Goal: Task Accomplishment & Management: Use online tool/utility

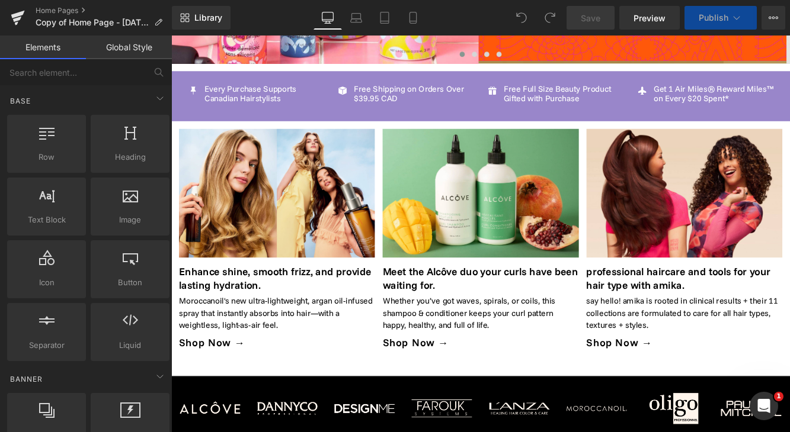
scroll to position [340, 0]
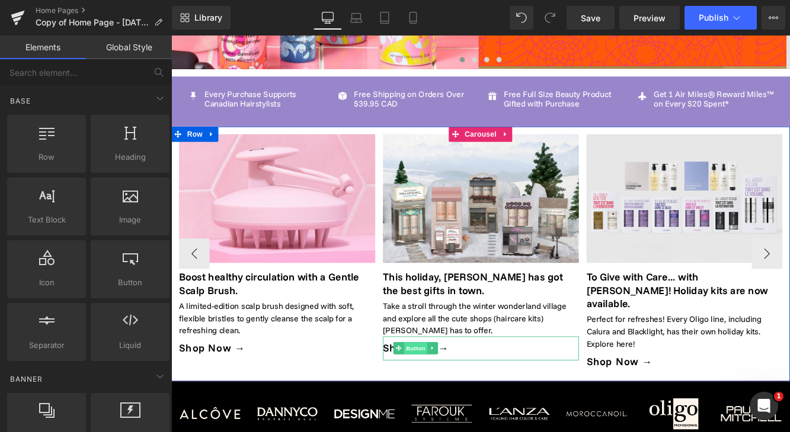
click at [460, 393] on span "Button" at bounding box center [454, 399] width 27 height 14
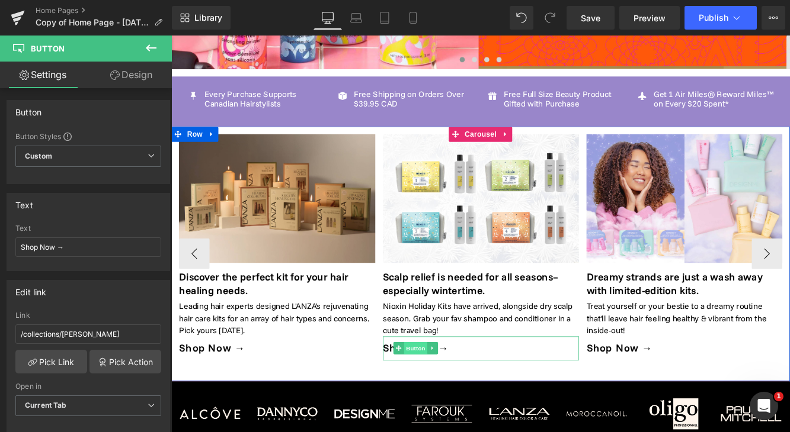
click at [451, 391] on span "Button" at bounding box center [454, 398] width 27 height 14
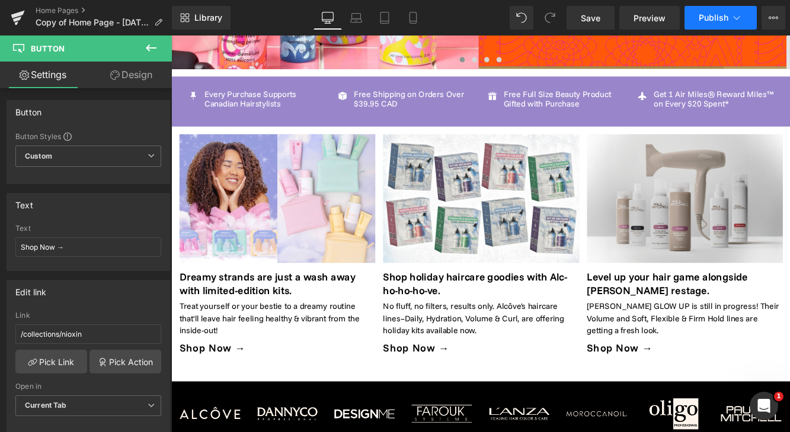
click at [708, 22] on span "Publish" at bounding box center [713, 17] width 30 height 9
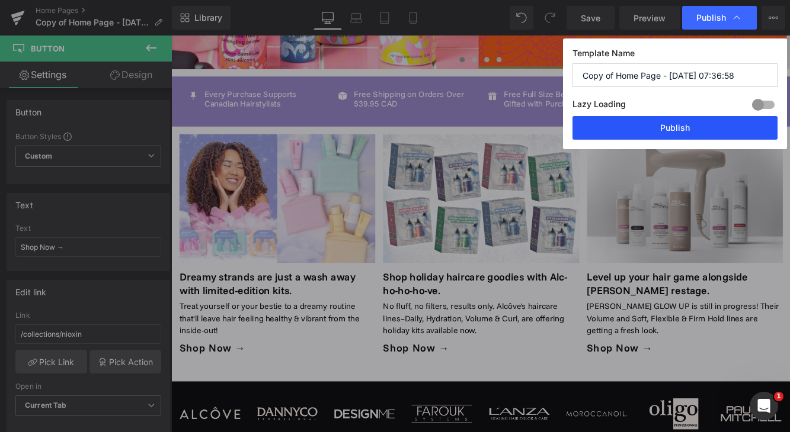
click at [676, 130] on button "Publish" at bounding box center [674, 128] width 205 height 24
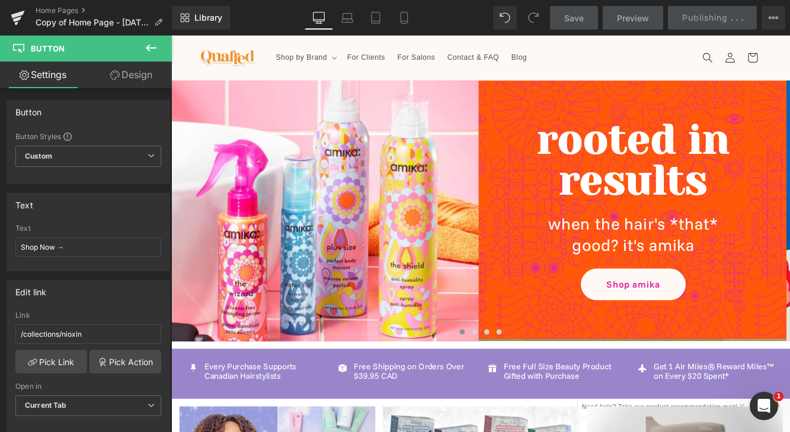
scroll to position [0, 0]
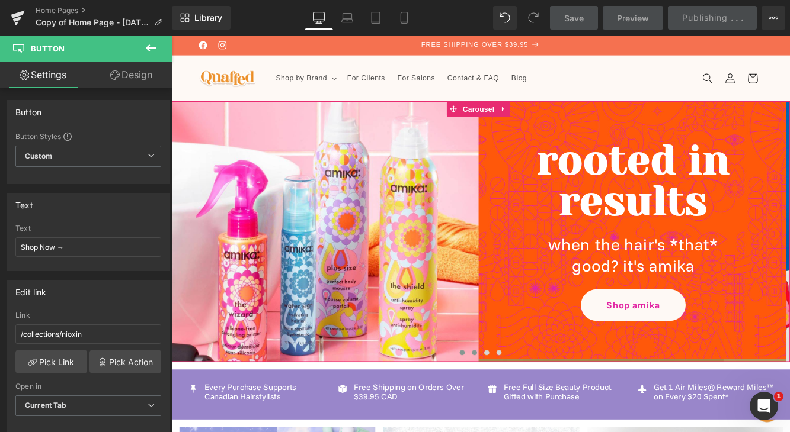
click at [519, 403] on span at bounding box center [522, 403] width 6 height 6
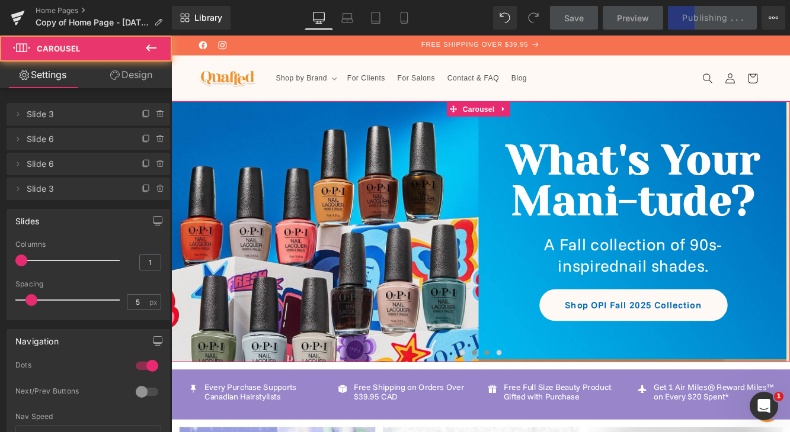
click at [537, 403] on button at bounding box center [537, 403] width 14 height 12
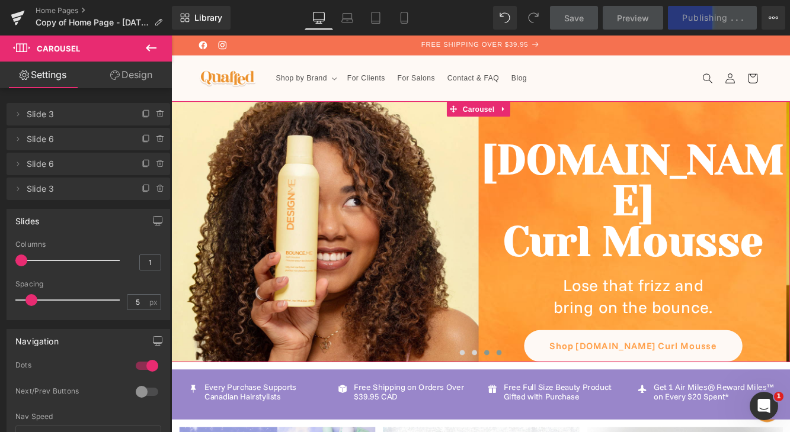
click at [550, 403] on span at bounding box center [551, 403] width 6 height 6
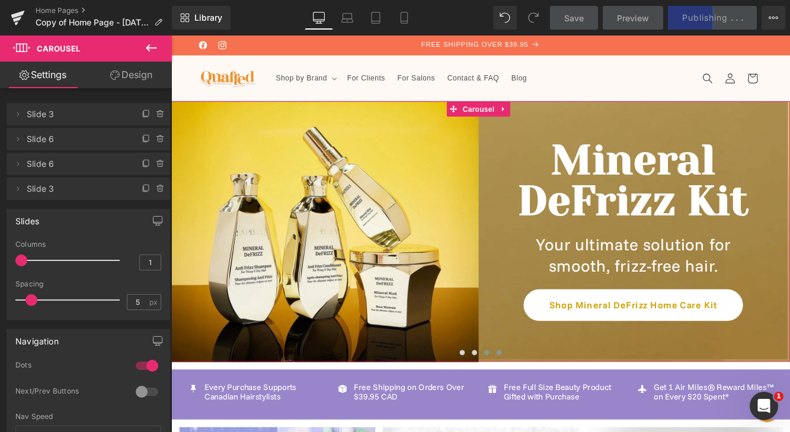
click at [537, 402] on span at bounding box center [537, 403] width 6 height 6
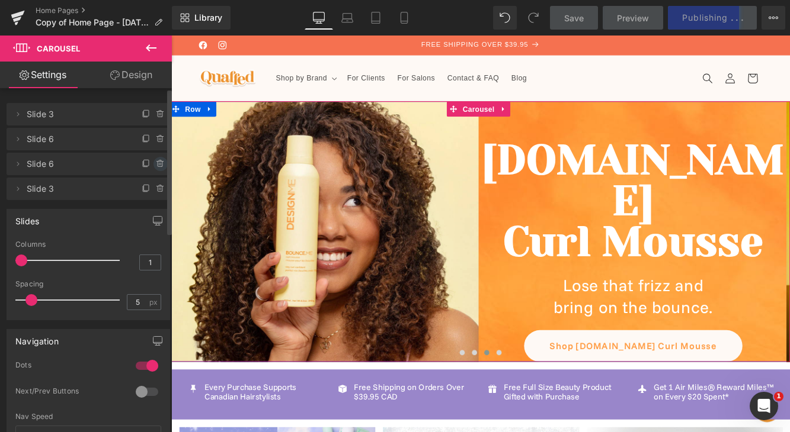
click at [159, 164] on icon at bounding box center [159, 164] width 0 height 2
click at [155, 165] on button "Delete" at bounding box center [147, 164] width 37 height 15
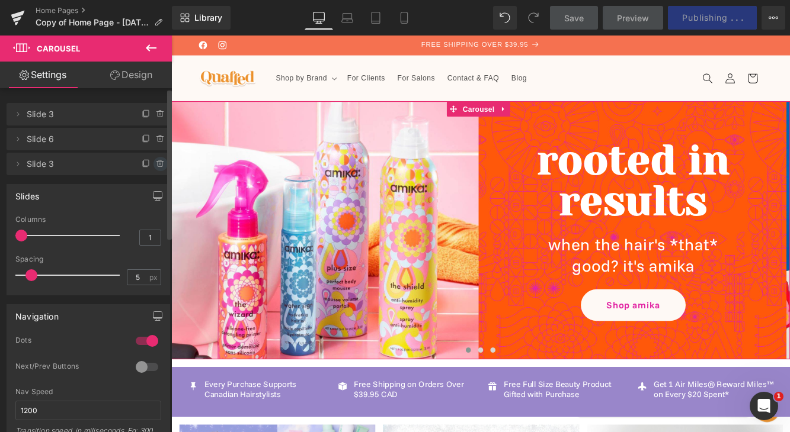
click at [156, 165] on icon at bounding box center [160, 163] width 9 height 9
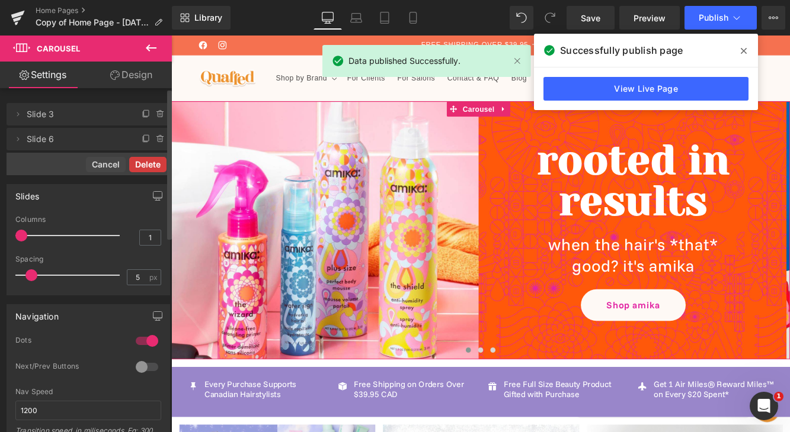
click at [156, 165] on button "Delete" at bounding box center [147, 164] width 37 height 15
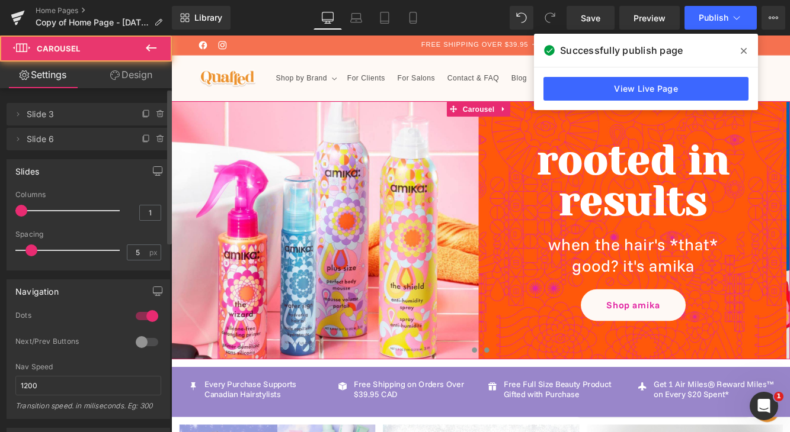
click at [534, 400] on span at bounding box center [537, 400] width 6 height 6
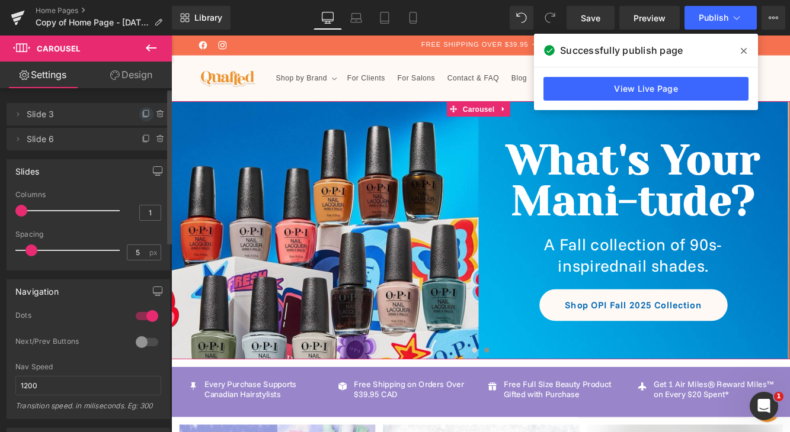
click at [143, 114] on icon at bounding box center [145, 114] width 5 height 5
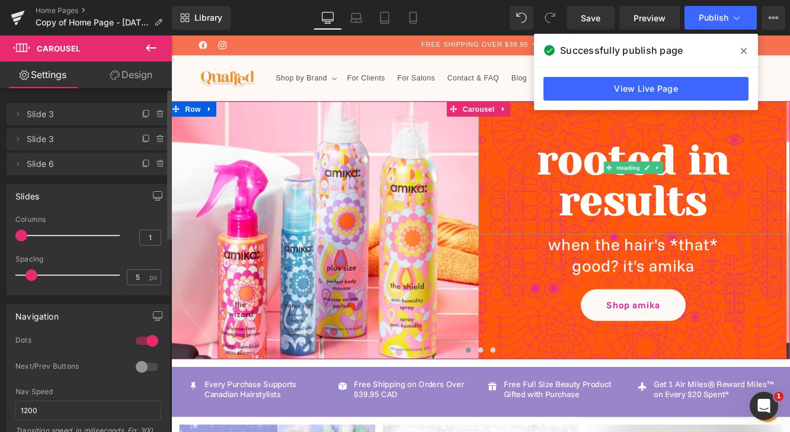
click at [742, 50] on icon at bounding box center [743, 51] width 6 height 6
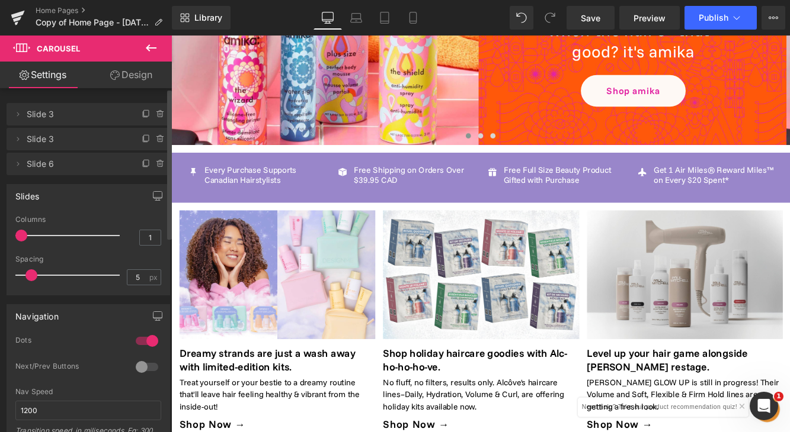
scroll to position [246, 0]
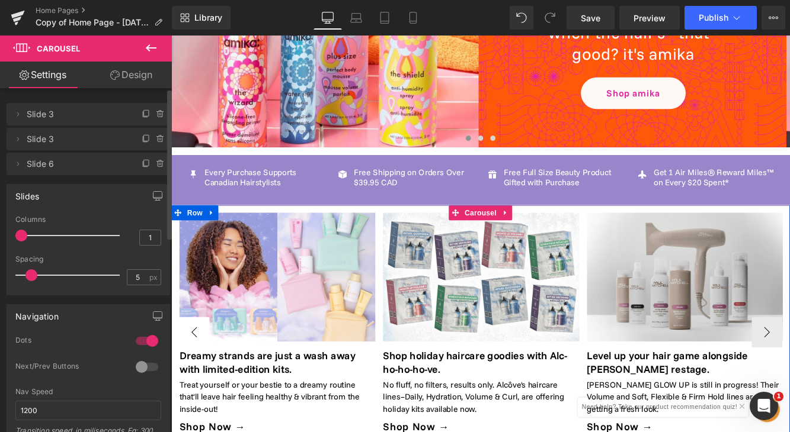
click at [198, 362] on button "‹" at bounding box center [198, 380] width 36 height 36
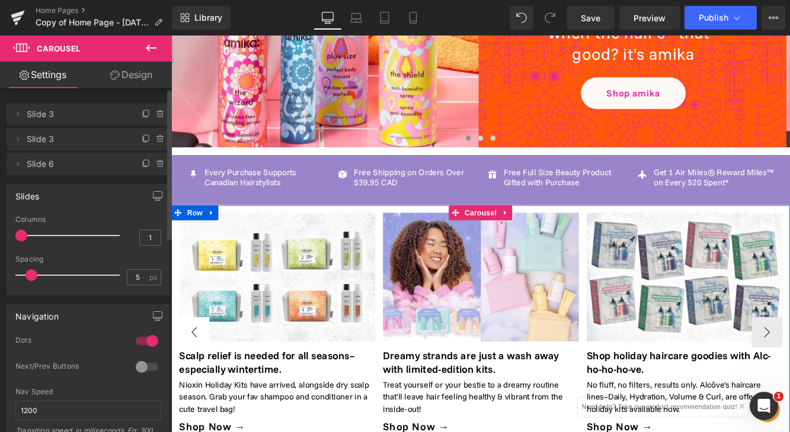
click at [198, 362] on button "‹" at bounding box center [198, 380] width 36 height 36
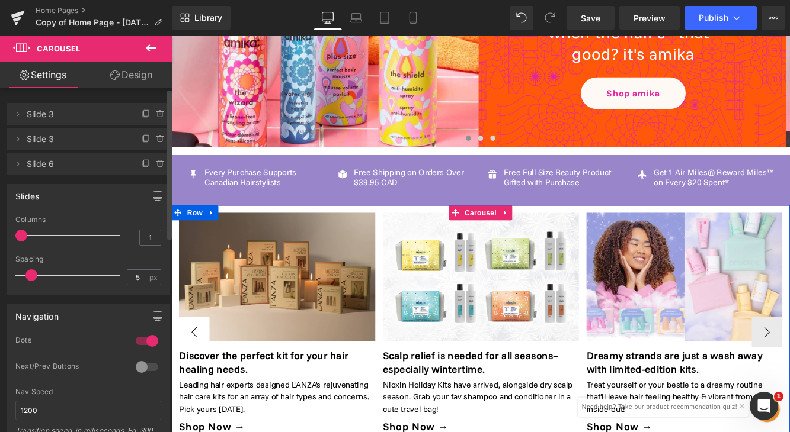
click at [198, 362] on button "‹" at bounding box center [198, 380] width 36 height 36
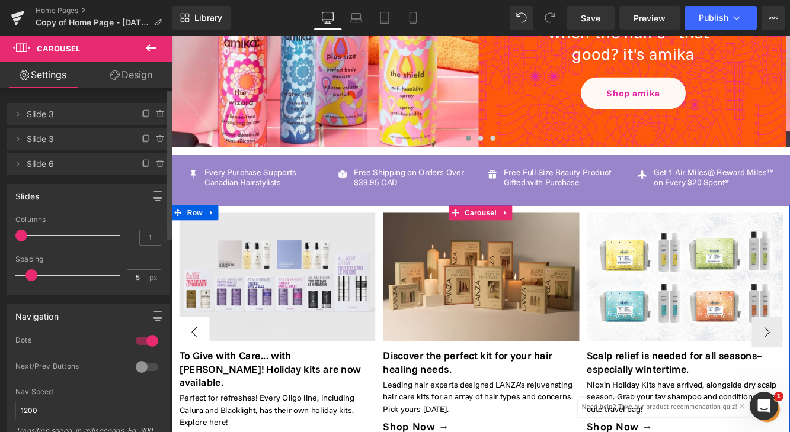
click at [198, 362] on button "‹" at bounding box center [198, 380] width 36 height 36
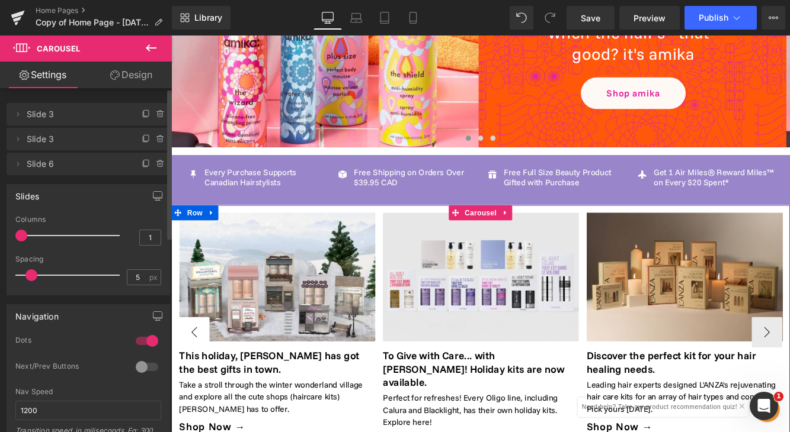
click at [198, 362] on button "‹" at bounding box center [198, 380] width 36 height 36
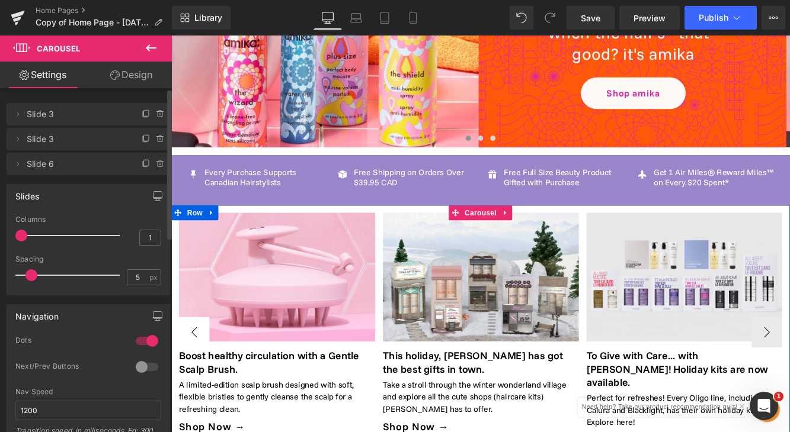
click at [198, 368] on button "‹" at bounding box center [198, 380] width 36 height 36
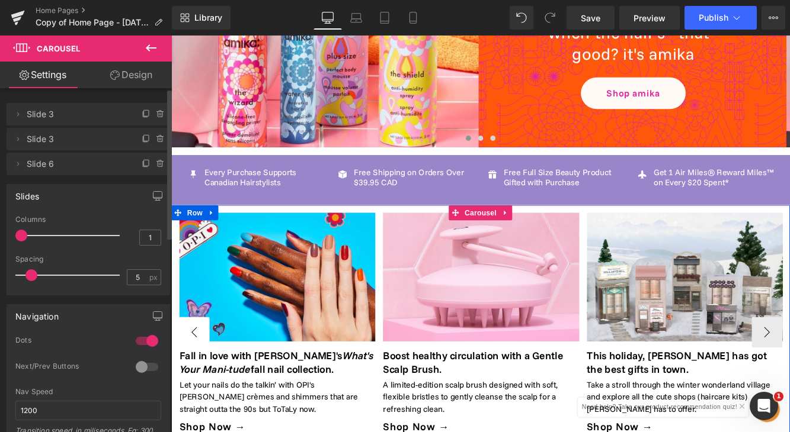
click at [200, 370] on button "‹" at bounding box center [198, 380] width 36 height 36
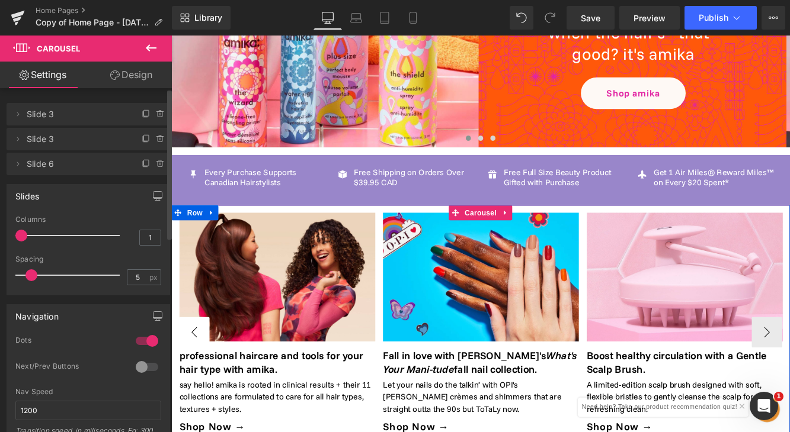
click at [200, 370] on button "‹" at bounding box center [198, 380] width 36 height 36
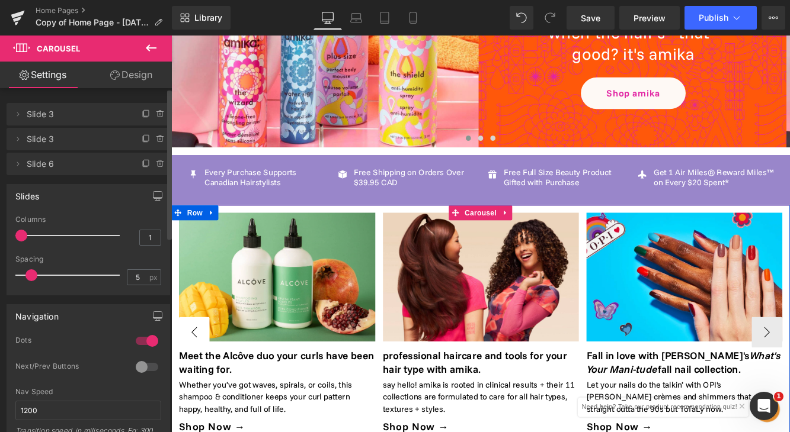
click at [201, 370] on button "‹" at bounding box center [198, 380] width 36 height 36
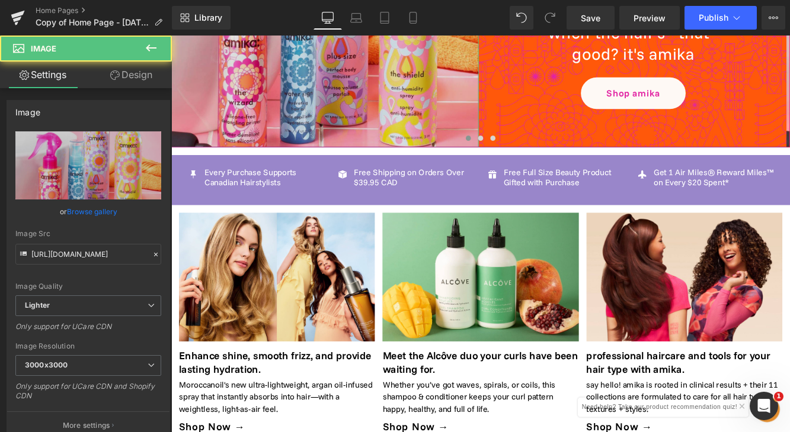
click at [413, 117] on img at bounding box center [348, 16] width 358 height 358
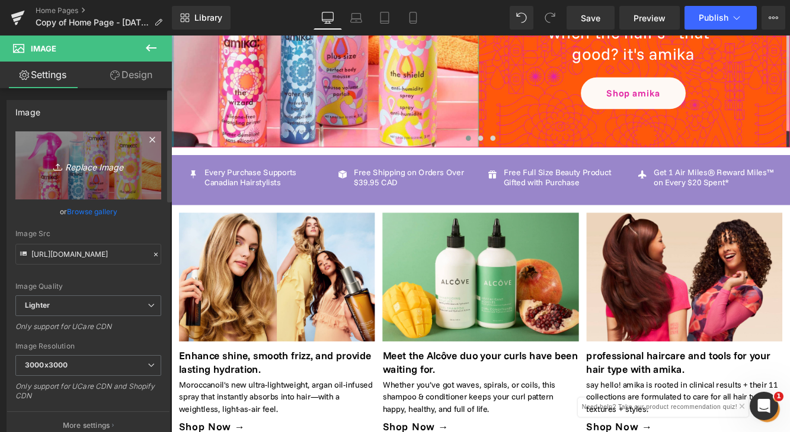
click at [84, 147] on link "Replace Image" at bounding box center [88, 165] width 146 height 68
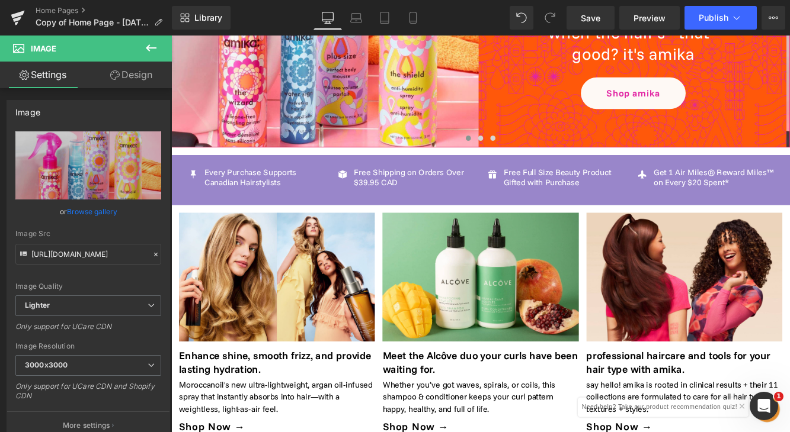
type input "C:\fakepath\pm hold restage.jpg"
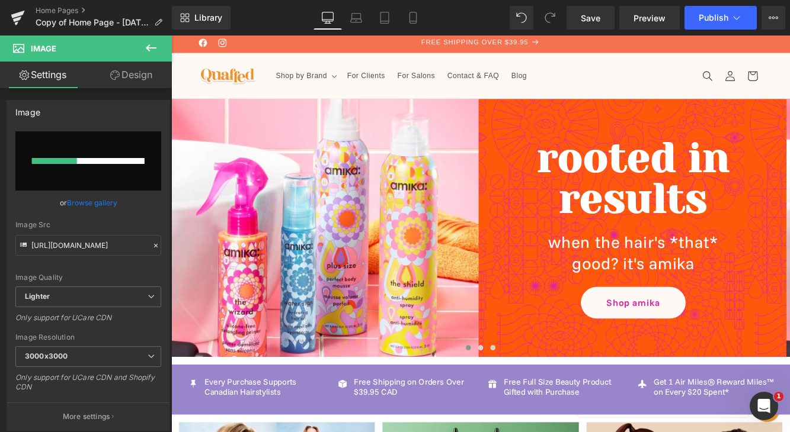
scroll to position [0, 0]
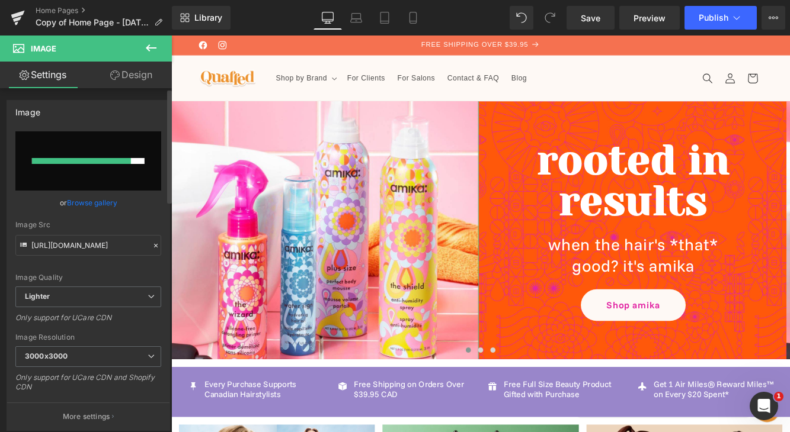
click at [105, 201] on link "Browse gallery" at bounding box center [92, 203] width 50 height 21
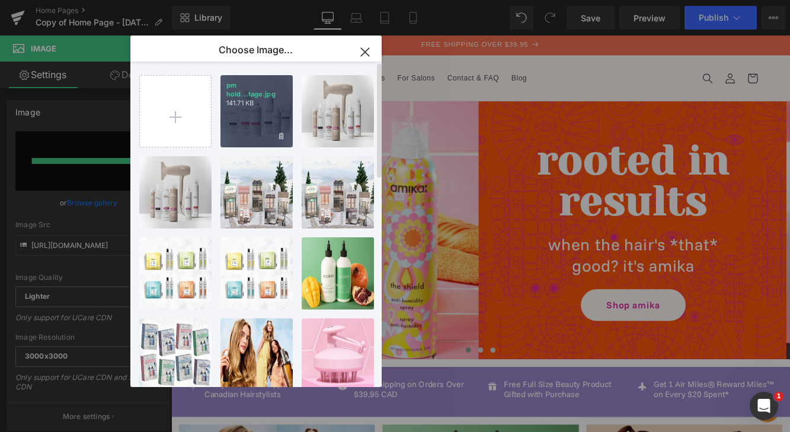
click at [242, 118] on div "pm hold...tage.jpg 141.71 KB" at bounding box center [256, 111] width 72 height 72
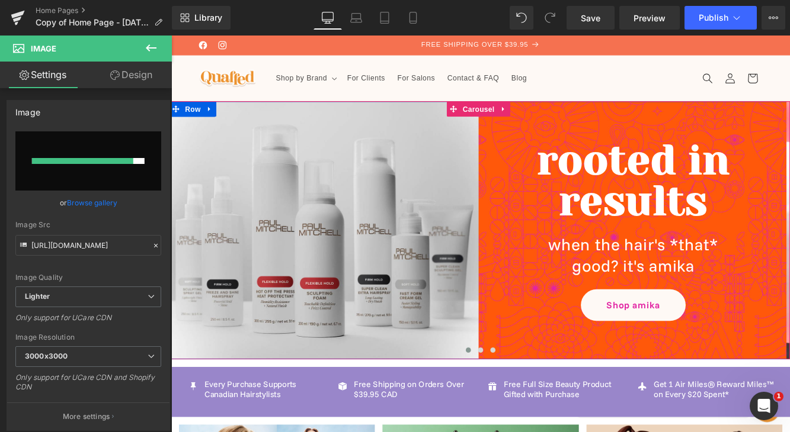
click at [789, 390] on div "Image rooted in results Heading when the hair's *that* good? it's amika Heading…" at bounding box center [527, 261] width 717 height 299
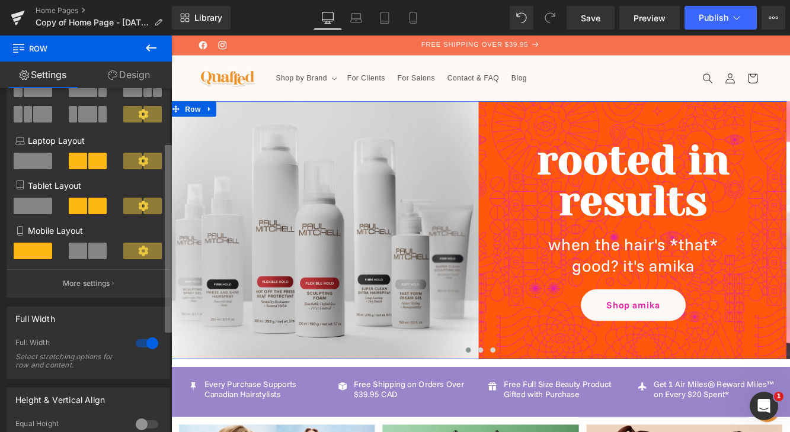
scroll to position [77, 0]
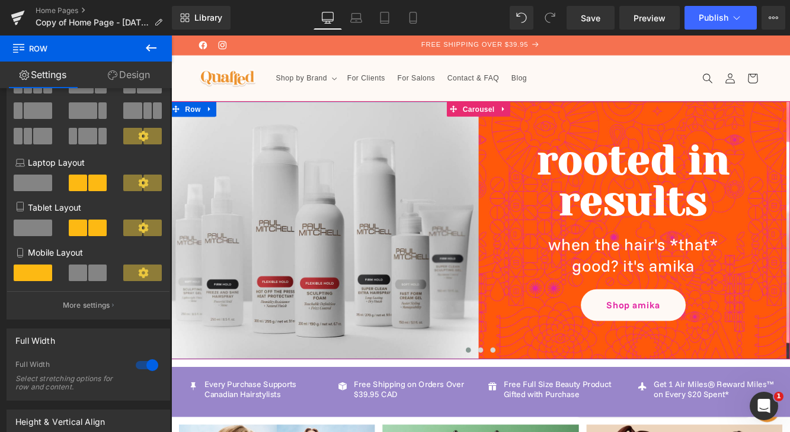
click at [573, 382] on div "Image rooted in results Heading when the hair's *that* good? it's amika Heading…" at bounding box center [527, 261] width 717 height 299
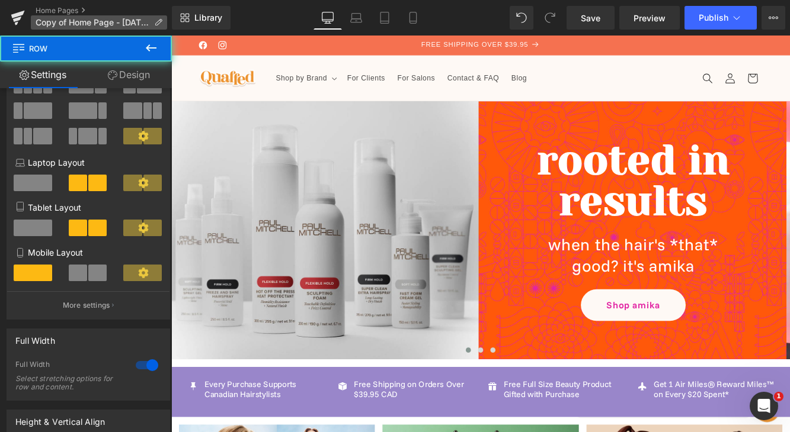
scroll to position [0, 0]
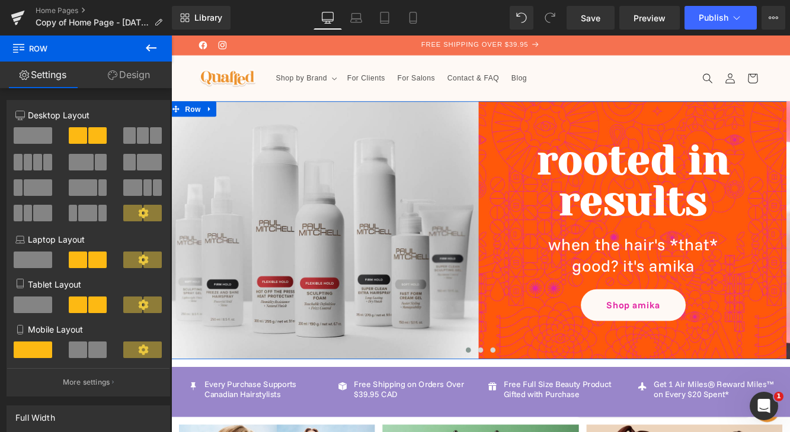
click at [125, 72] on link "Design" at bounding box center [129, 75] width 86 height 27
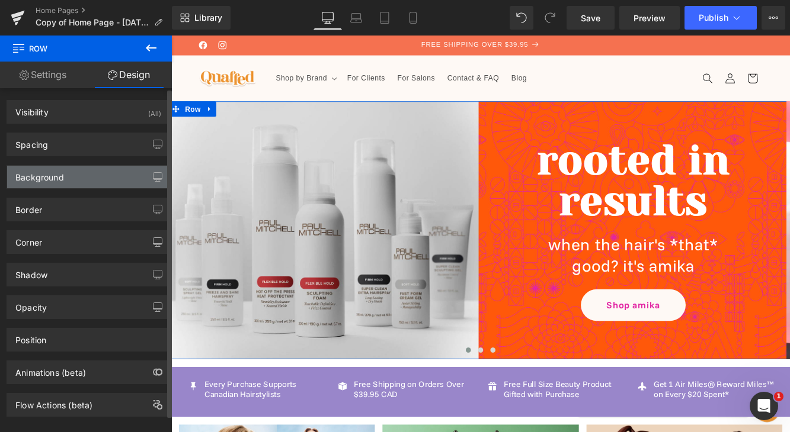
click at [116, 181] on div "Background" at bounding box center [88, 177] width 162 height 23
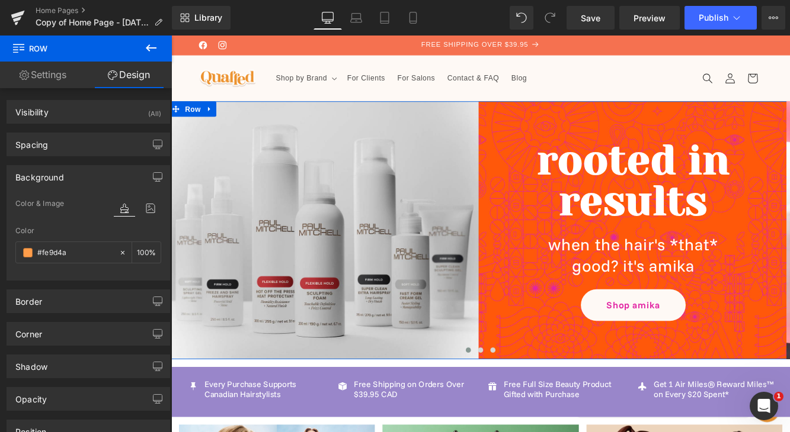
drag, startPoint x: 85, startPoint y: 253, endPoint x: -3, endPoint y: 248, distance: 88.4
click at [0, 248] on html "Button You are previewing how the will restyle your page. You can not edit Elem…" at bounding box center [395, 216] width 790 height 432
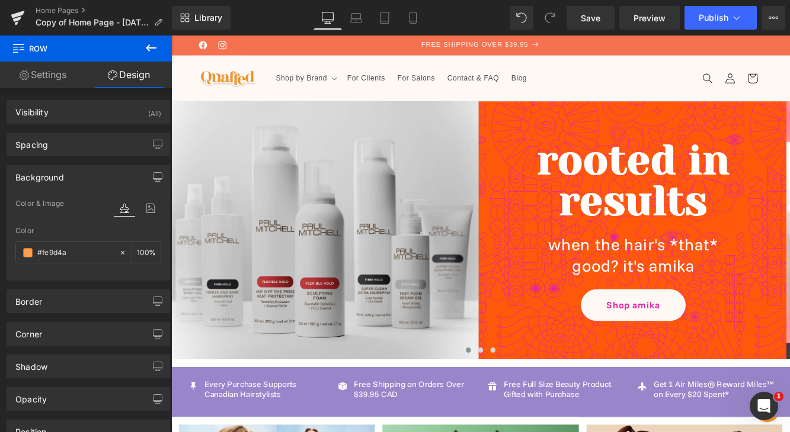
paste input "ededed"
type input "ededed"
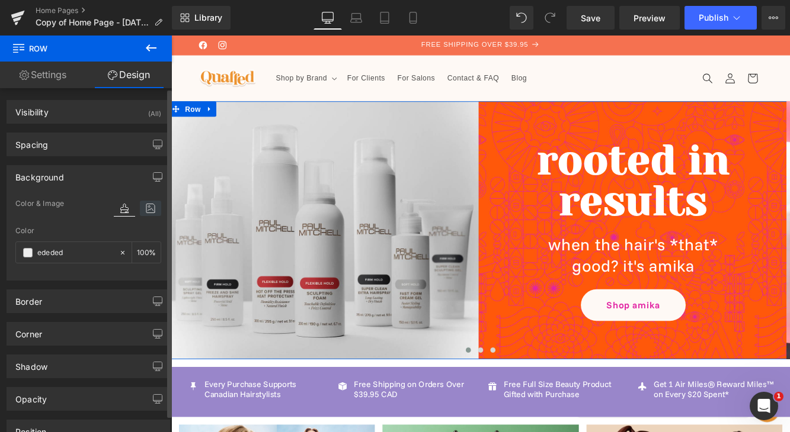
click at [142, 207] on icon at bounding box center [150, 208] width 21 height 15
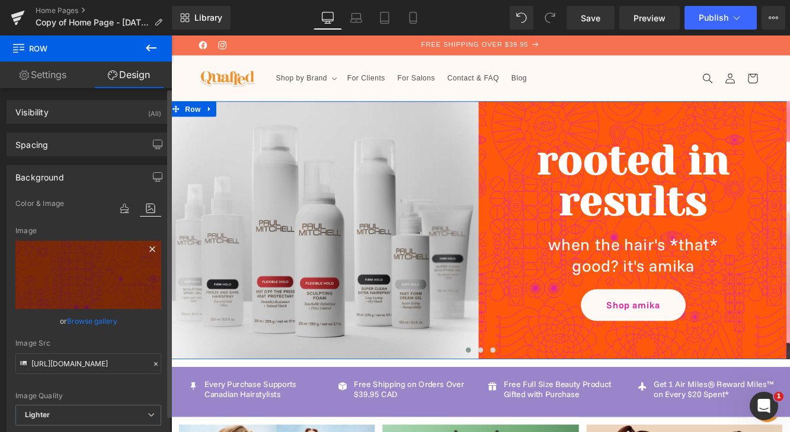
click at [149, 249] on icon at bounding box center [151, 248] width 5 height 5
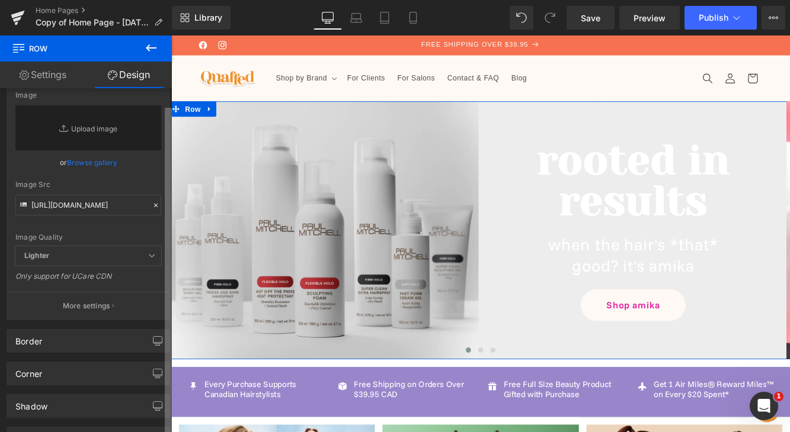
click at [159, 352] on div "Visibility (All) 0|0|0|0 1 Show on Desktop 1 Show on Laptop 1 Show on Tablet 1 …" at bounding box center [86, 262] width 172 height 349
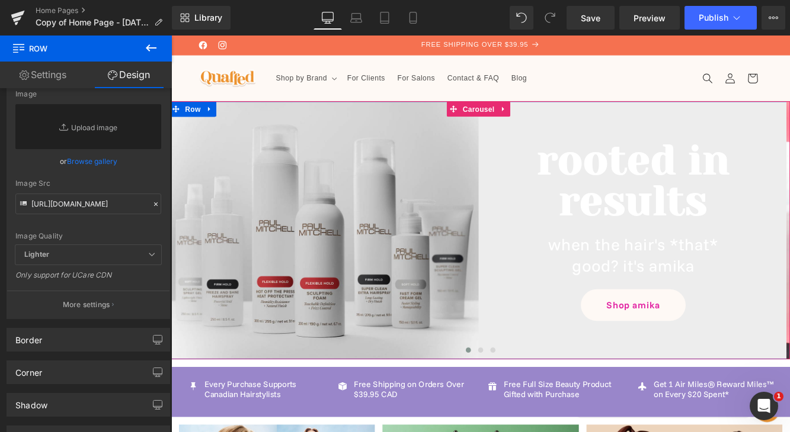
click at [628, 393] on div "Image rooted in results Heading when the hair's *that* good? it's amika Heading…" at bounding box center [527, 261] width 717 height 299
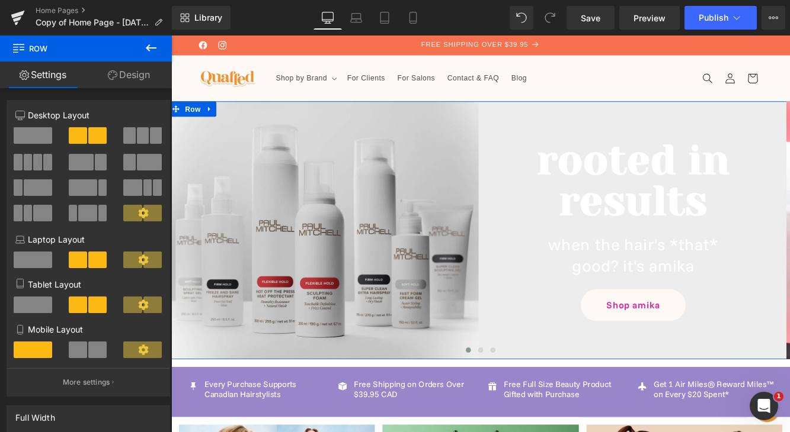
click at [133, 84] on link "Design" at bounding box center [129, 75] width 86 height 27
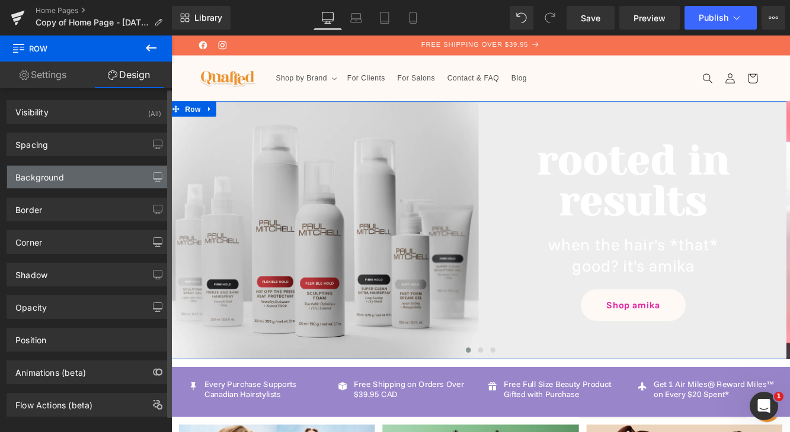
click at [102, 174] on div "Background" at bounding box center [88, 177] width 162 height 23
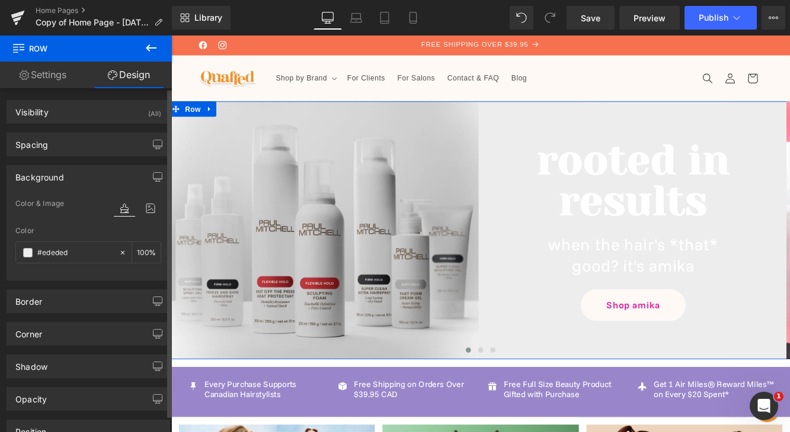
drag, startPoint x: 86, startPoint y: 251, endPoint x: 7, endPoint y: 245, distance: 79.6
click at [7, 245] on div "Color & Image color Color #ededed 100 % Image Replace Image Upload image or Bro…" at bounding box center [88, 239] width 162 height 84
paste input "861e21"
type input "861e21"
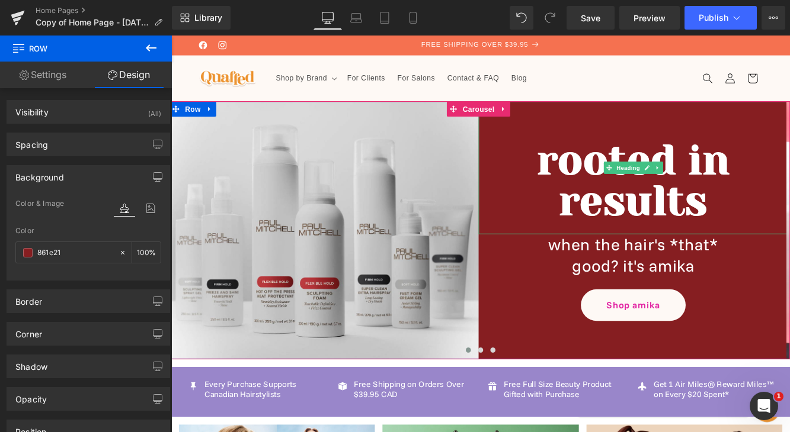
click at [734, 226] on h1 "results" at bounding box center [706, 227] width 358 height 47
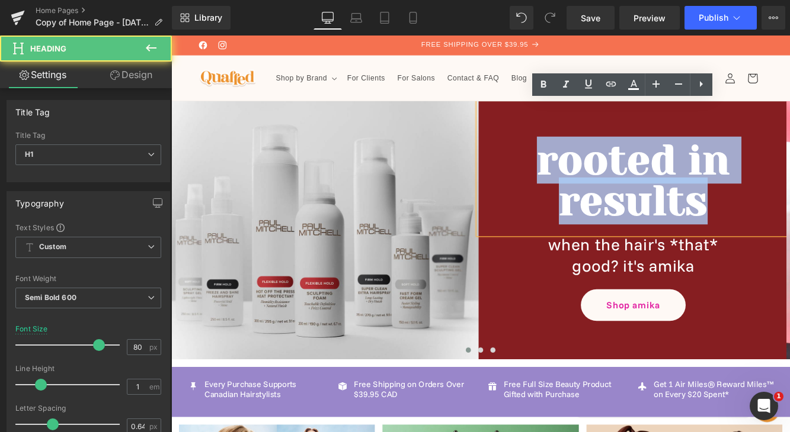
drag, startPoint x: 791, startPoint y: 230, endPoint x: 591, endPoint y: 161, distance: 212.2
click at [591, 161] on div "rooted in results" at bounding box center [706, 189] width 358 height 154
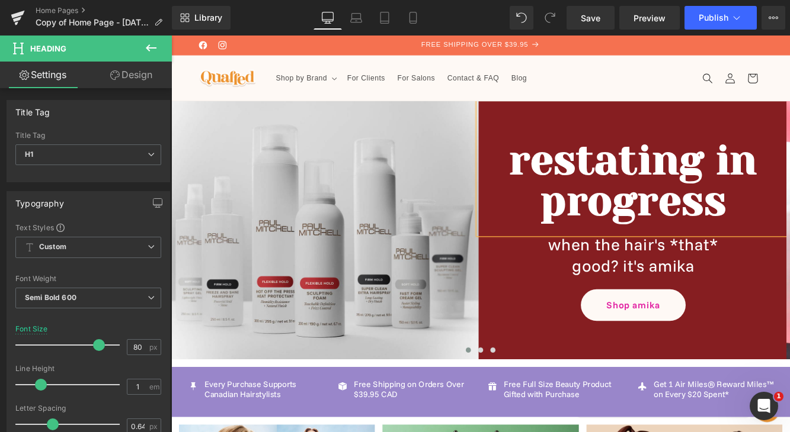
click at [698, 172] on h1 "restating in progress" at bounding box center [706, 203] width 358 height 95
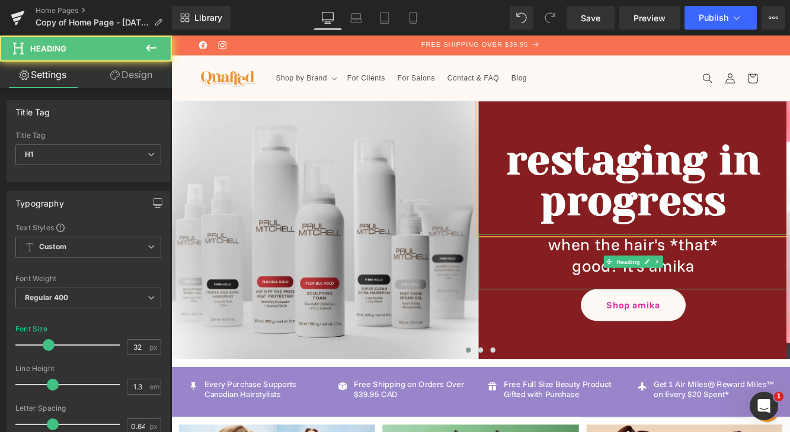
click at [758, 284] on h1 "when the hair's *that*" at bounding box center [706, 278] width 358 height 25
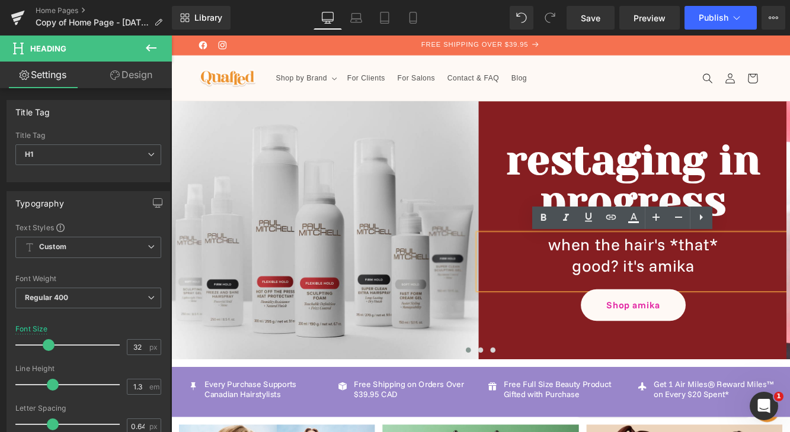
click at [776, 299] on h1 "good? it's amika" at bounding box center [706, 303] width 358 height 25
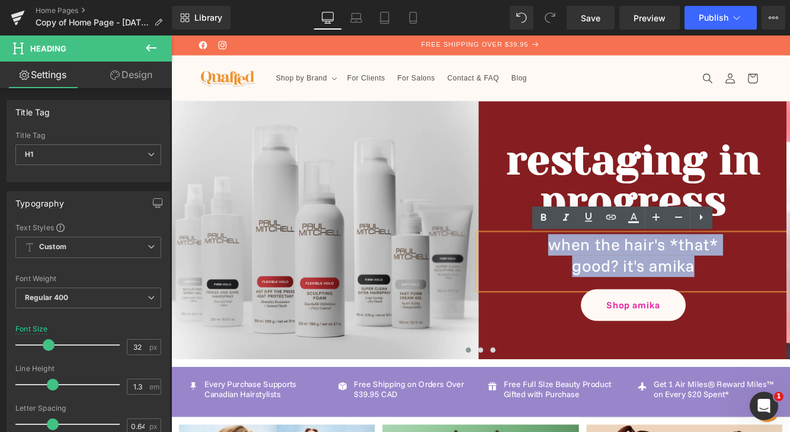
drag, startPoint x: 781, startPoint y: 306, endPoint x: 616, endPoint y: 278, distance: 167.1
click at [616, 278] on div "when the hair's *that* good? it's amika" at bounding box center [706, 298] width 358 height 64
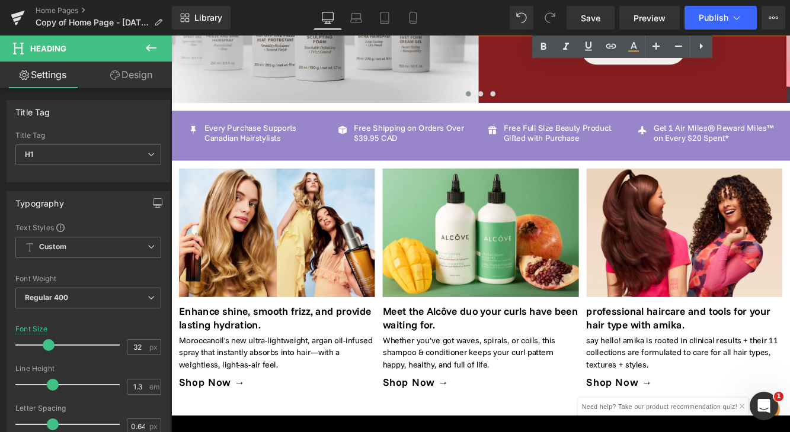
scroll to position [300, 0]
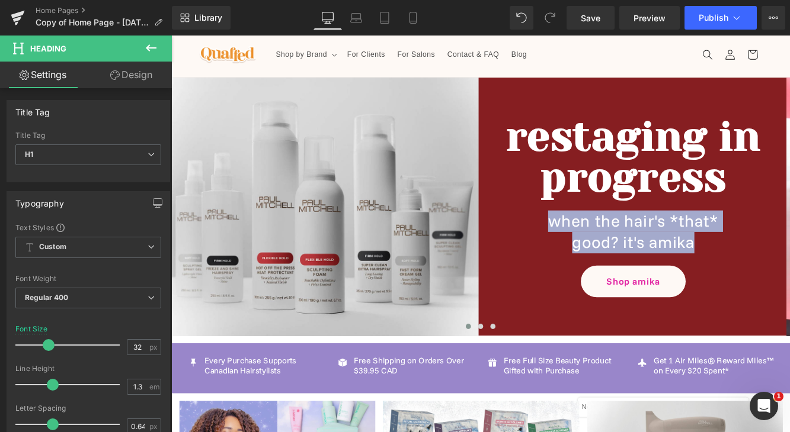
scroll to position [21, 0]
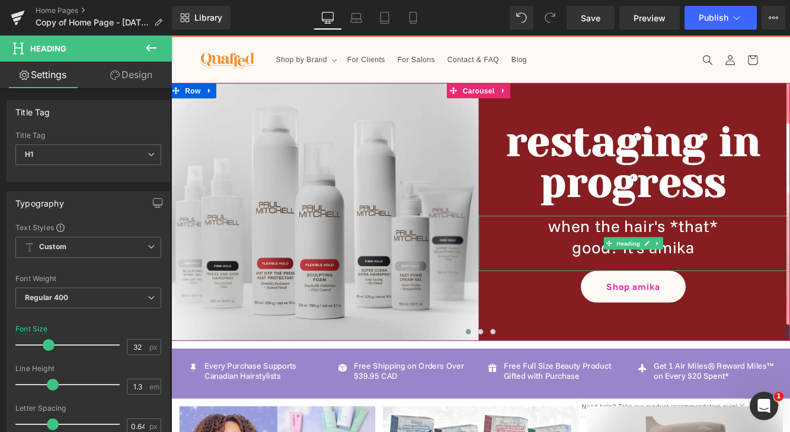
click at [761, 275] on h1 "good? it's amika" at bounding box center [706, 282] width 358 height 25
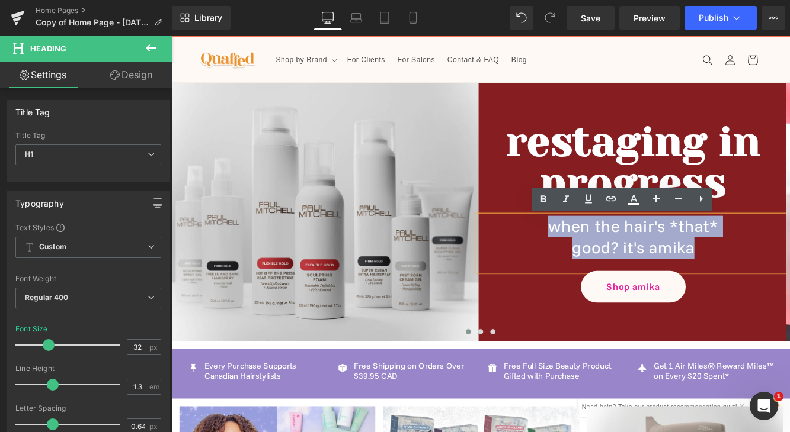
drag, startPoint x: 780, startPoint y: 285, endPoint x: 606, endPoint y: 260, distance: 175.3
click at [606, 260] on div "when the hair's *that* good? it's amika" at bounding box center [706, 277] width 358 height 64
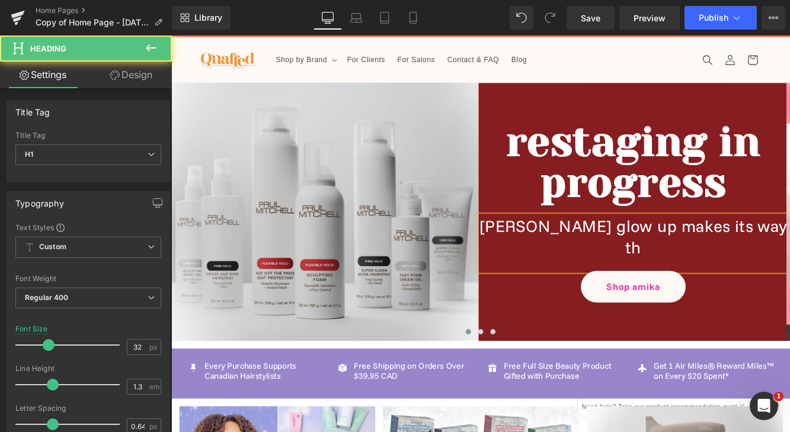
click at [789, 256] on h1 "[PERSON_NAME] glow up makes its way th" at bounding box center [706, 269] width 358 height 49
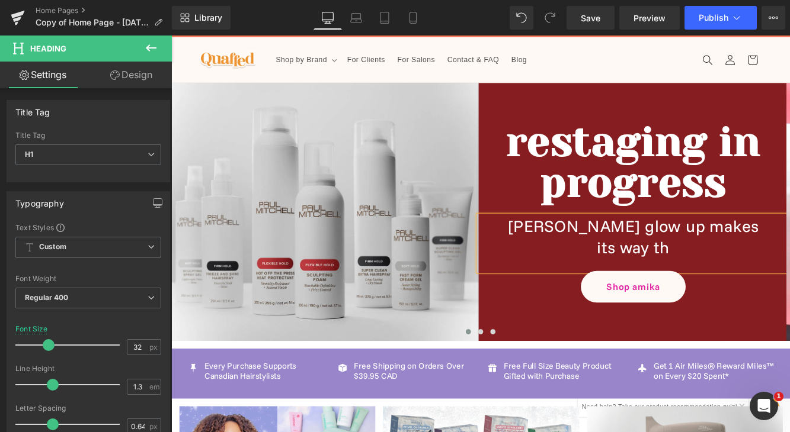
click at [781, 281] on h1 "its way th" at bounding box center [706, 282] width 358 height 25
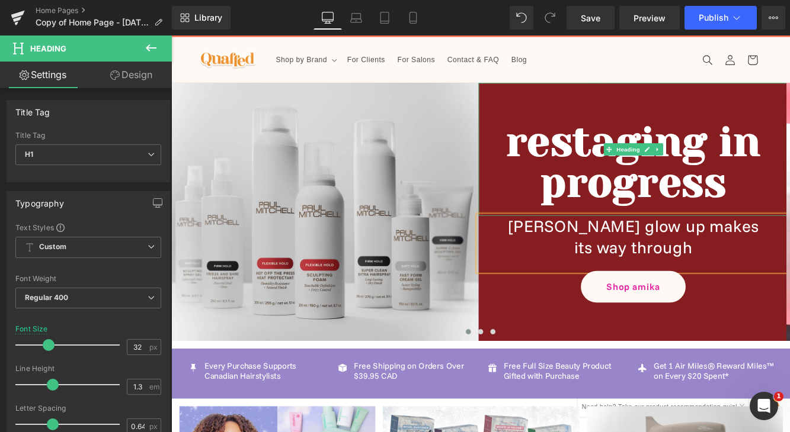
click at [573, 166] on h1 "restaging in progress" at bounding box center [706, 182] width 358 height 95
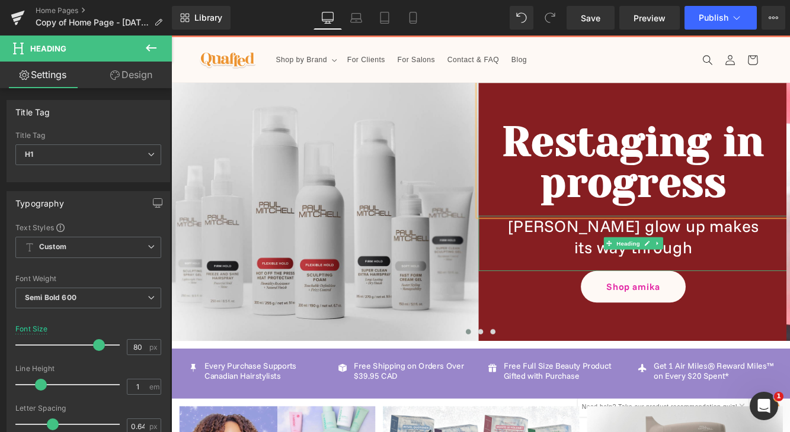
click at [764, 269] on h1 "[PERSON_NAME] glow up makes" at bounding box center [706, 257] width 358 height 25
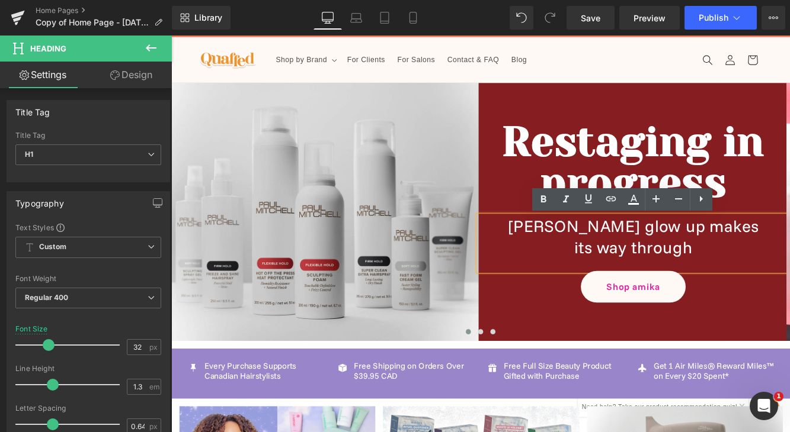
click at [714, 277] on h1 "its way through" at bounding box center [706, 282] width 358 height 25
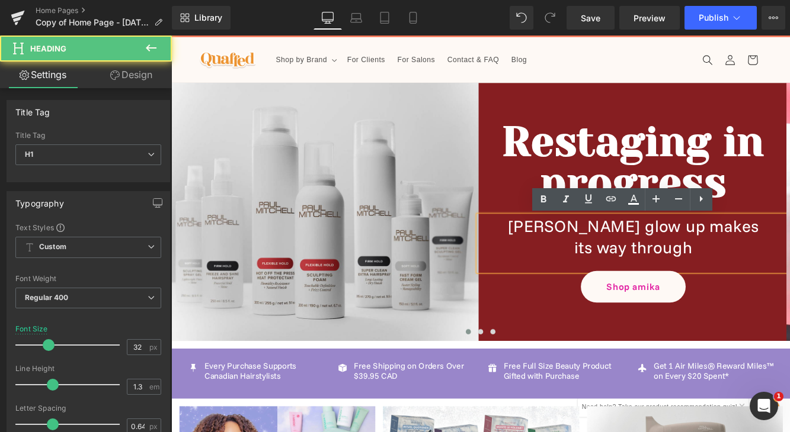
click at [772, 290] on h1 "its way through" at bounding box center [706, 282] width 358 height 25
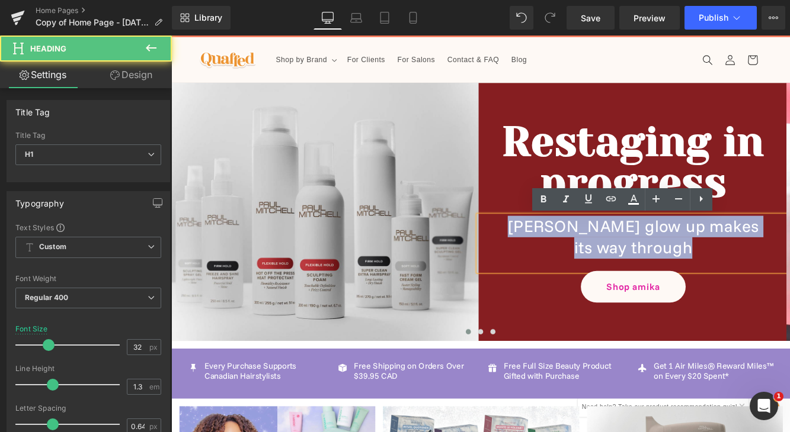
drag, startPoint x: 774, startPoint y: 290, endPoint x: 578, endPoint y: 256, distance: 199.5
click at [578, 256] on div "[PERSON_NAME] glow up makes its way through" at bounding box center [706, 277] width 358 height 64
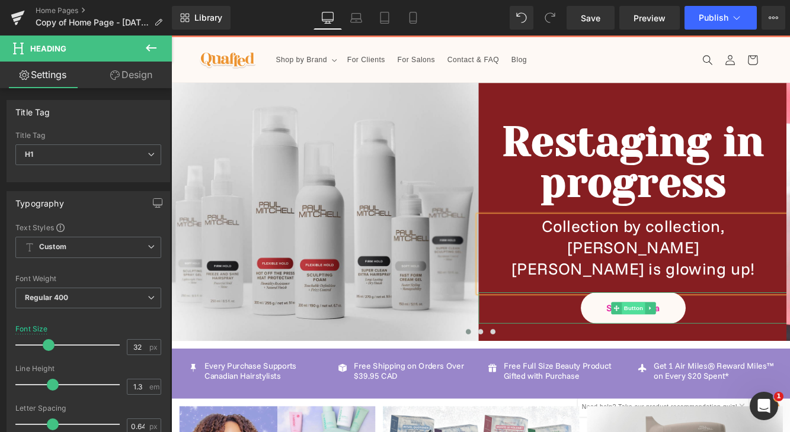
click at [707, 345] on span "Button" at bounding box center [706, 352] width 27 height 14
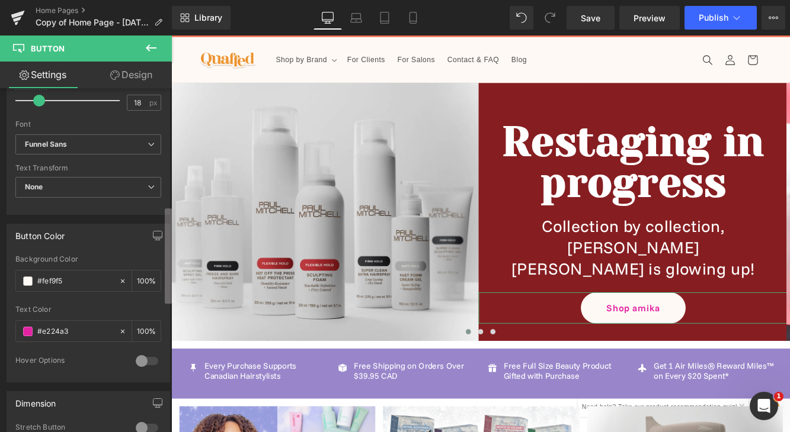
scroll to position [478, 0]
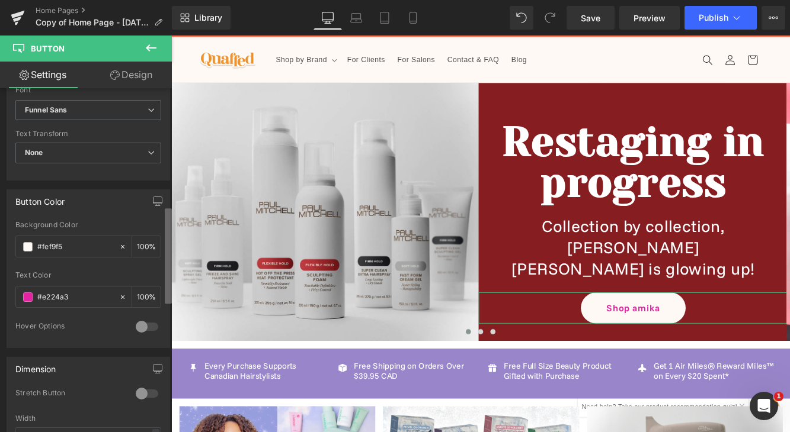
click at [158, 310] on div "Button Button Styles Custom Custom Setup Global Style Custom Setup Global Style…" at bounding box center [86, 262] width 172 height 349
click at [121, 296] on icon at bounding box center [123, 298] width 4 height 4
click at [90, 296] on input "#e224a3" at bounding box center [75, 297] width 76 height 13
type input "n"
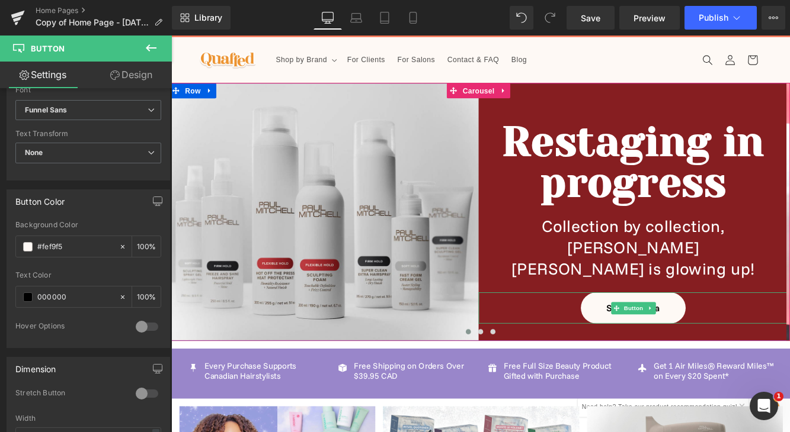
type input "000000"
click at [733, 333] on link "Shop amika" at bounding box center [706, 351] width 121 height 37
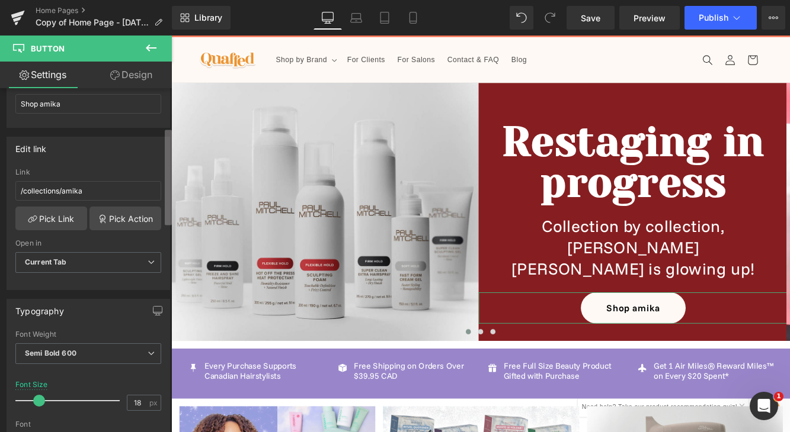
scroll to position [137, 0]
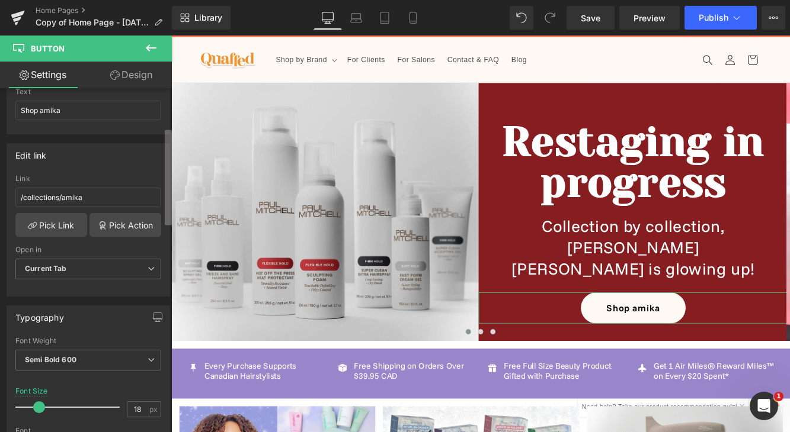
click at [163, 213] on div "Button Button Styles Custom Custom Setup Global Style Custom Setup Global Style…" at bounding box center [86, 262] width 172 height 349
click at [72, 223] on link "Pick Link" at bounding box center [51, 225] width 72 height 24
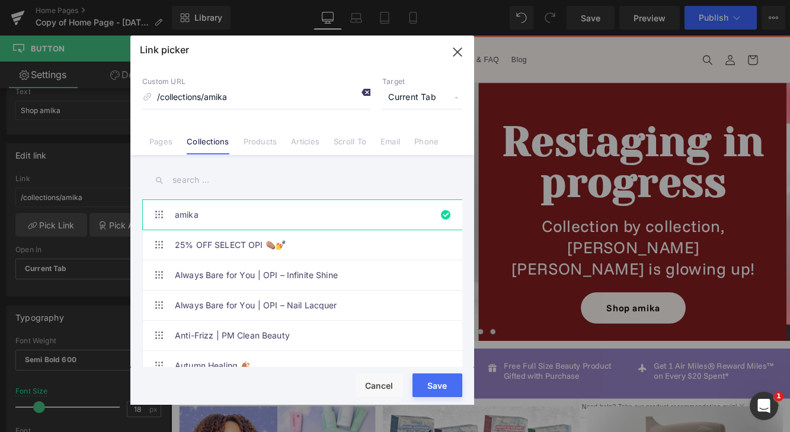
click at [363, 94] on icon at bounding box center [365, 92] width 9 height 9
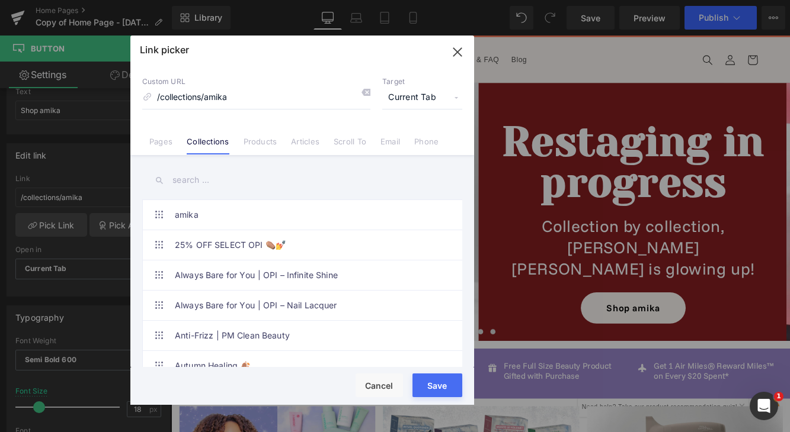
click at [268, 178] on input "text" at bounding box center [302, 180] width 320 height 27
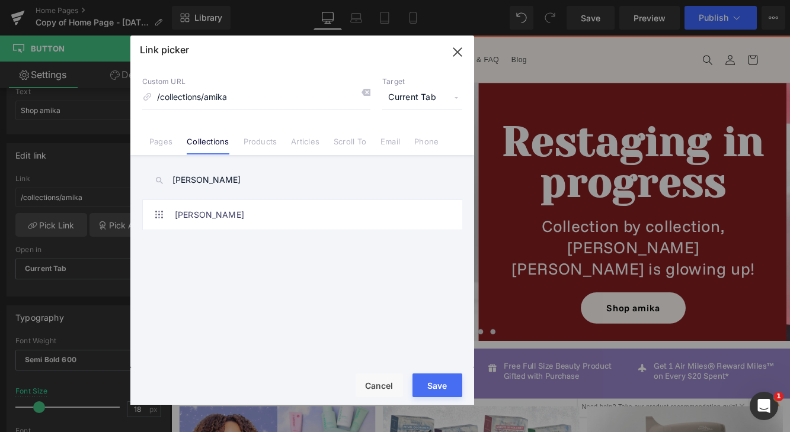
type input "[PERSON_NAME]"
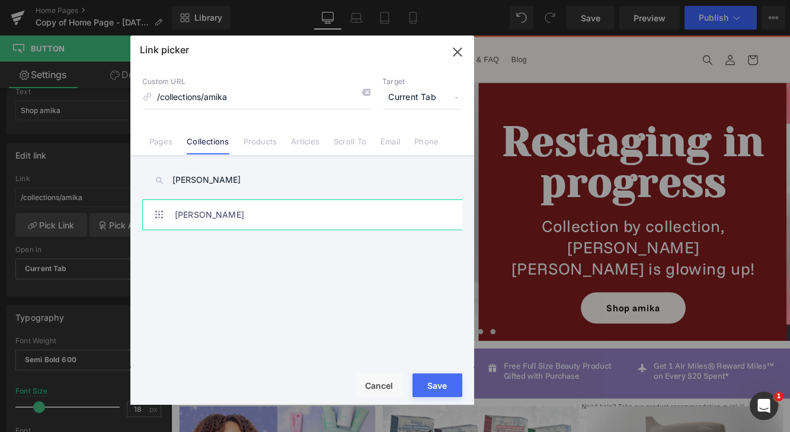
drag, startPoint x: 268, startPoint y: 178, endPoint x: 303, endPoint y: 217, distance: 52.9
click at [303, 217] on link "[PERSON_NAME]" at bounding box center [305, 215] width 261 height 30
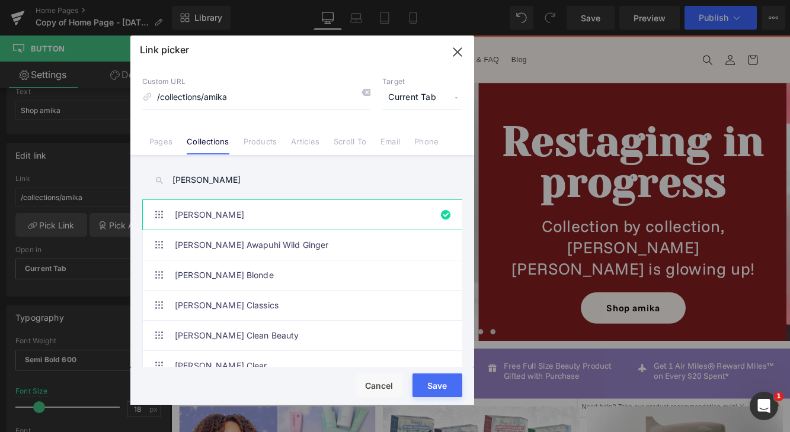
click at [445, 384] on button "Save" at bounding box center [437, 386] width 50 height 24
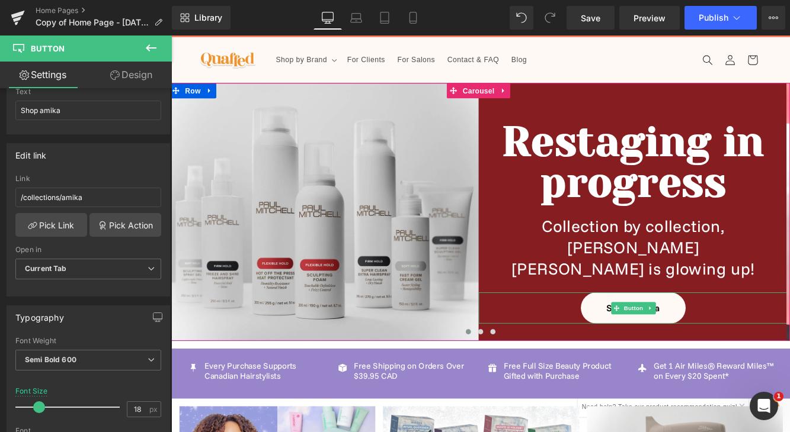
click at [739, 333] on link "Shop amika" at bounding box center [706, 351] width 121 height 37
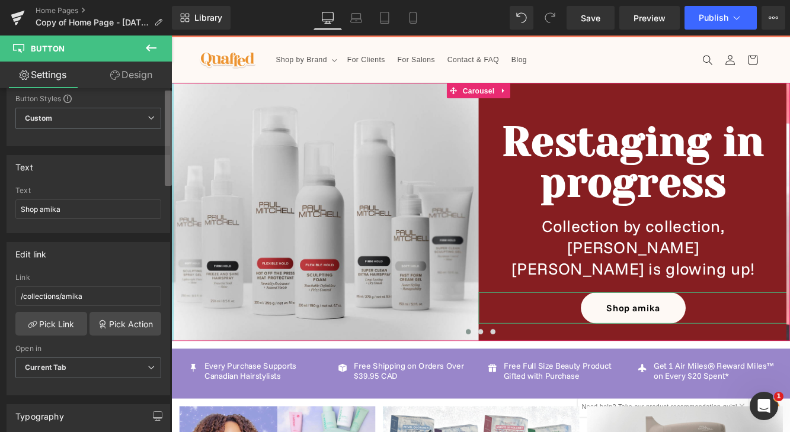
scroll to position [0, 0]
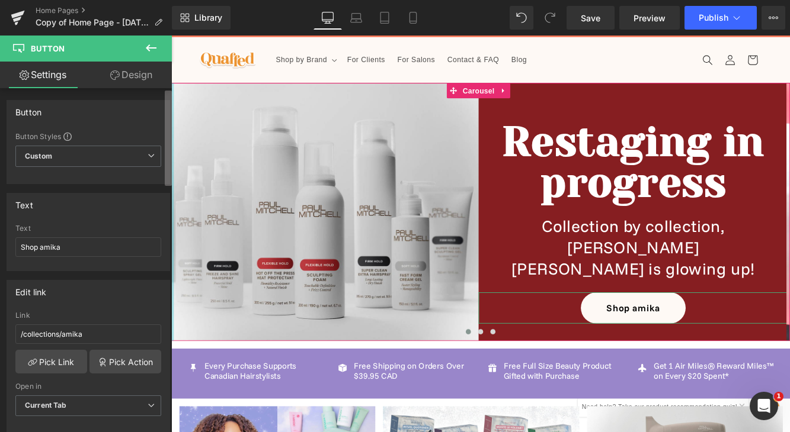
click at [166, 141] on b at bounding box center [168, 138] width 7 height 95
drag, startPoint x: 68, startPoint y: 245, endPoint x: 42, endPoint y: 246, distance: 26.1
click at [42, 246] on input "Shop amika" at bounding box center [88, 248] width 146 height 20
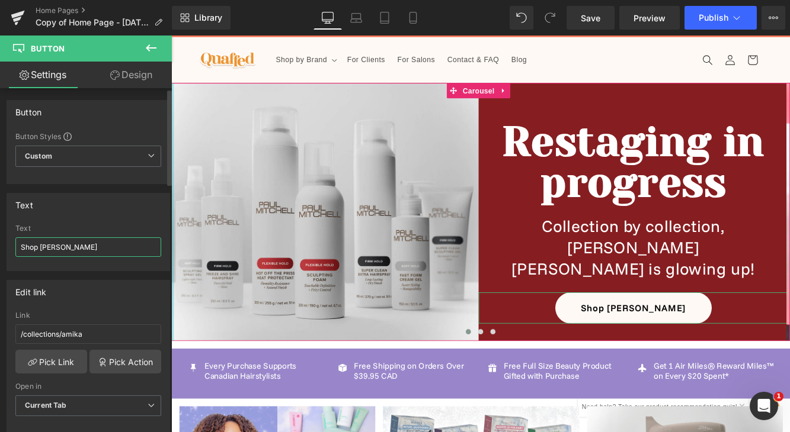
type input "Shop [PERSON_NAME]"
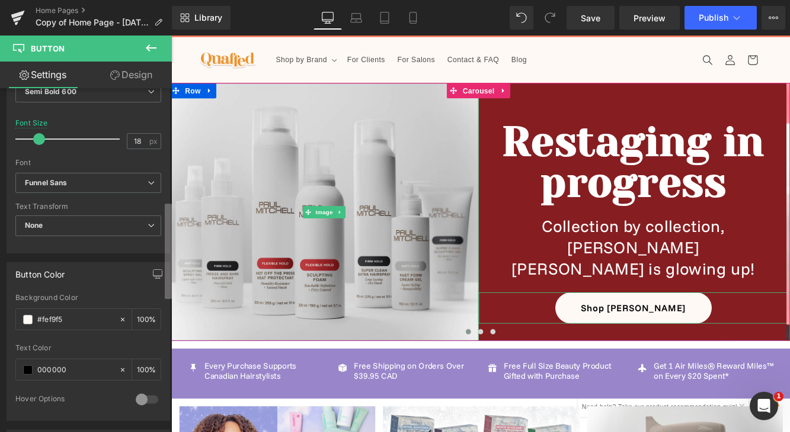
click at [146, 278] on div "Button Button Styles Custom Custom Setup Global Style Custom Setup Global Style…" at bounding box center [86, 262] width 172 height 349
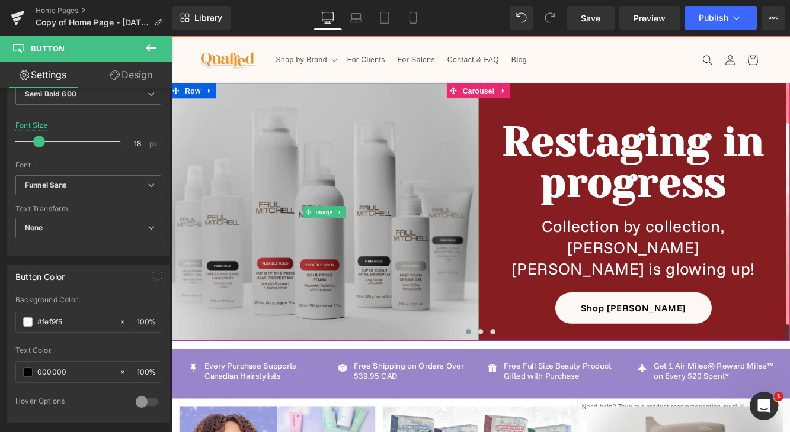
click at [321, 351] on img at bounding box center [348, 240] width 358 height 358
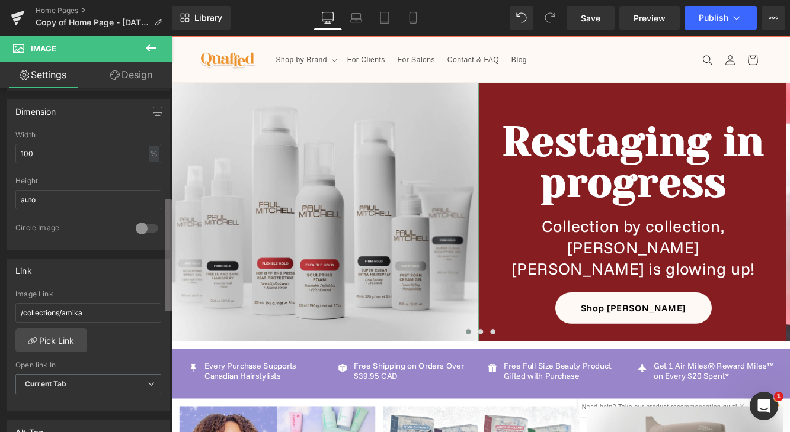
scroll to position [355, 0]
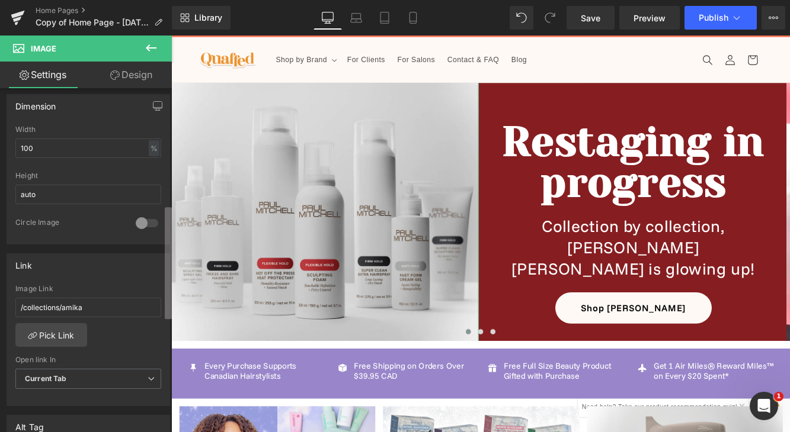
click at [132, 261] on div "Image [URL][DOMAIN_NAME] Replace Image Upload image or Browse gallery Image Src…" at bounding box center [86, 262] width 172 height 349
click at [56, 335] on link "Pick Link" at bounding box center [51, 335] width 72 height 24
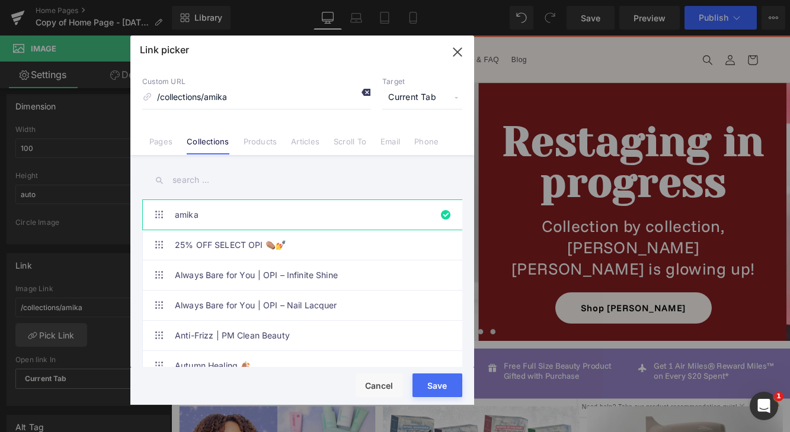
click at [363, 94] on icon at bounding box center [365, 92] width 9 height 9
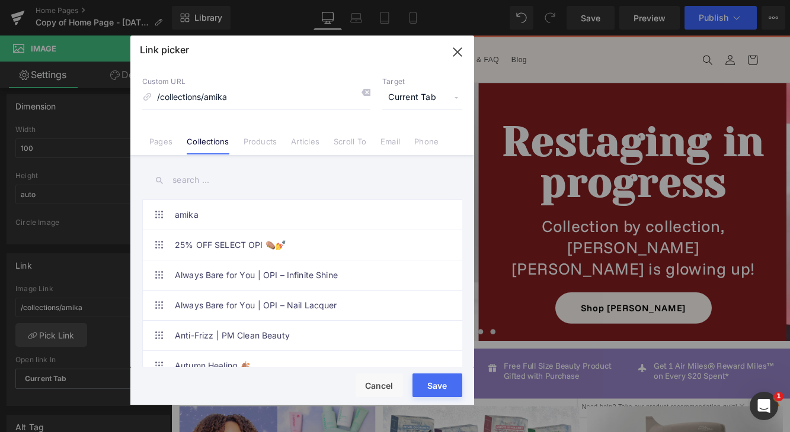
click at [244, 177] on input "text" at bounding box center [302, 180] width 320 height 27
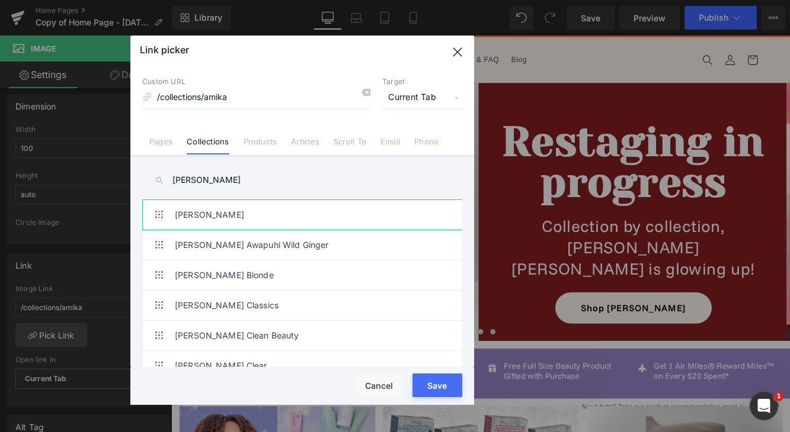
type input "[PERSON_NAME]"
click at [270, 220] on link "[PERSON_NAME]" at bounding box center [305, 215] width 261 height 30
click at [450, 384] on button "Save" at bounding box center [437, 386] width 50 height 24
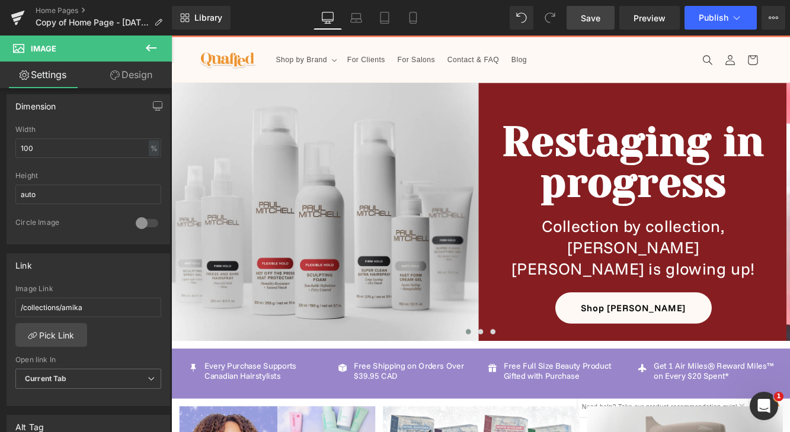
click at [601, 20] on link "Save" at bounding box center [590, 18] width 48 height 24
click at [357, 19] on icon at bounding box center [355, 21] width 11 height 4
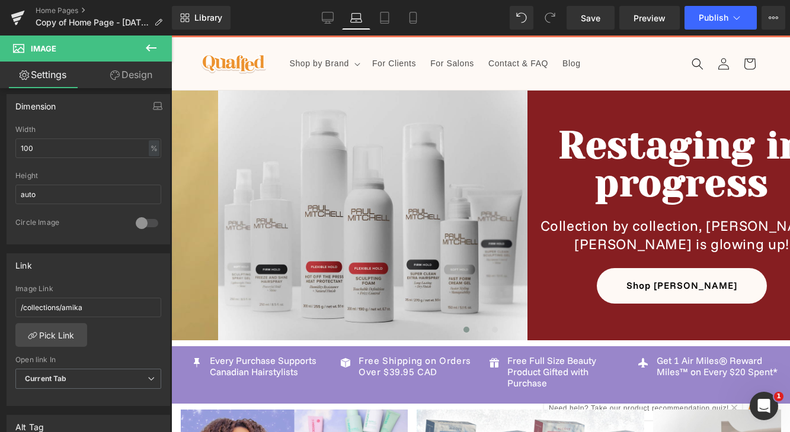
scroll to position [21, 0]
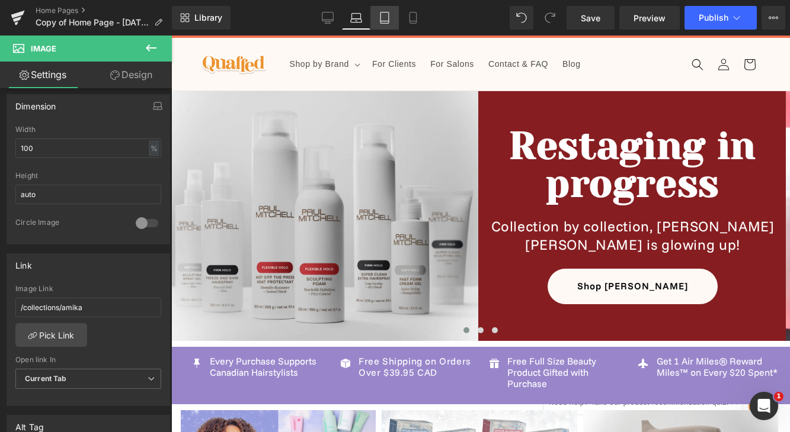
click at [385, 20] on icon at bounding box center [385, 18] width 12 height 12
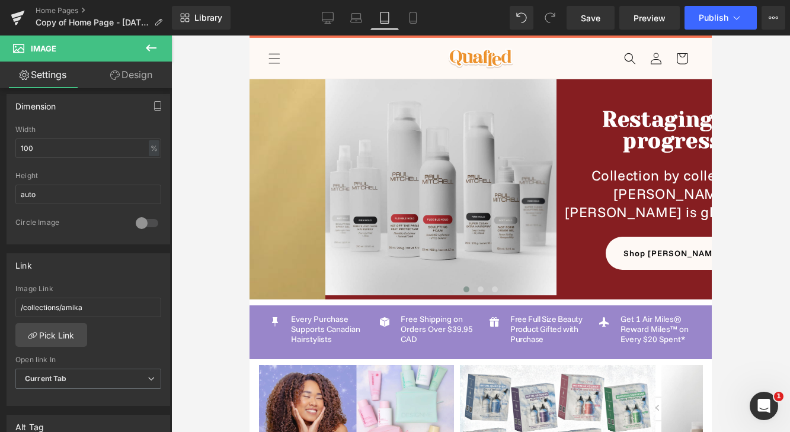
scroll to position [24, 0]
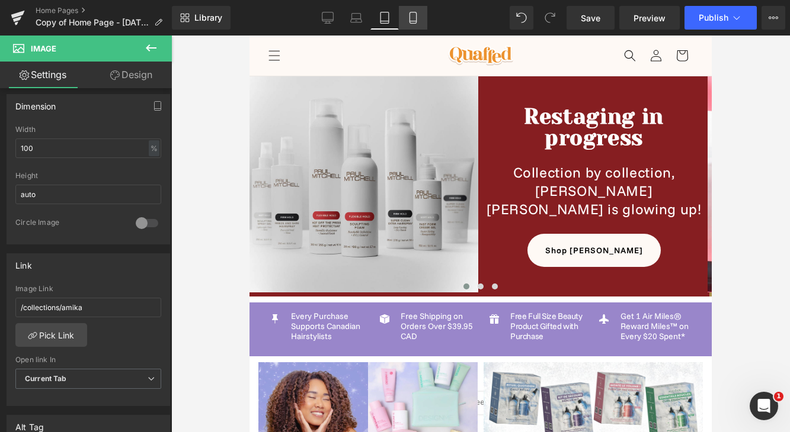
click at [415, 23] on icon at bounding box center [413, 18] width 12 height 12
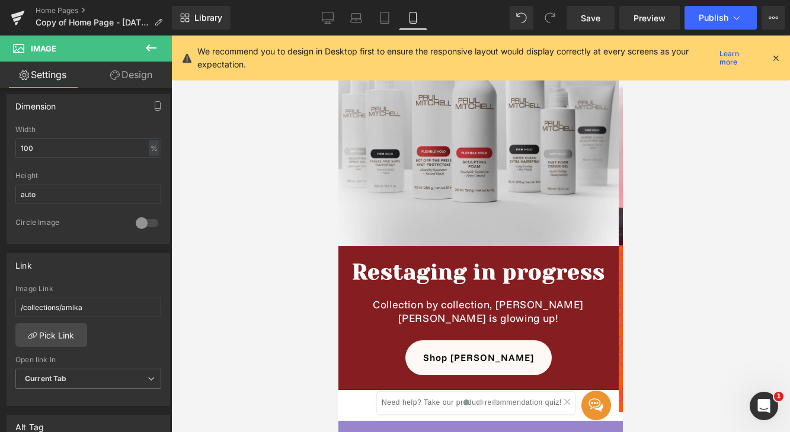
scroll to position [128, 0]
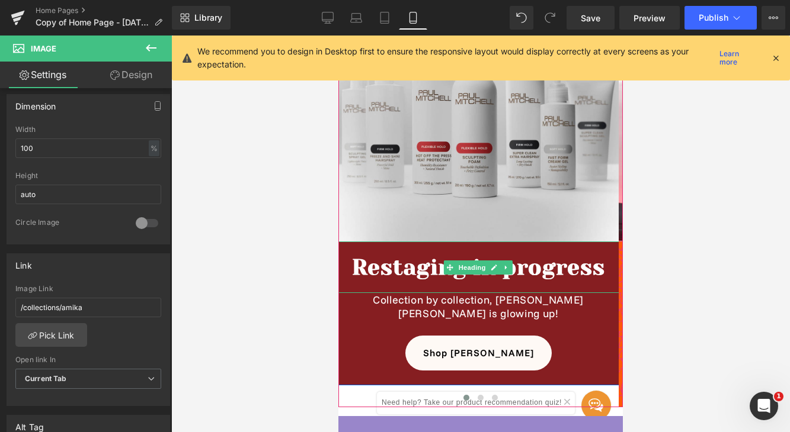
click at [518, 272] on h1 "Restaging in progress" at bounding box center [478, 267] width 284 height 22
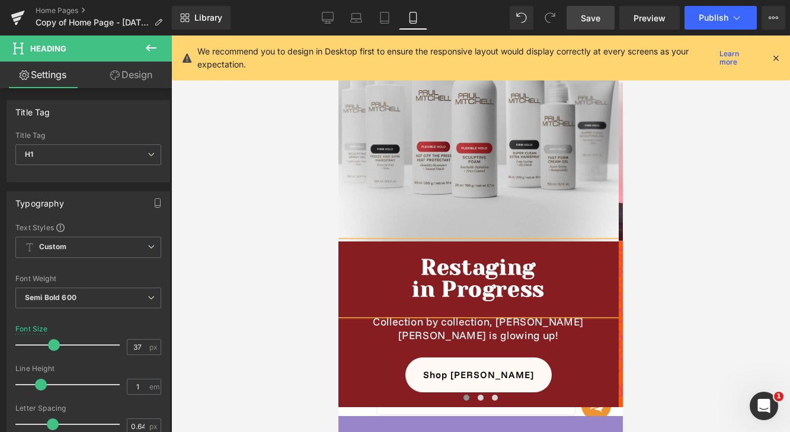
click at [599, 21] on span "Save" at bounding box center [590, 18] width 20 height 12
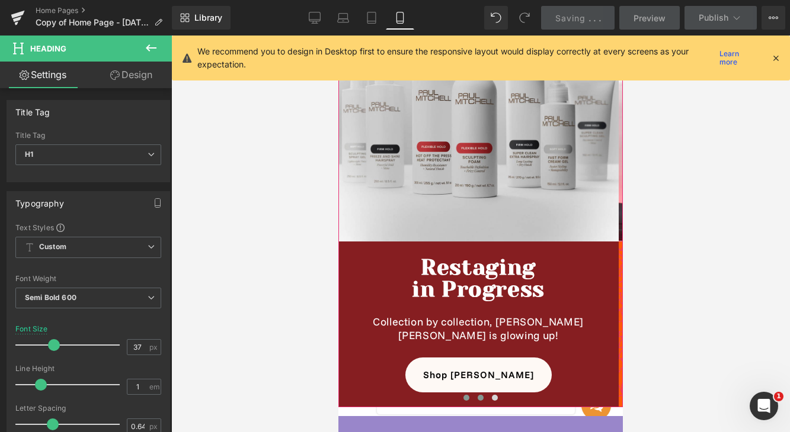
click at [480, 399] on span at bounding box center [480, 398] width 6 height 6
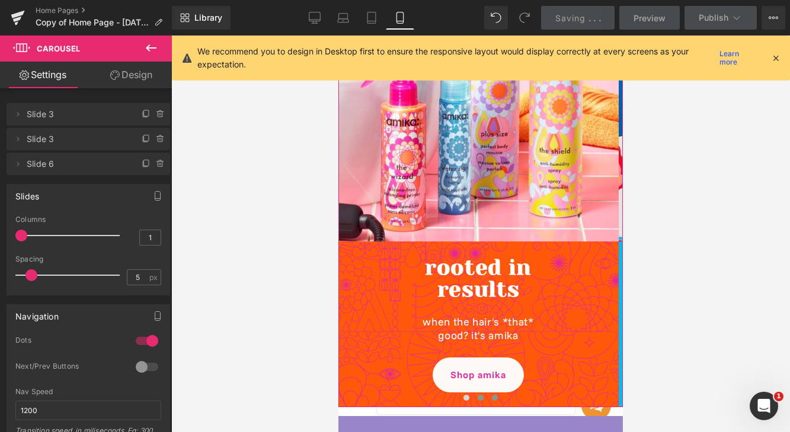
click at [493, 400] on span at bounding box center [495, 398] width 6 height 6
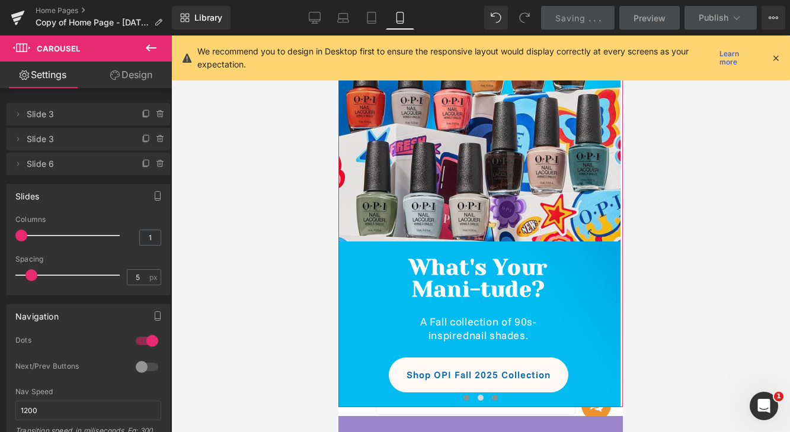
click at [464, 397] on span at bounding box center [466, 398] width 6 height 6
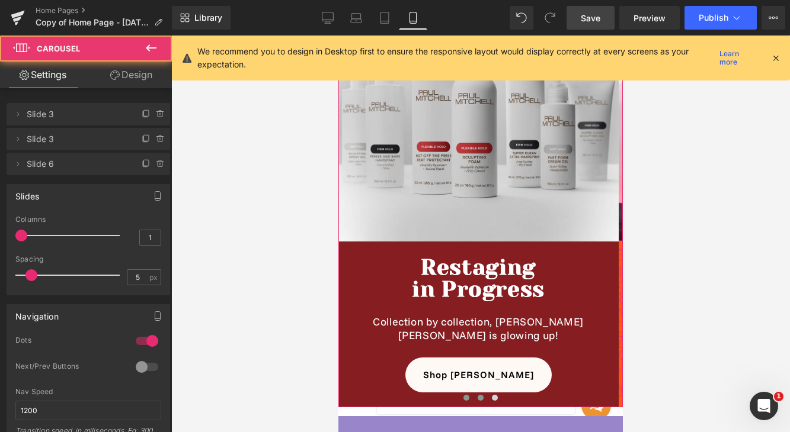
click at [477, 399] on span at bounding box center [480, 398] width 6 height 6
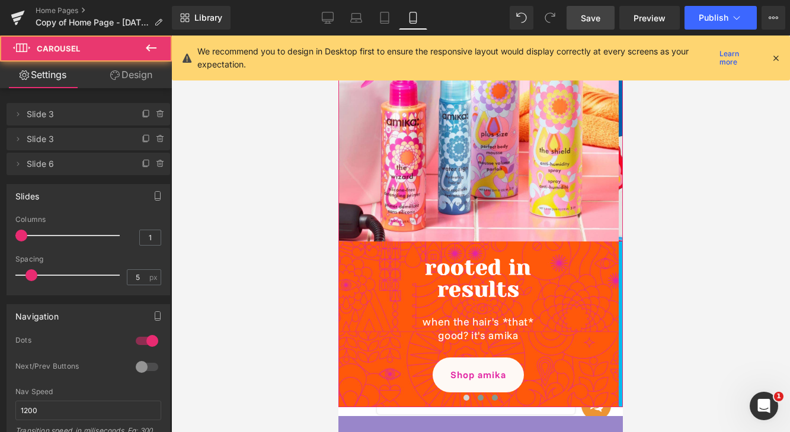
click at [492, 398] on span at bounding box center [495, 398] width 6 height 6
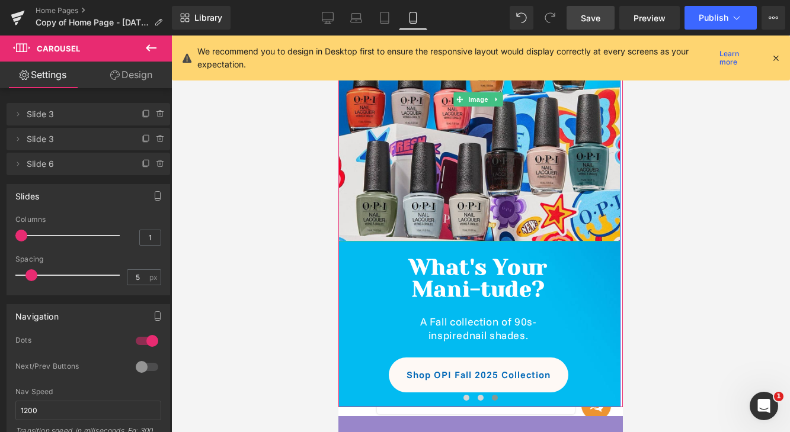
click at [592, 25] on link "Save" at bounding box center [590, 18] width 48 height 24
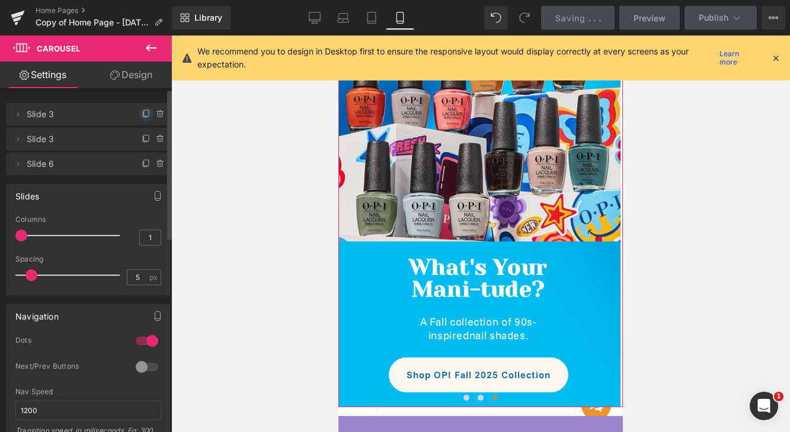
click at [142, 116] on icon at bounding box center [146, 114] width 9 height 9
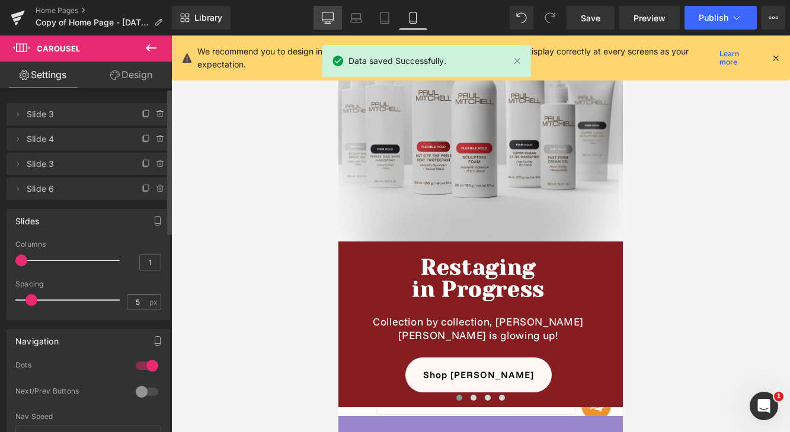
click at [326, 17] on icon at bounding box center [328, 18] width 12 height 12
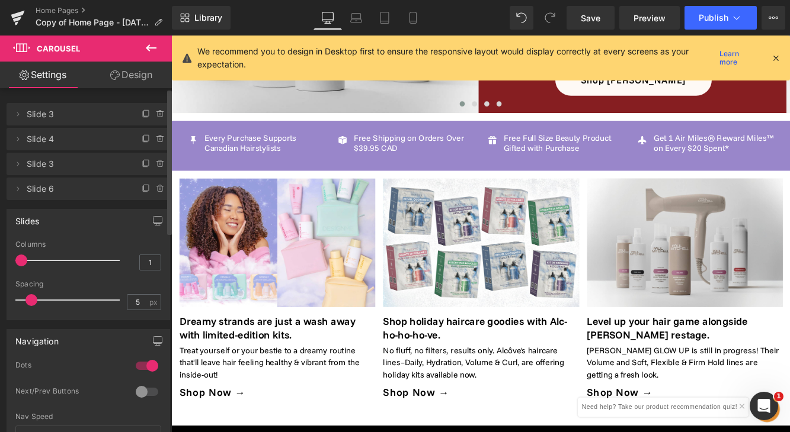
scroll to position [288, 0]
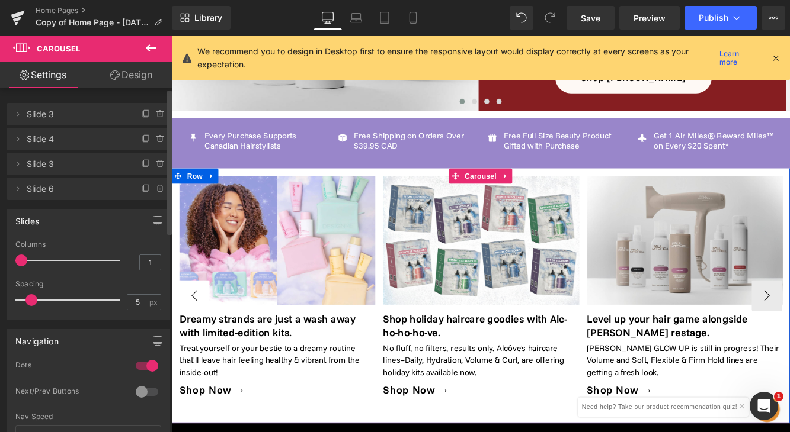
click at [197, 332] on button "‹" at bounding box center [198, 337] width 36 height 36
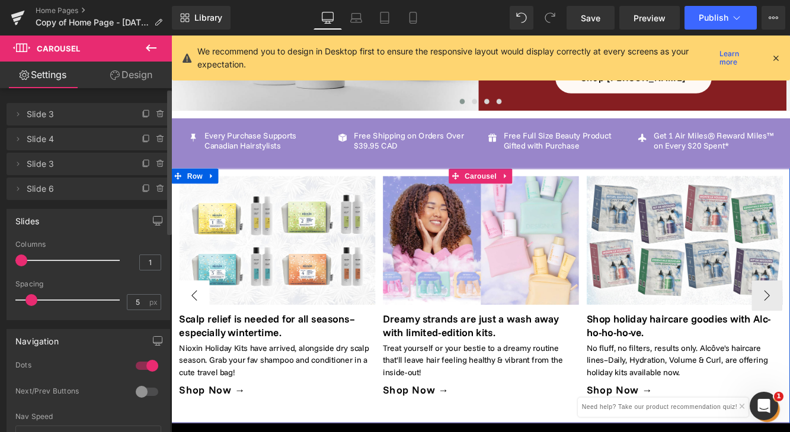
click at [197, 332] on button "‹" at bounding box center [198, 337] width 36 height 36
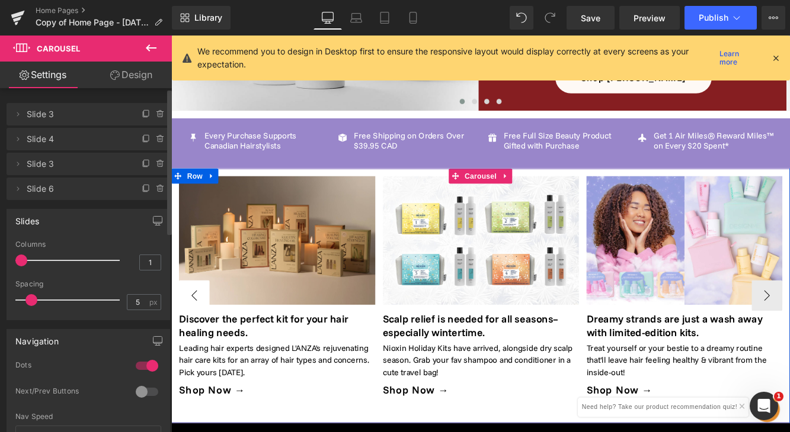
click at [197, 332] on button "‹" at bounding box center [198, 337] width 36 height 36
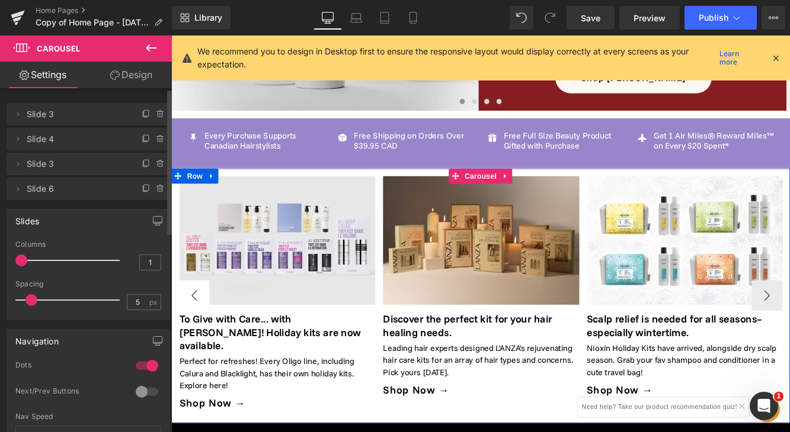
click at [197, 332] on button "‹" at bounding box center [198, 337] width 36 height 36
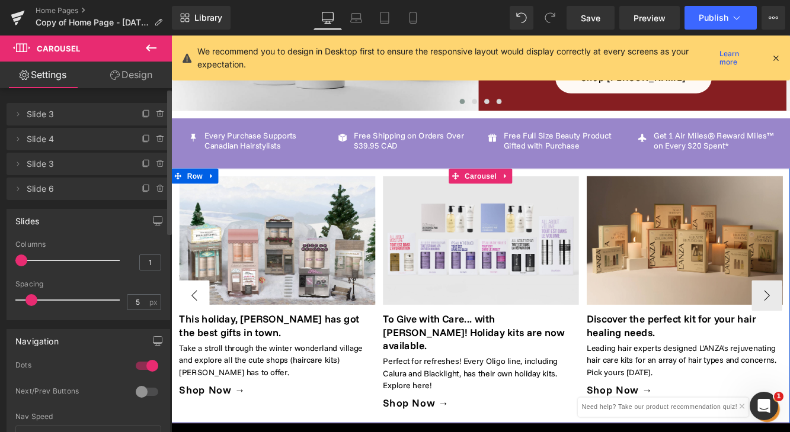
click at [197, 332] on button "‹" at bounding box center [198, 337] width 36 height 36
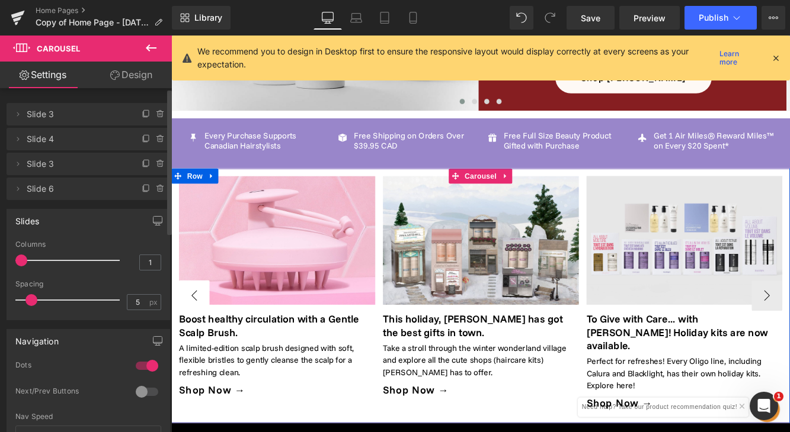
click at [197, 332] on button "‹" at bounding box center [198, 337] width 36 height 36
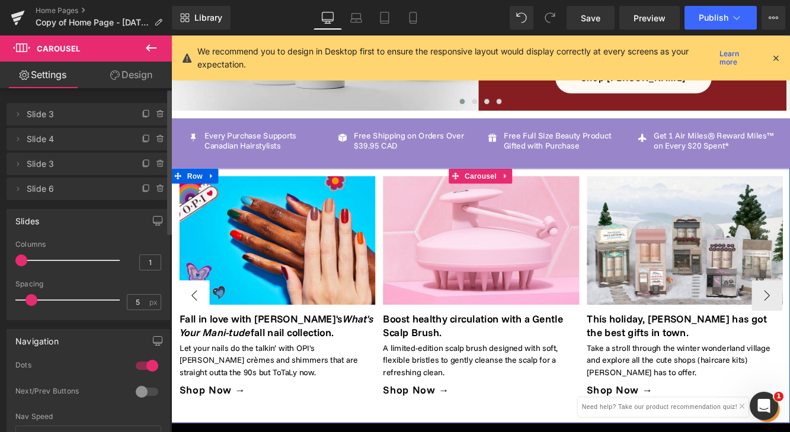
click at [197, 332] on button "‹" at bounding box center [198, 337] width 36 height 36
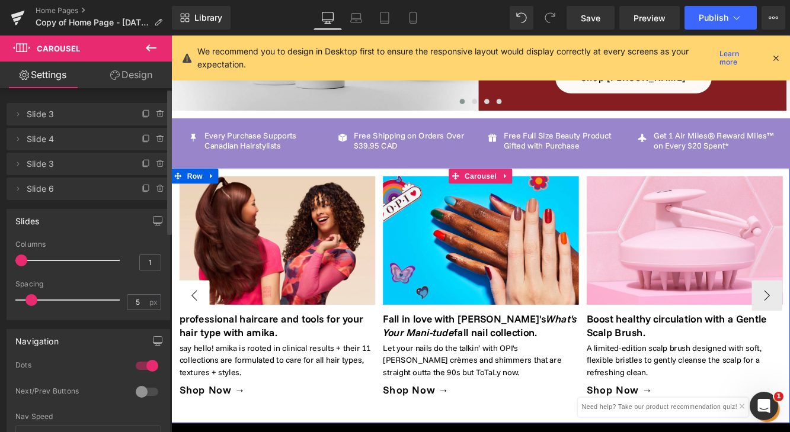
click at [197, 332] on button "‹" at bounding box center [198, 337] width 36 height 36
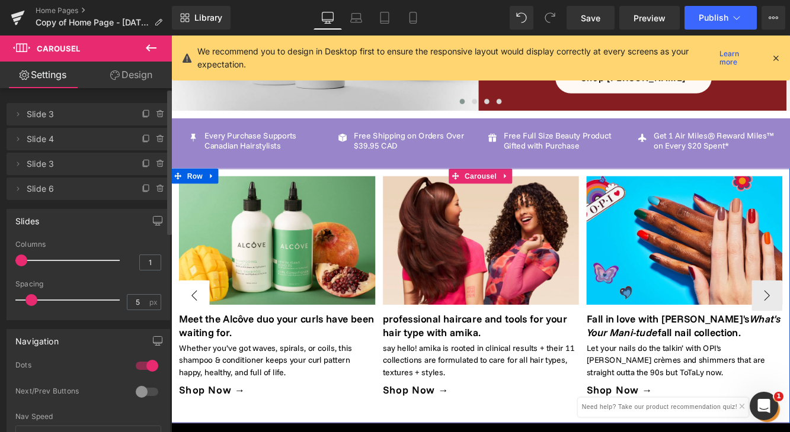
click at [197, 332] on button "‹" at bounding box center [198, 337] width 36 height 36
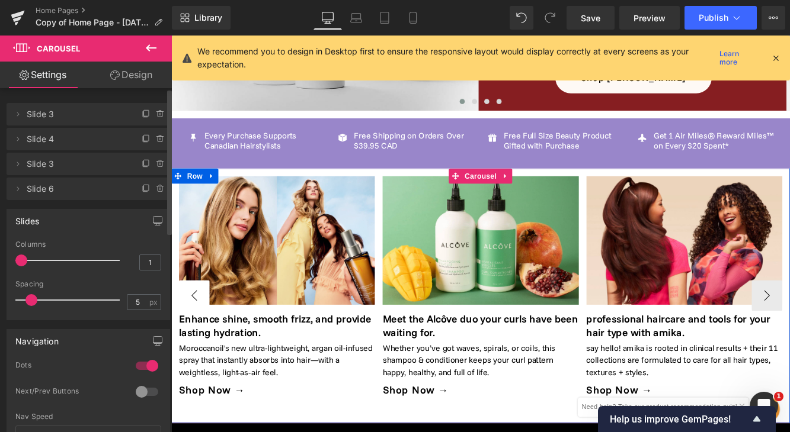
click at [198, 329] on button "‹" at bounding box center [198, 337] width 36 height 36
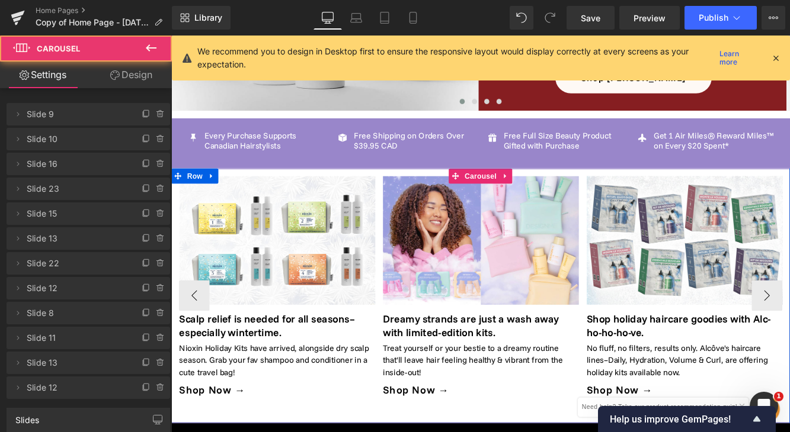
click at [789, 326] on div "Image Enhance shine, smooth frizz, and provide lasting hydration. Heading Moroc…" at bounding box center [529, 338] width 717 height 296
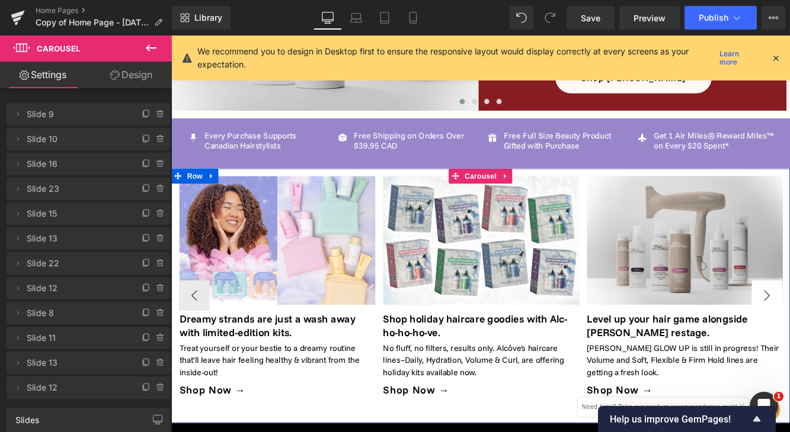
click at [194, 326] on button "‹" at bounding box center [198, 337] width 36 height 36
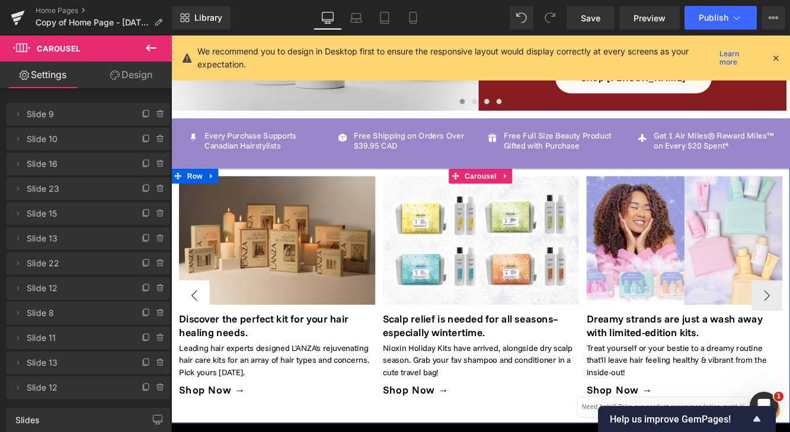
click at [194, 326] on button "‹" at bounding box center [198, 337] width 36 height 36
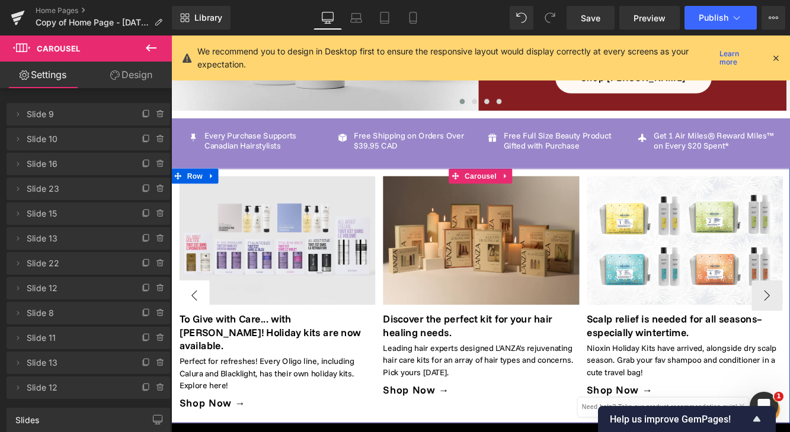
click at [195, 326] on button "‹" at bounding box center [198, 337] width 36 height 36
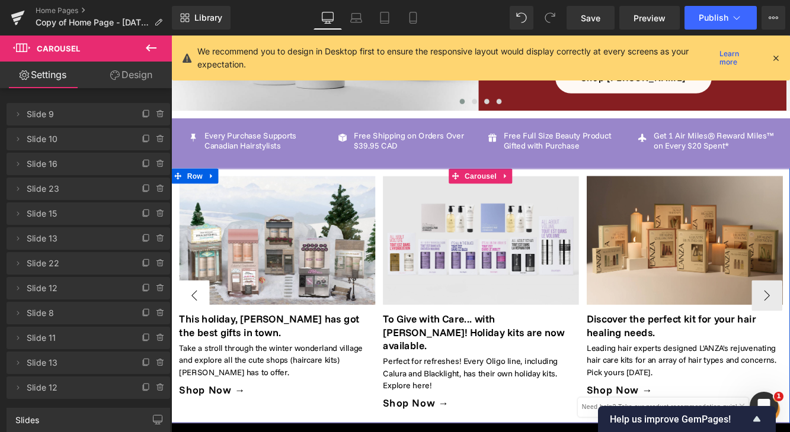
click at [195, 326] on button "‹" at bounding box center [198, 337] width 36 height 36
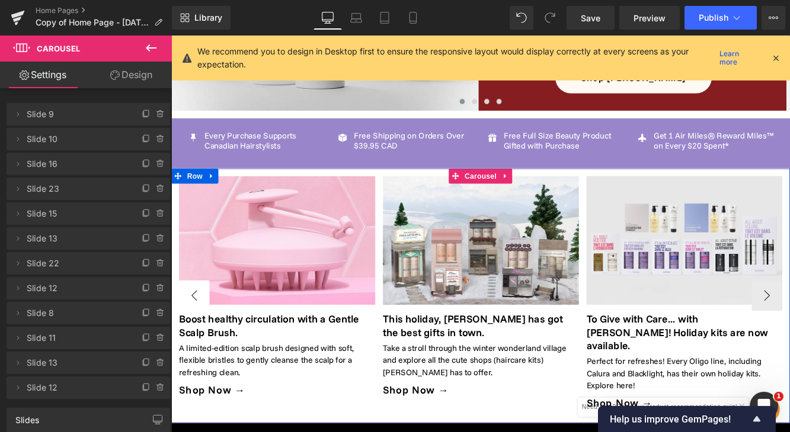
click at [195, 326] on button "‹" at bounding box center [198, 337] width 36 height 36
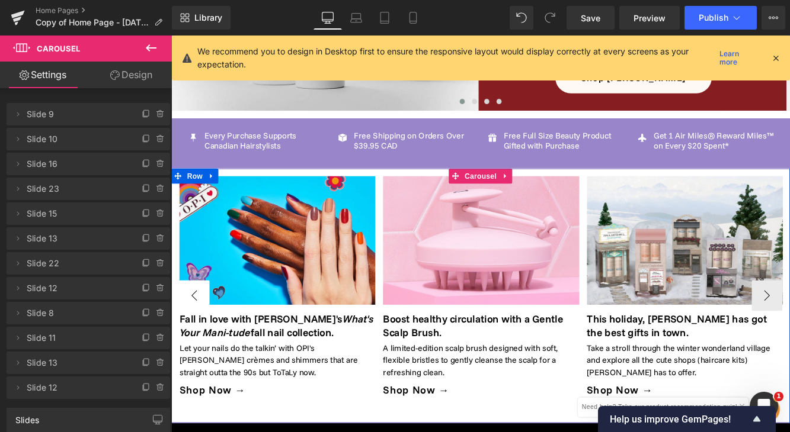
click at [197, 328] on button "‹" at bounding box center [198, 337] width 36 height 36
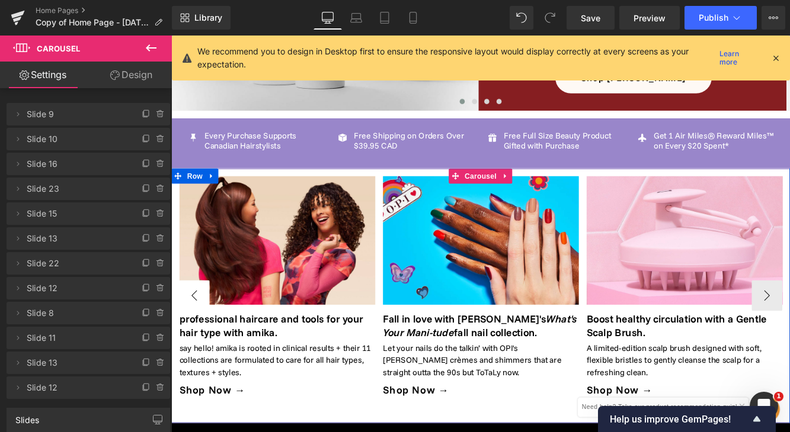
click at [198, 329] on button "‹" at bounding box center [198, 337] width 36 height 36
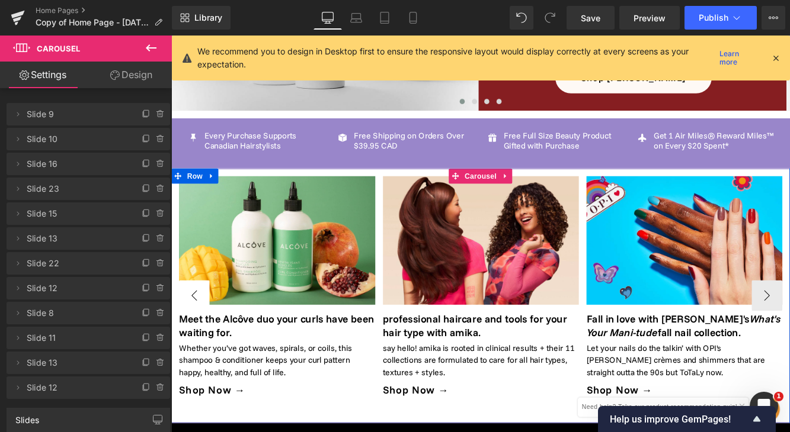
click at [201, 331] on button "‹" at bounding box center [198, 337] width 36 height 36
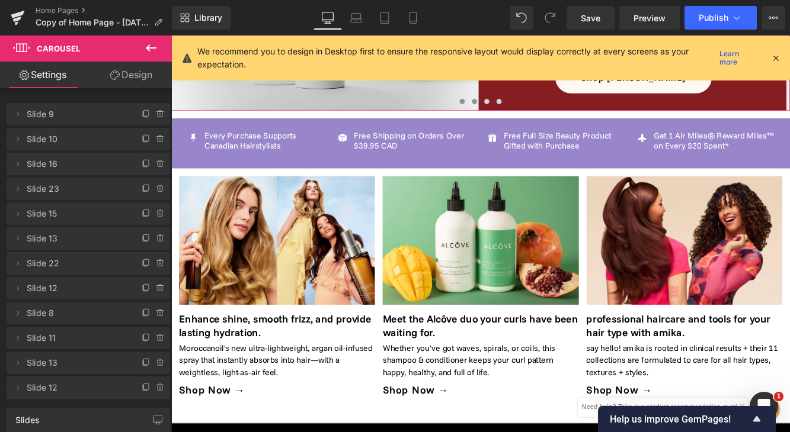
click at [519, 115] on span at bounding box center [522, 112] width 6 height 6
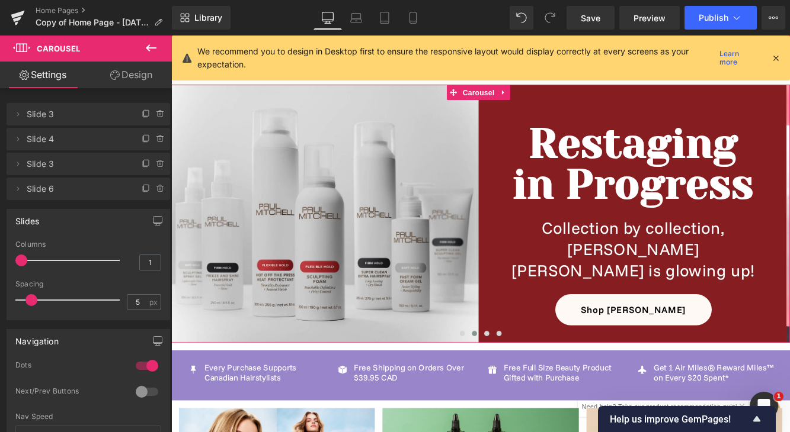
scroll to position [6, 0]
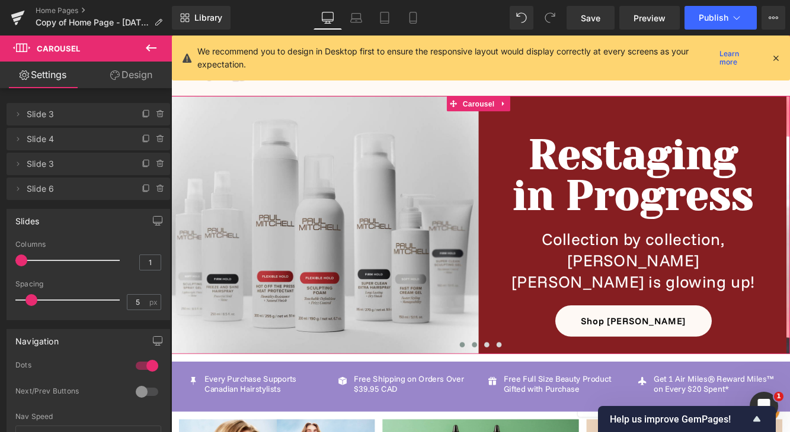
click at [505, 397] on span at bounding box center [508, 395] width 6 height 6
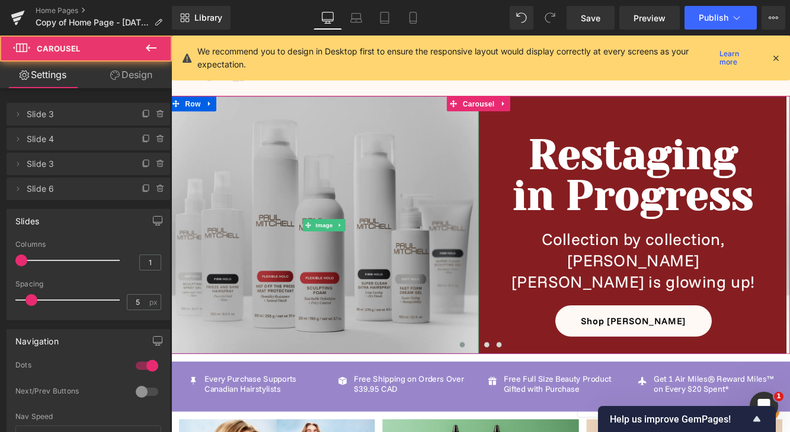
click at [432, 301] on img at bounding box center [348, 255] width 358 height 358
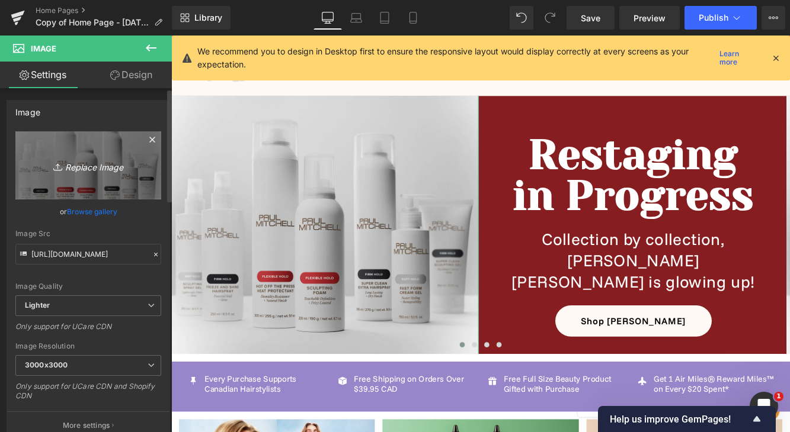
click at [113, 172] on icon "Replace Image" at bounding box center [88, 165] width 95 height 15
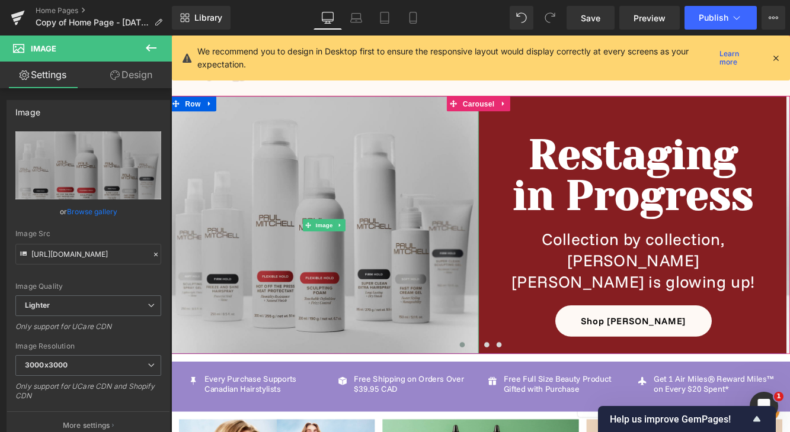
type input "C:\fakepath\moroccanoil treatment mist.jpg"
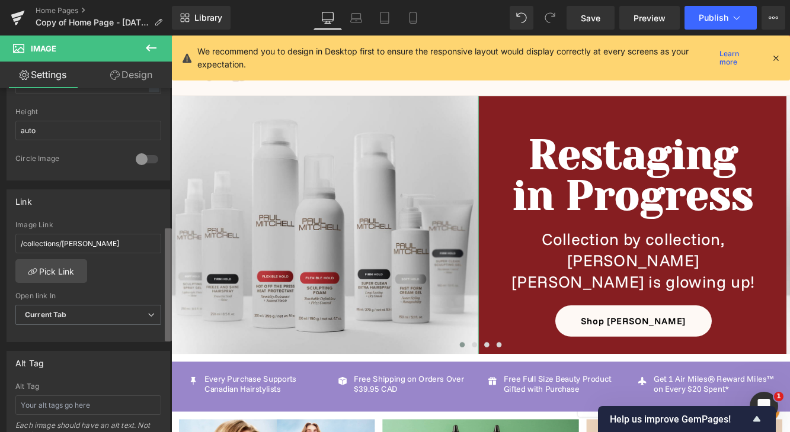
click at [146, 328] on div "Image [URL][DOMAIN_NAME] Replace Image Upload image or Browse gallery Image Src…" at bounding box center [86, 262] width 172 height 349
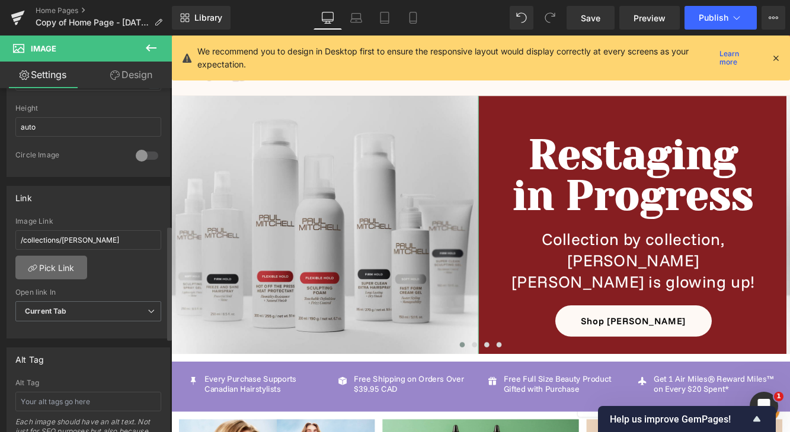
click at [65, 272] on link "Pick Link" at bounding box center [51, 268] width 72 height 24
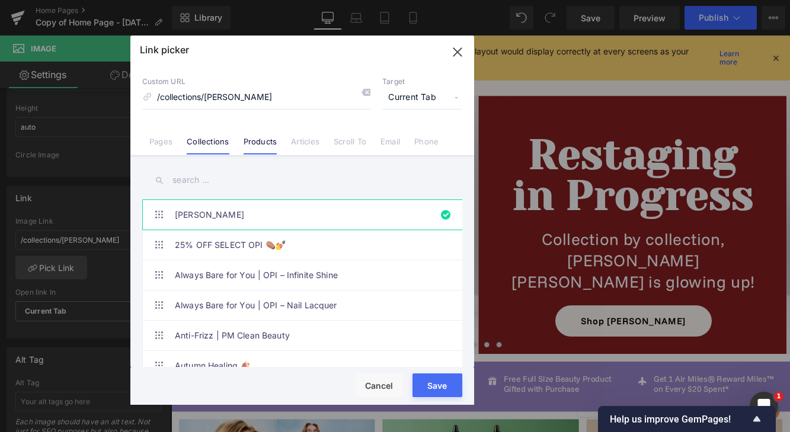
click at [270, 139] on link "Products" at bounding box center [260, 146] width 34 height 18
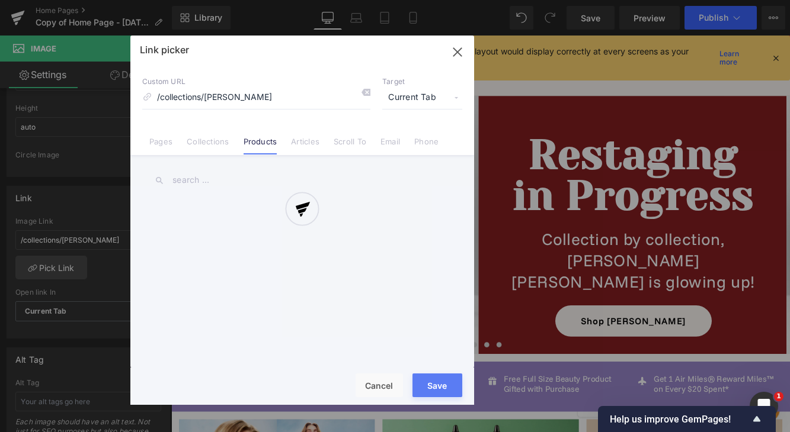
click at [365, 94] on div at bounding box center [302, 221] width 344 height 370
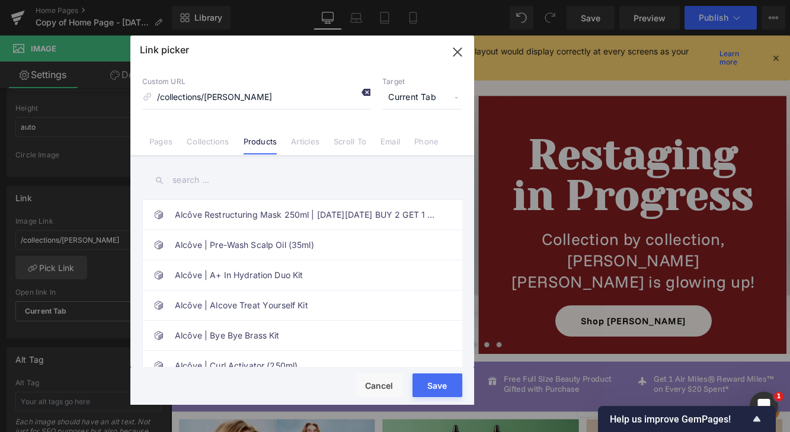
click at [368, 92] on icon at bounding box center [365, 92] width 9 height 9
click at [277, 184] on input "text" at bounding box center [302, 180] width 320 height 27
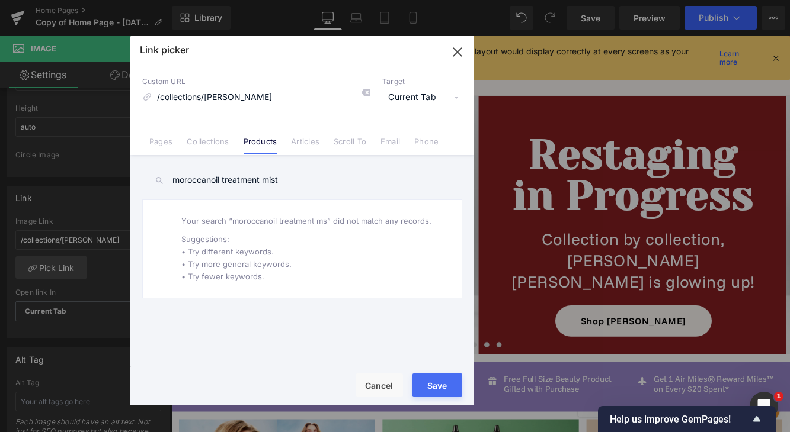
click at [313, 182] on input "moroccanoil treatment mist" at bounding box center [302, 180] width 320 height 27
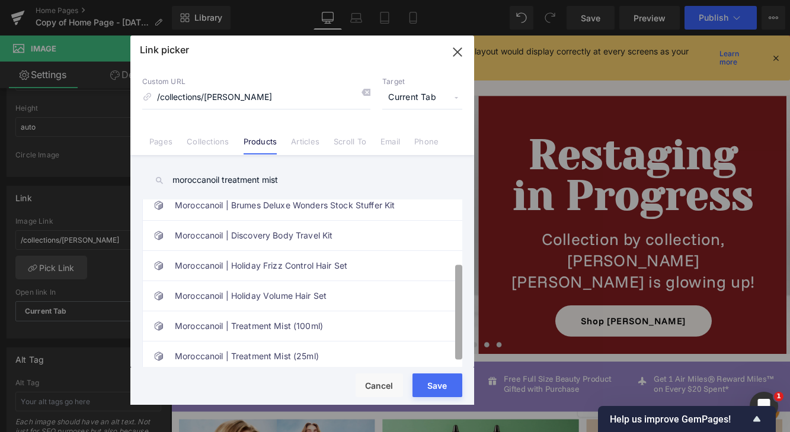
scroll to position [117, 0]
click at [451, 319] on div "Alcôve Restructuring Mask 250ml | [DATE][DATE] BUY 2 GET 1 FREE Alcôve | Pre-Wa…" at bounding box center [302, 284] width 320 height 168
click at [388, 317] on link "Moroccanoil | Treatment Mist (100ml)" at bounding box center [305, 327] width 261 height 30
type input "moroccanoil treatment mist"
click at [443, 384] on button "Save" at bounding box center [437, 386] width 50 height 24
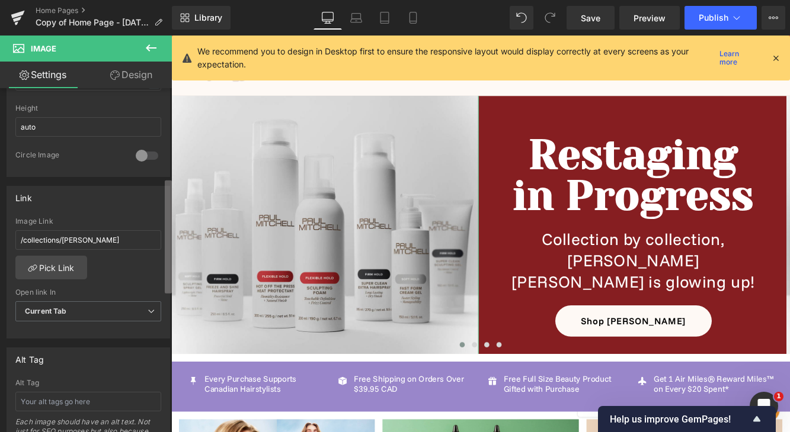
scroll to position [0, 0]
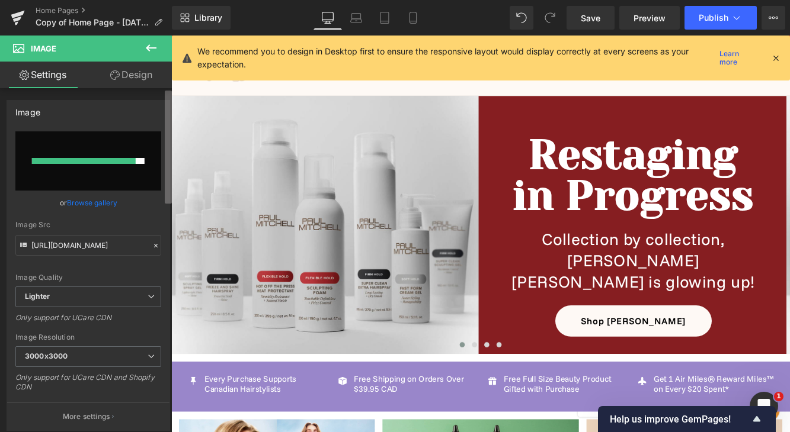
click at [169, 53] on div "Image Settings Design Image [URL][DOMAIN_NAME] Replace Image Upload image or Br…" at bounding box center [86, 237] width 172 height 403
click at [100, 204] on link "Browse gallery" at bounding box center [92, 203] width 50 height 21
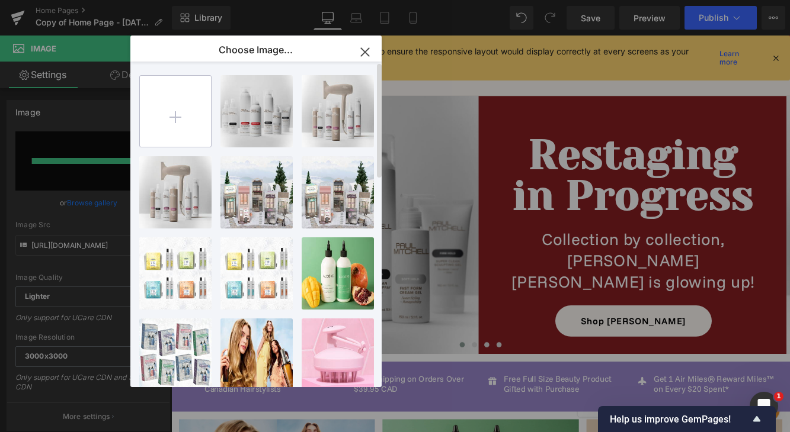
click at [194, 108] on input "file" at bounding box center [175, 111] width 71 height 71
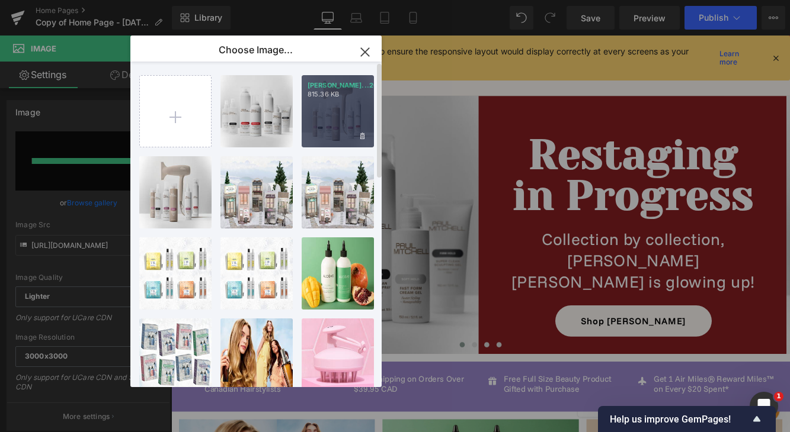
type input "C:\fakepath\moroccanoil treatment mist.jpg"
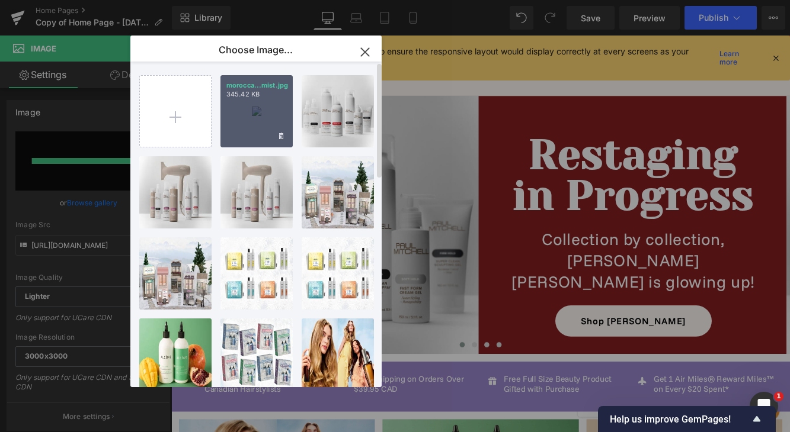
click at [271, 97] on p "345.42 KB" at bounding box center [256, 94] width 60 height 9
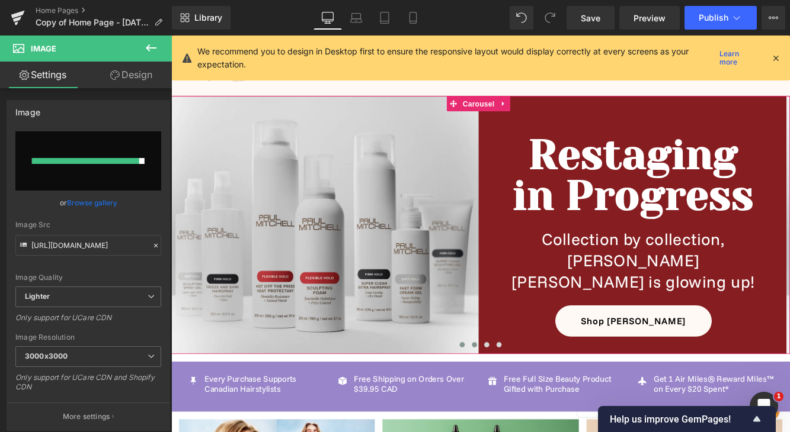
click at [520, 397] on span at bounding box center [522, 395] width 6 height 6
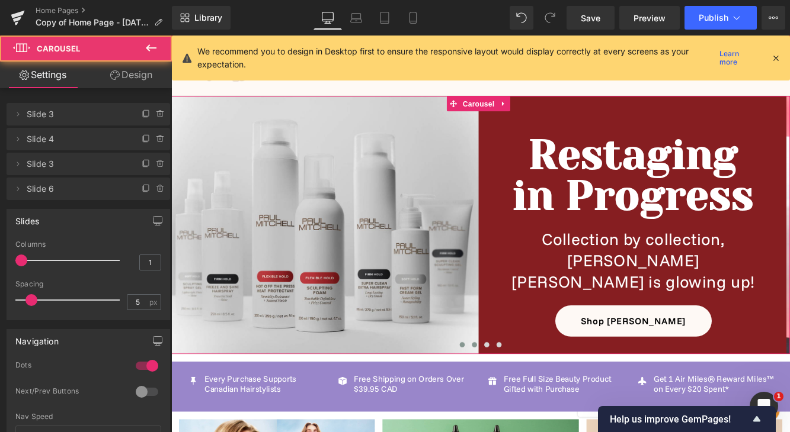
click at [508, 396] on span at bounding box center [508, 395] width 6 height 6
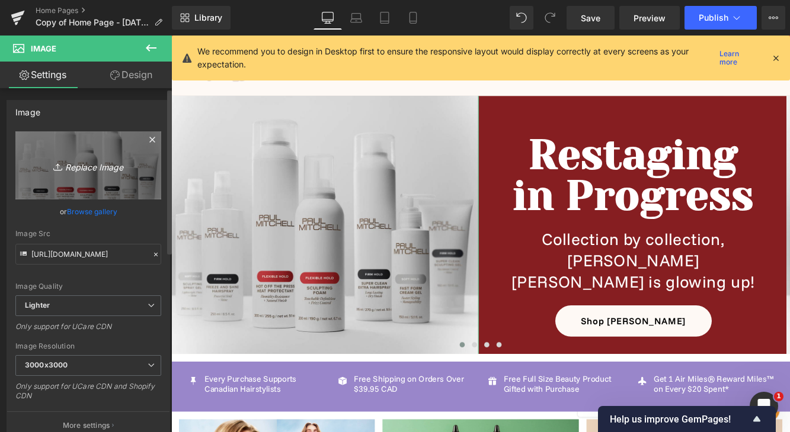
click at [104, 163] on icon "Replace Image" at bounding box center [88, 165] width 95 height 15
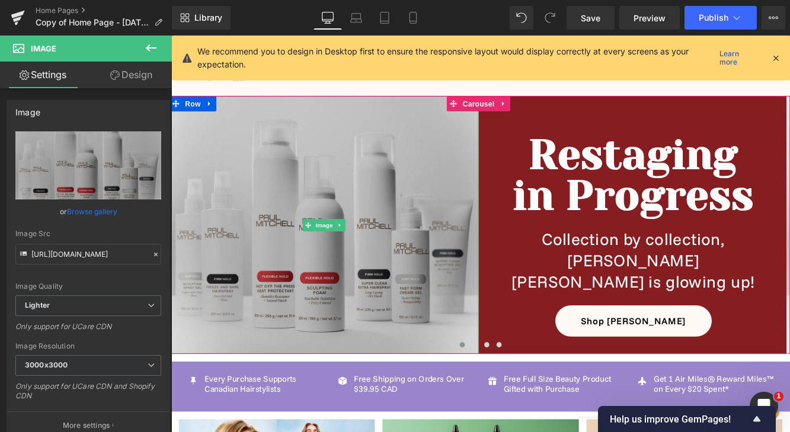
type input "C:\fakepath\moroccanoil treatment mist.jpg"
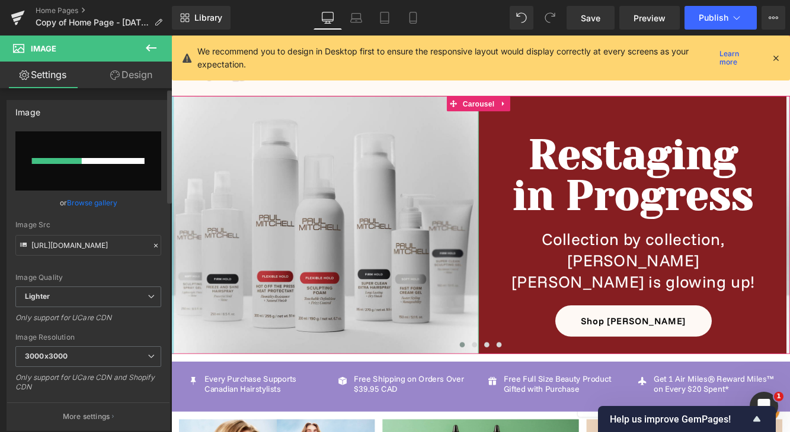
click at [90, 201] on link "Browse gallery" at bounding box center [92, 203] width 50 height 21
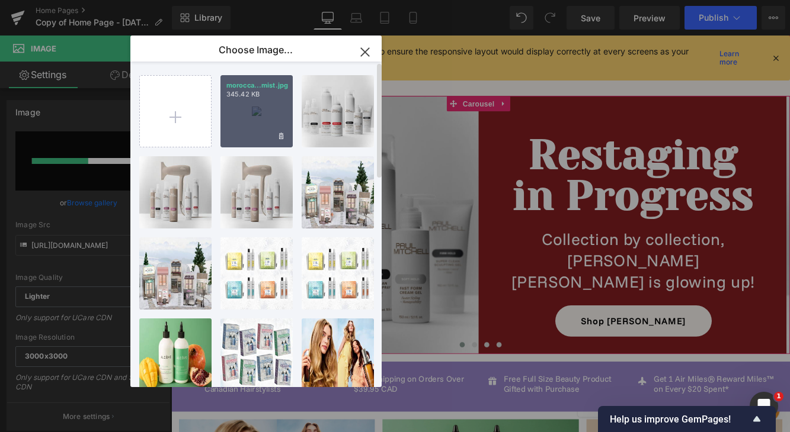
click at [273, 101] on div "morocca...mist.jpg 345.42 KB" at bounding box center [256, 111] width 72 height 72
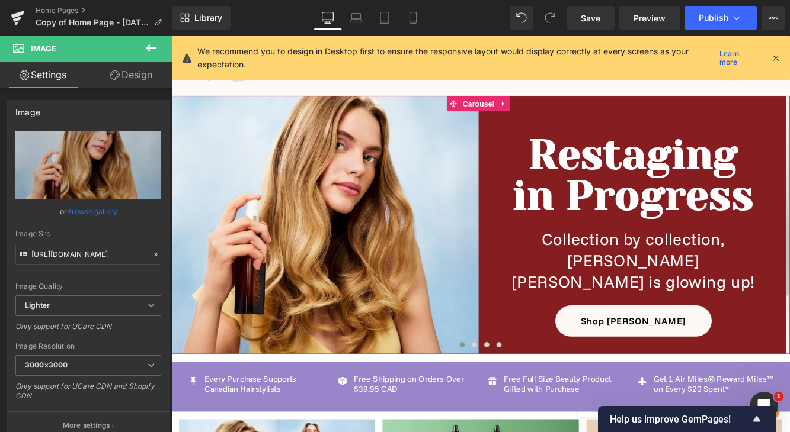
click at [737, 392] on div at bounding box center [529, 398] width 717 height 18
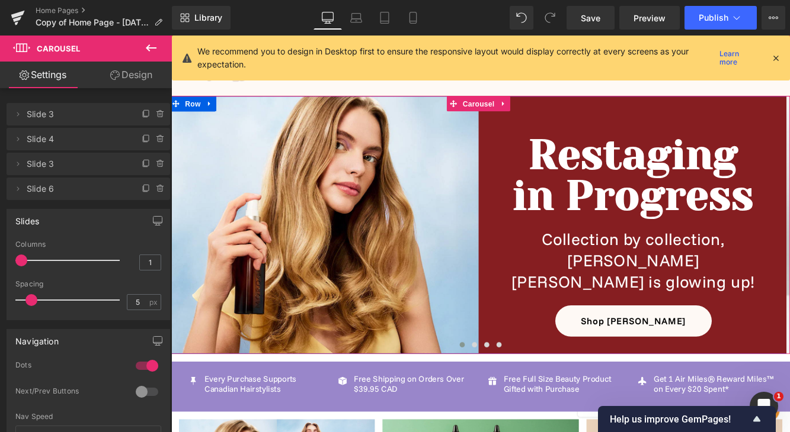
click at [660, 380] on div "Image Restaging in Progress Heading Collection by collection, [PERSON_NAME] is …" at bounding box center [527, 255] width 717 height 299
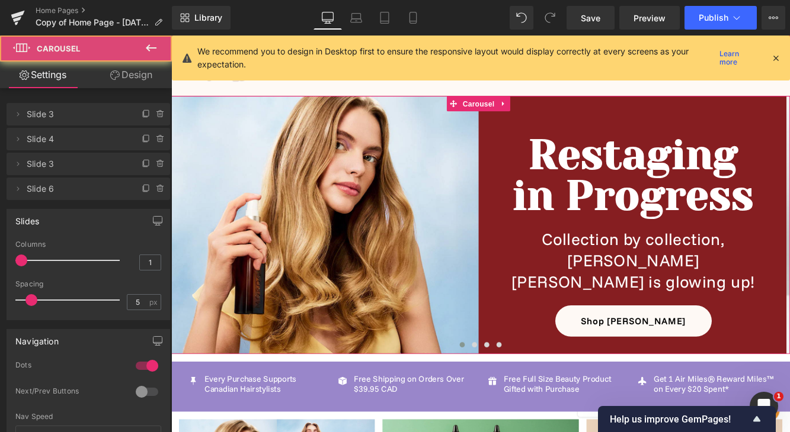
click at [659, 396] on div at bounding box center [529, 398] width 717 height 18
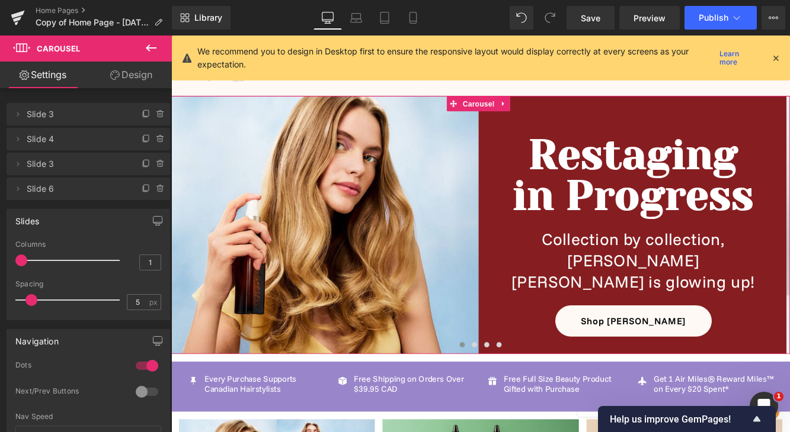
click at [685, 390] on div "Image Restaging in Progress Heading Collection by collection, [PERSON_NAME] is …" at bounding box center [527, 255] width 717 height 299
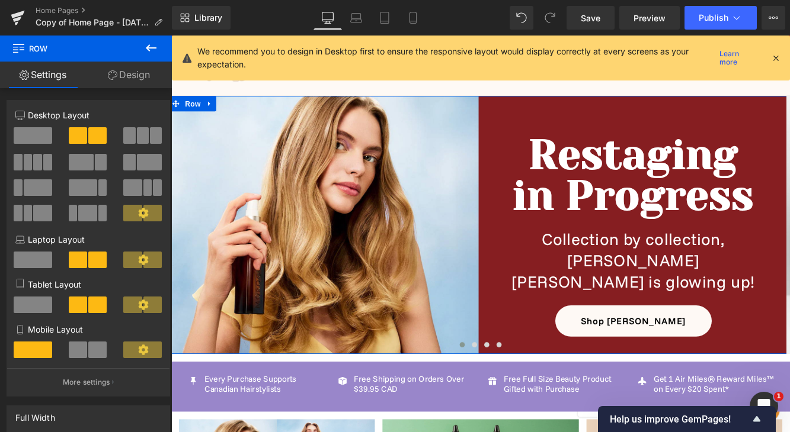
click at [136, 73] on link "Design" at bounding box center [129, 75] width 86 height 27
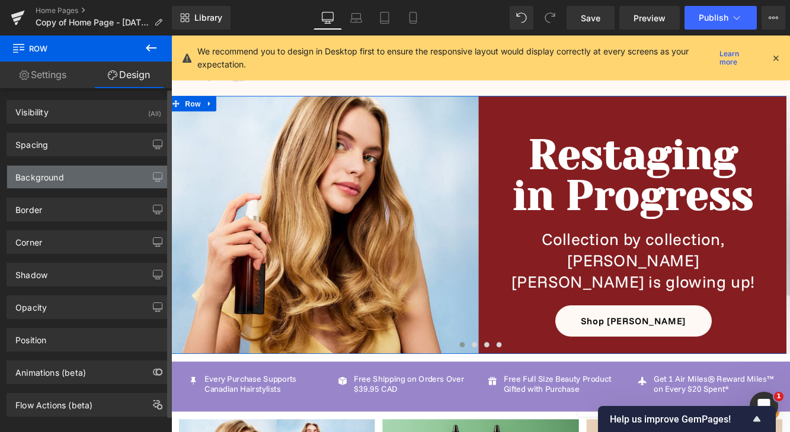
click at [114, 171] on div "Background" at bounding box center [88, 177] width 162 height 23
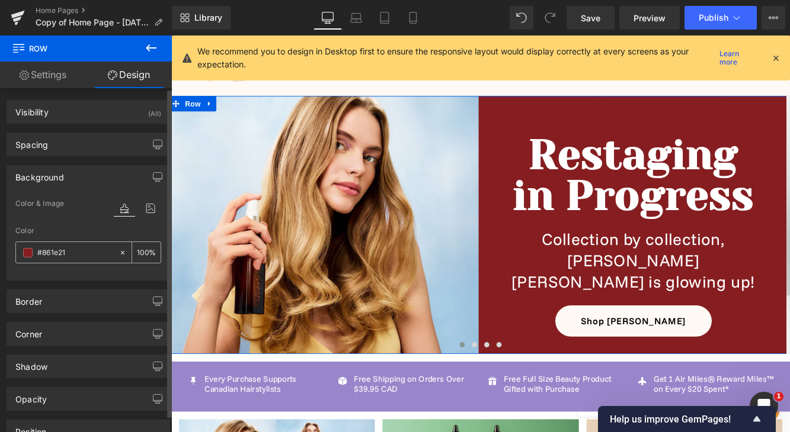
click at [118, 252] on icon at bounding box center [122, 253] width 8 height 8
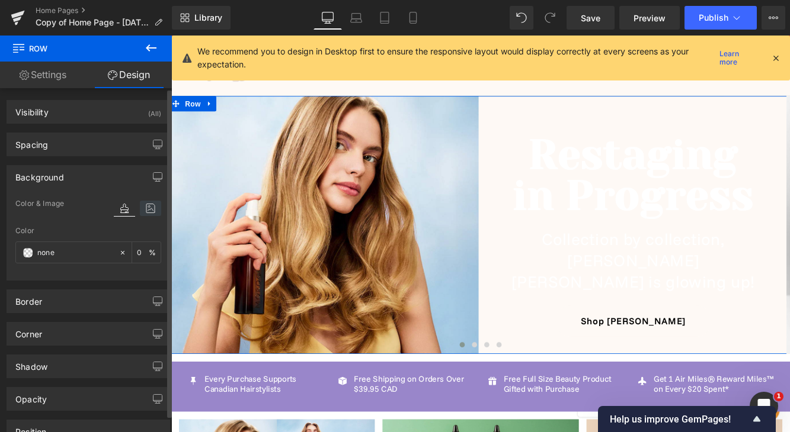
click at [142, 214] on icon at bounding box center [150, 208] width 21 height 15
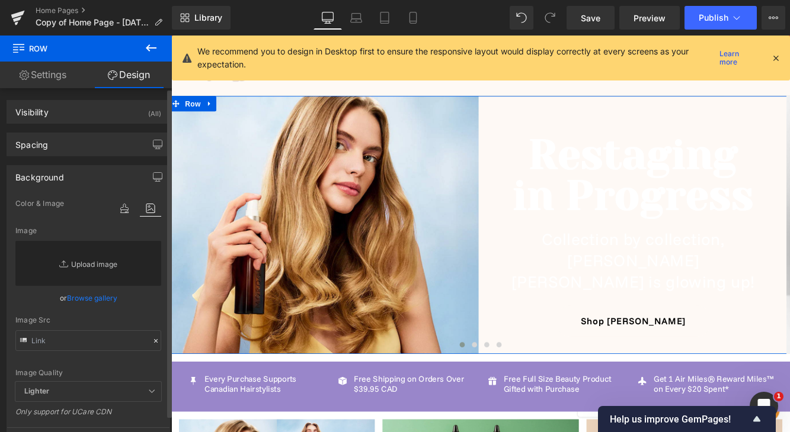
click at [98, 258] on link "Replace Image" at bounding box center [88, 263] width 146 height 45
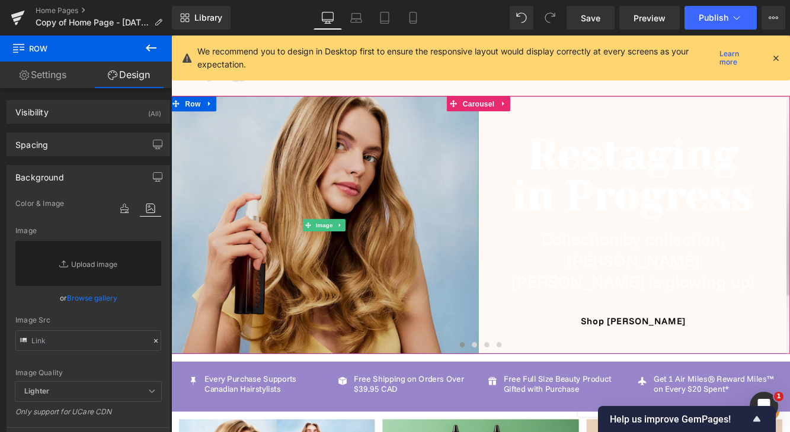
type input "C:\fakepath\moroccanoil treatment mist background.jpg"
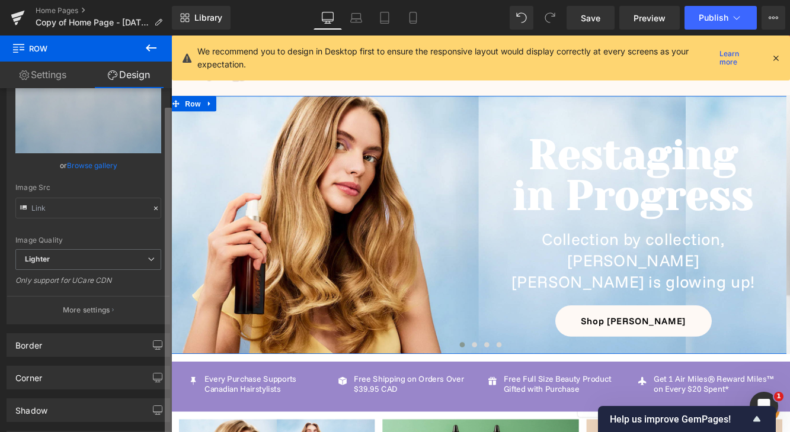
click at [155, 355] on div "Visibility (All) 0|0|0|0 1 Show on Desktop 1 Show on Laptop 1 Show on Tablet 1 …" at bounding box center [86, 262] width 172 height 349
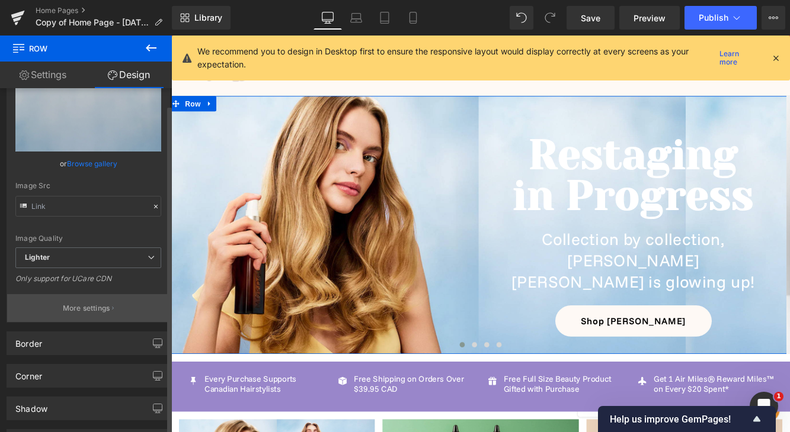
click at [127, 314] on button "More settings" at bounding box center [88, 308] width 162 height 28
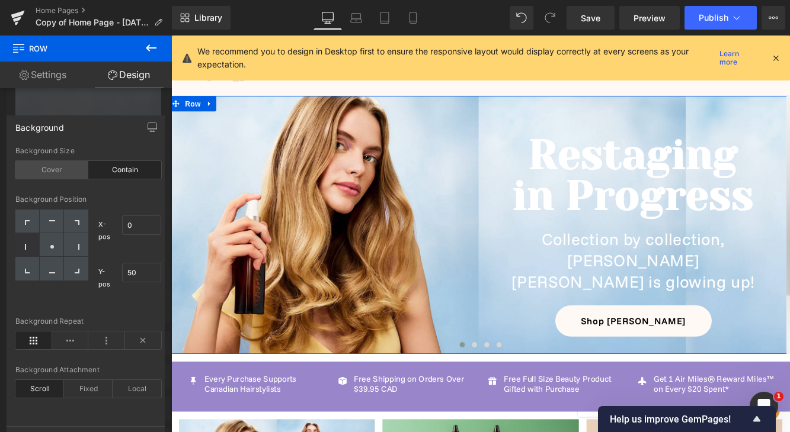
click at [79, 169] on div "Cover" at bounding box center [51, 170] width 73 height 18
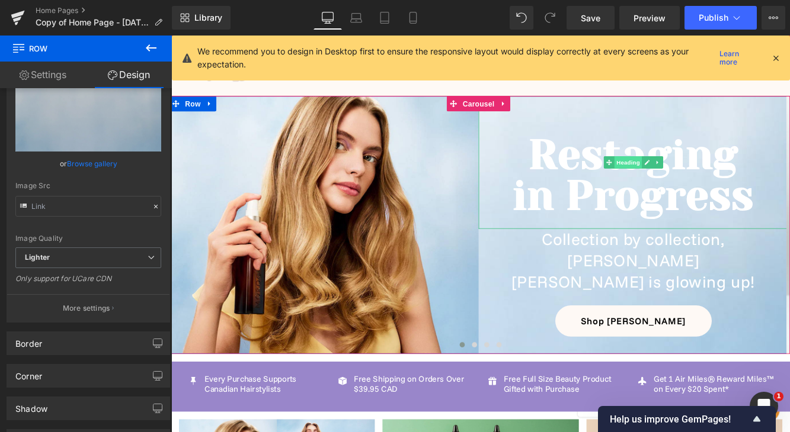
click at [698, 185] on span "Heading" at bounding box center [700, 183] width 32 height 14
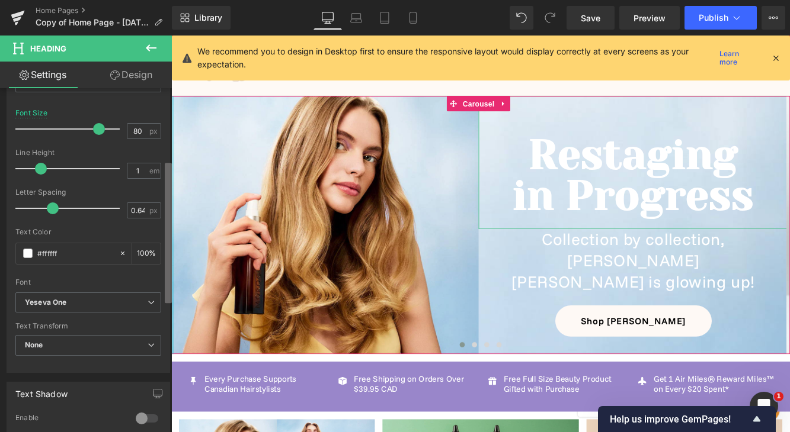
scroll to position [217, 0]
click at [162, 257] on div "Title Tag H1 H2 H3 H4 H5 H6 Title Tag H1 H1 H2 H3 H4 H5 H6 Typography Text Styl…" at bounding box center [86, 262] width 172 height 349
drag, startPoint x: 56, startPoint y: 254, endPoint x: 14, endPoint y: 254, distance: 42.1
click at [14, 254] on div "Text Styles Custom Custom Setup Global Style Custom Setup Global Style Thin 100…" at bounding box center [88, 188] width 162 height 366
paste input "48271"
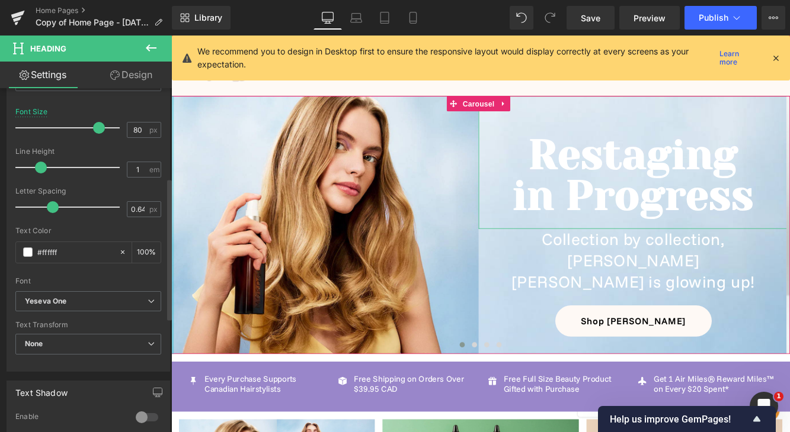
type input "48271f"
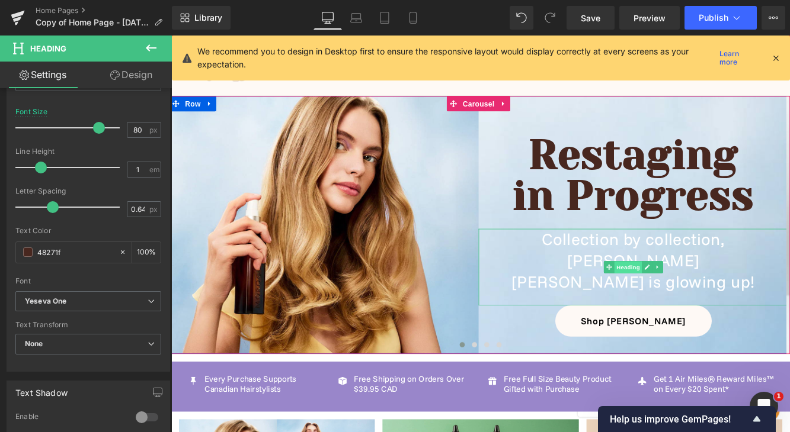
click at [705, 298] on span "Heading" at bounding box center [700, 305] width 32 height 14
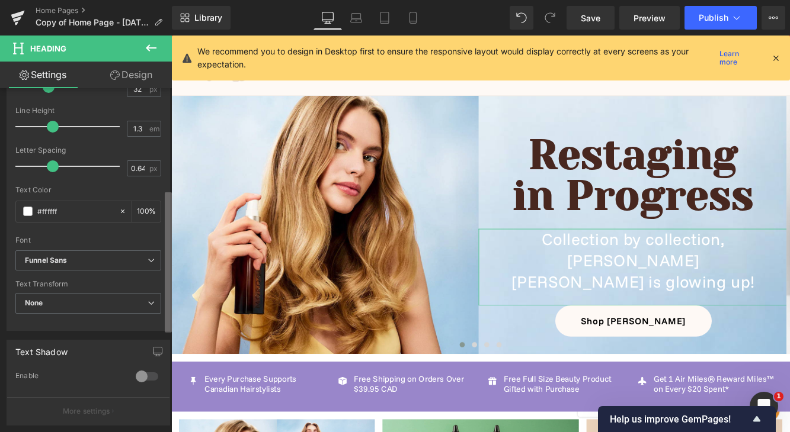
click at [148, 287] on div "Title Tag H1 H2 H3 H4 H5 H6 Title Tag H1 H1 H2 H3 H4 H5 H6 Typography Text Styl…" at bounding box center [86, 262] width 172 height 349
drag, startPoint x: 78, startPoint y: 211, endPoint x: 2, endPoint y: 211, distance: 75.8
click at [2, 211] on div "Typography Text Styles Custom Custom Setup Global Style Custom Setup Global Sty…" at bounding box center [88, 127] width 177 height 407
paste input "48271"
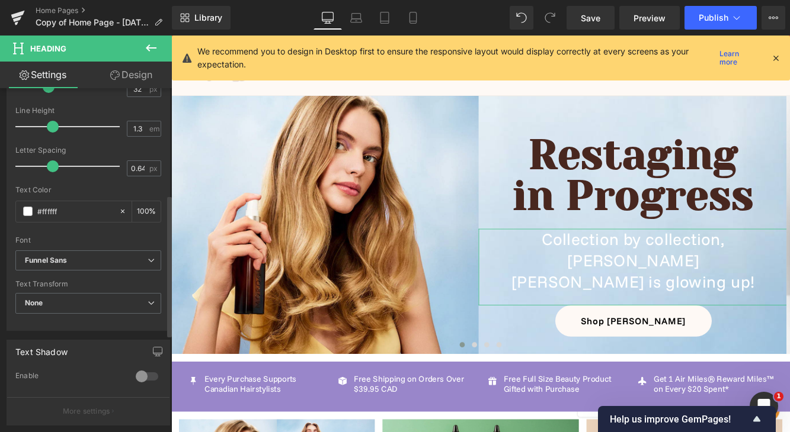
type input "48271f"
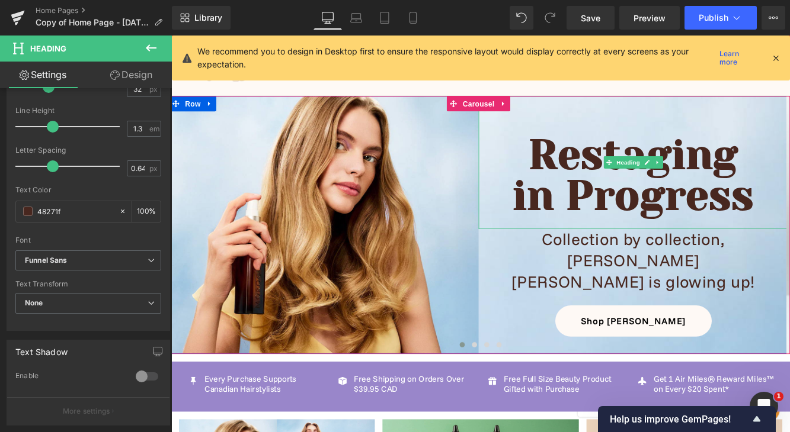
click at [769, 238] on h1 "in Progress" at bounding box center [706, 221] width 358 height 47
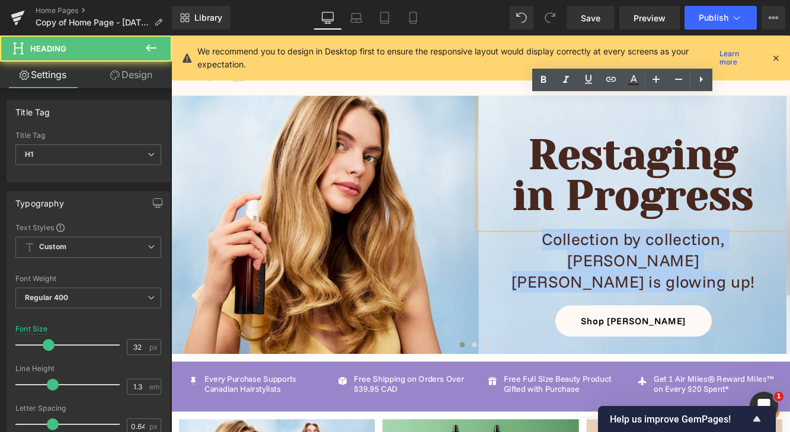
drag, startPoint x: 806, startPoint y: 296, endPoint x: 567, endPoint y: 246, distance: 244.5
click at [567, 246] on div "Restaging in Progress Heading Collection by collection, [PERSON_NAME] is glowin…" at bounding box center [706, 245] width 358 height 279
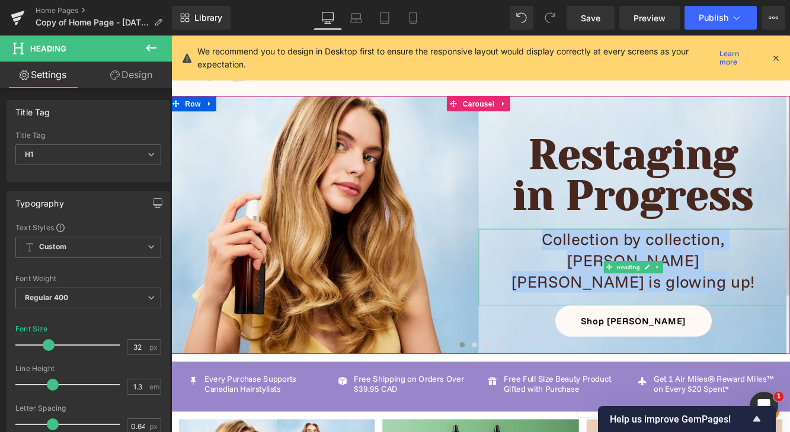
click at [762, 309] on span "[PERSON_NAME] is glowing up!" at bounding box center [707, 321] width 282 height 24
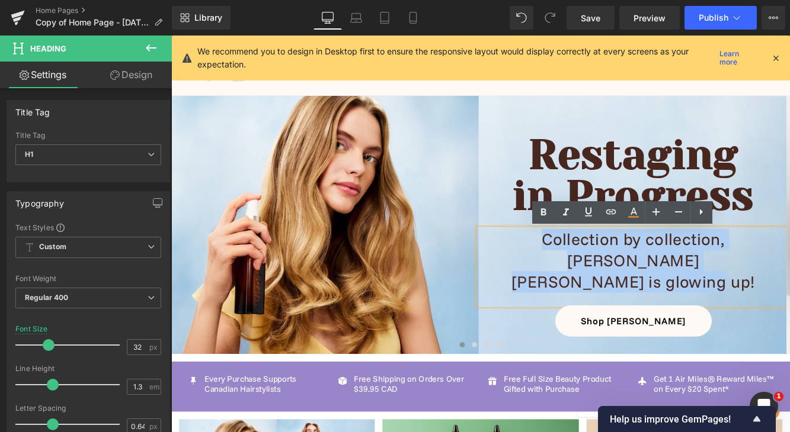
drag, startPoint x: 813, startPoint y: 298, endPoint x: 555, endPoint y: 250, distance: 262.1
click at [555, 250] on div "Restaging in Progress Heading Collection by collection, [PERSON_NAME] is glowin…" at bounding box center [706, 245] width 358 height 279
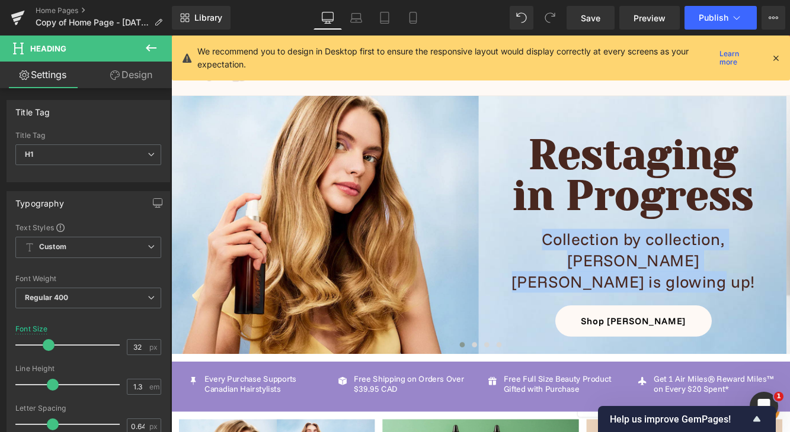
paste div
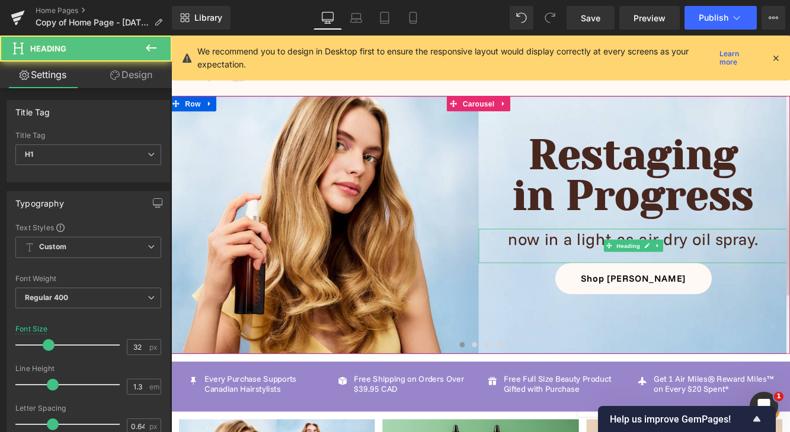
click at [563, 274] on h1 "now in a light-as-air dry oil spray." at bounding box center [706, 272] width 358 height 25
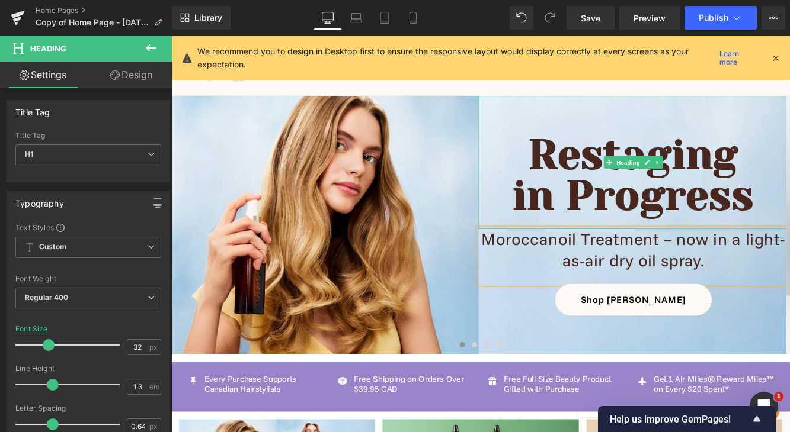
click at [789, 228] on h1 "in Progress" at bounding box center [706, 221] width 358 height 47
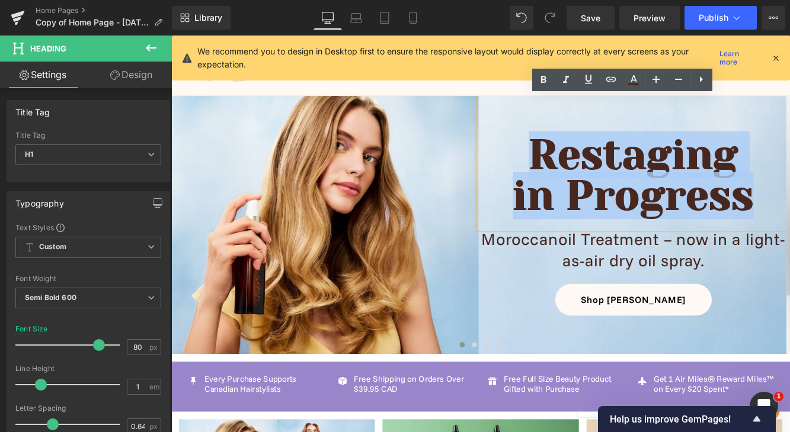
drag, startPoint x: 840, startPoint y: 231, endPoint x: 593, endPoint y: 156, distance: 258.2
click at [593, 156] on div "Restaging in Progress" at bounding box center [706, 183] width 358 height 154
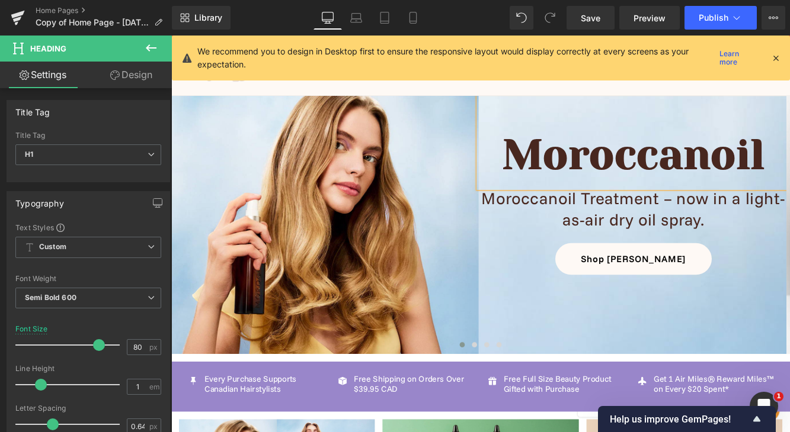
scroll to position [0, 357]
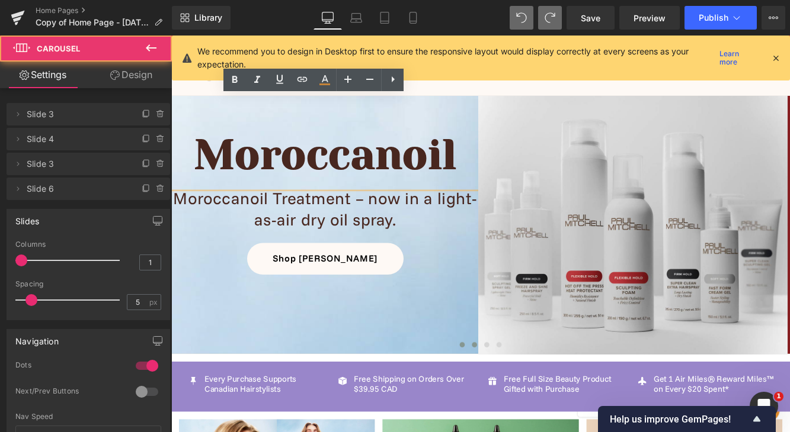
click at [521, 396] on span at bounding box center [522, 395] width 6 height 6
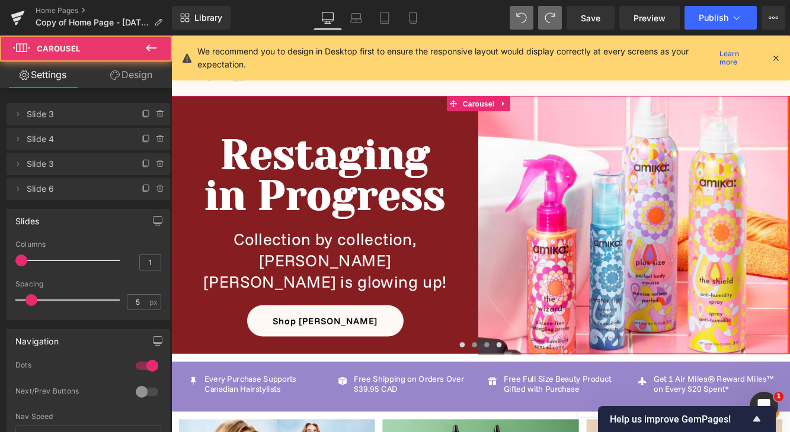
click at [537, 397] on button at bounding box center [537, 395] width 14 height 12
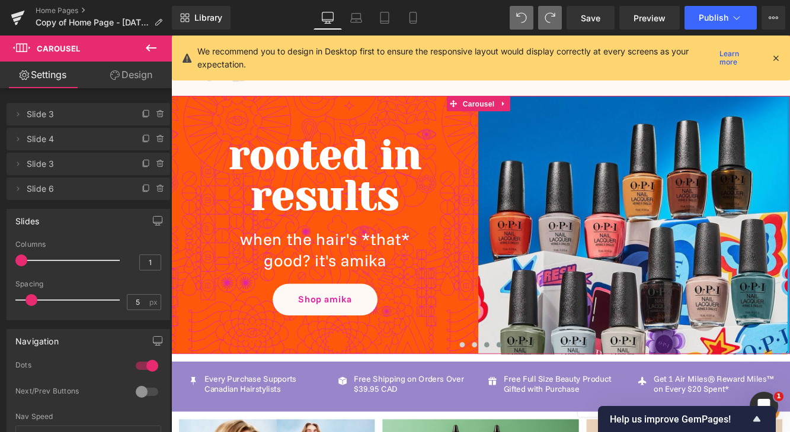
click at [550, 397] on span at bounding box center [551, 395] width 6 height 6
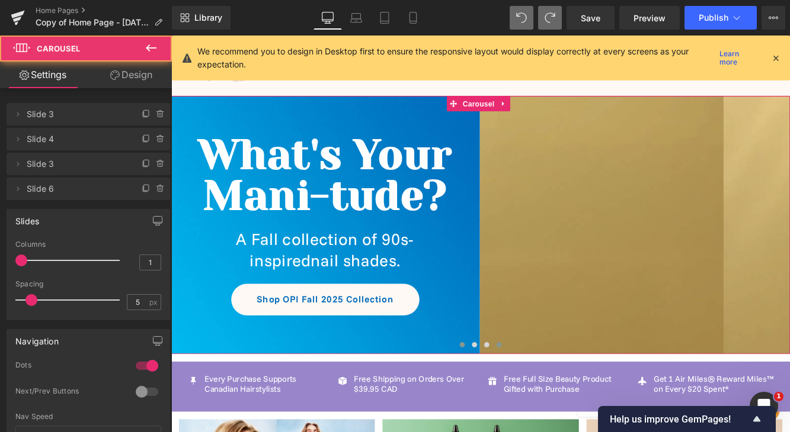
click at [509, 399] on button at bounding box center [508, 395] width 14 height 12
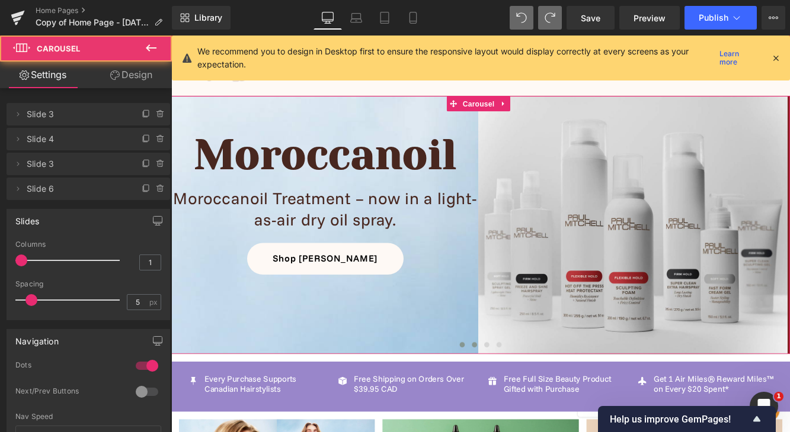
click at [520, 397] on span at bounding box center [522, 395] width 6 height 6
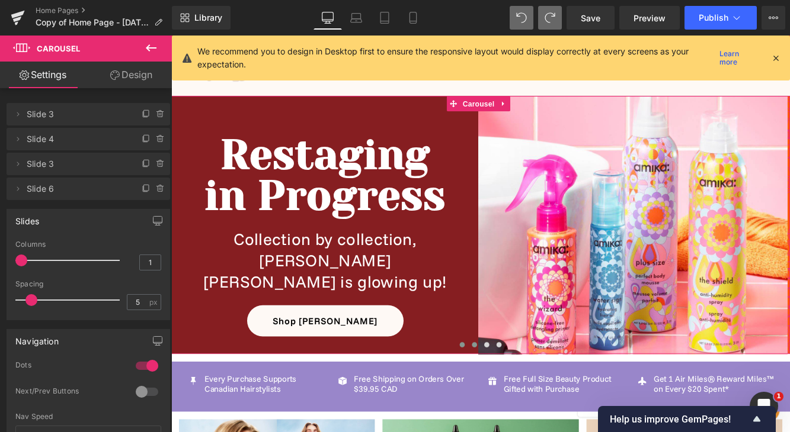
click at [507, 396] on span at bounding box center [508, 395] width 6 height 6
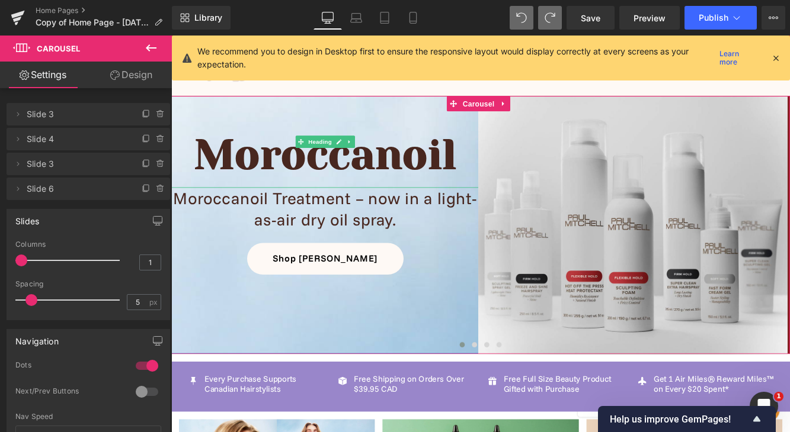
click at [499, 155] on h1 "Moroccanoil" at bounding box center [349, 173] width 358 height 47
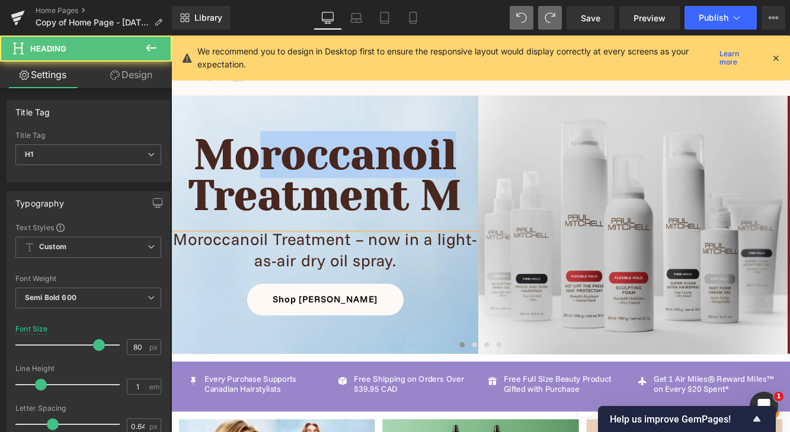
drag, startPoint x: 501, startPoint y: 171, endPoint x: 276, endPoint y: 170, distance: 225.1
click at [276, 170] on h1 "Moroccanoil" at bounding box center [349, 173] width 358 height 47
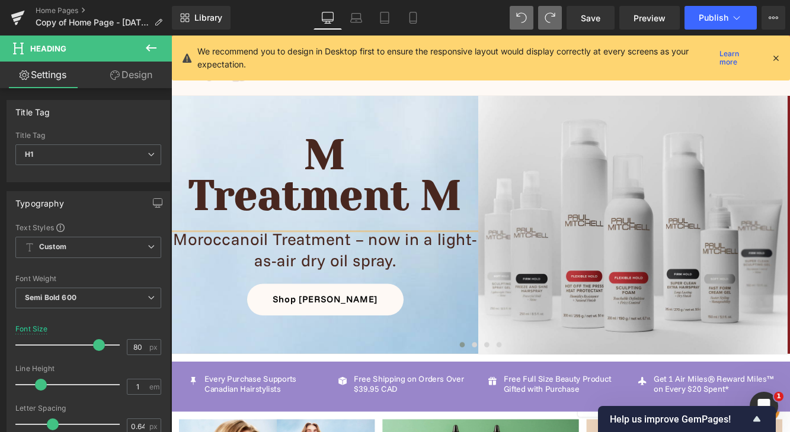
click at [505, 395] on span at bounding box center [508, 395] width 6 height 6
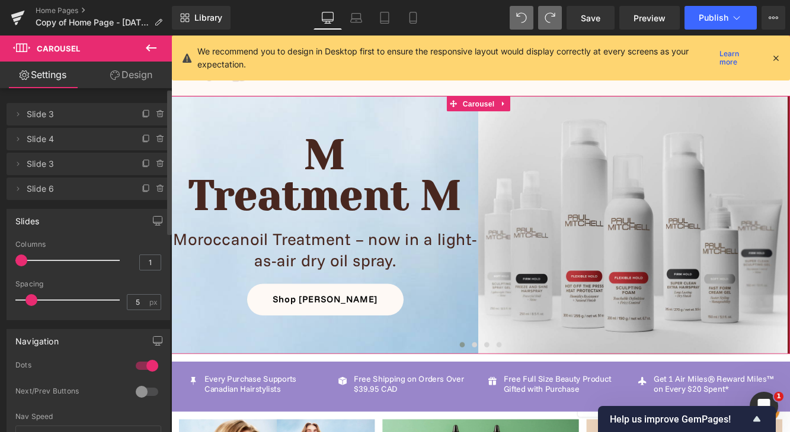
click at [86, 189] on span "Slide 6" at bounding box center [77, 189] width 100 height 23
click at [95, 195] on span "Slide 6" at bounding box center [77, 189] width 100 height 23
click at [95, 160] on span "Slide 3" at bounding box center [77, 164] width 100 height 23
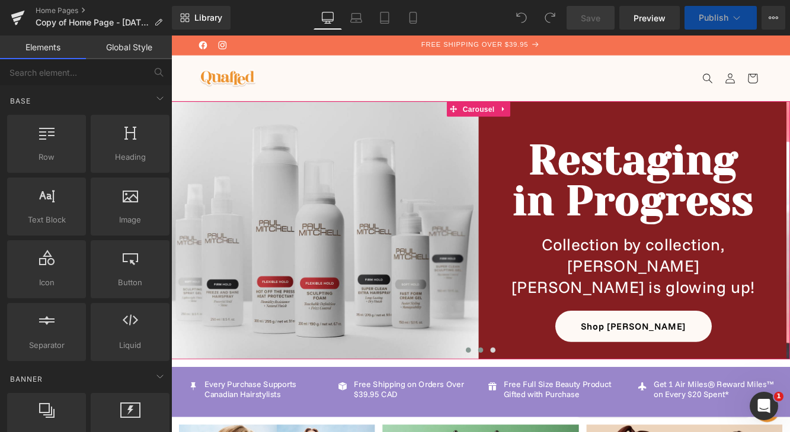
click at [528, 403] on span at bounding box center [530, 400] width 6 height 6
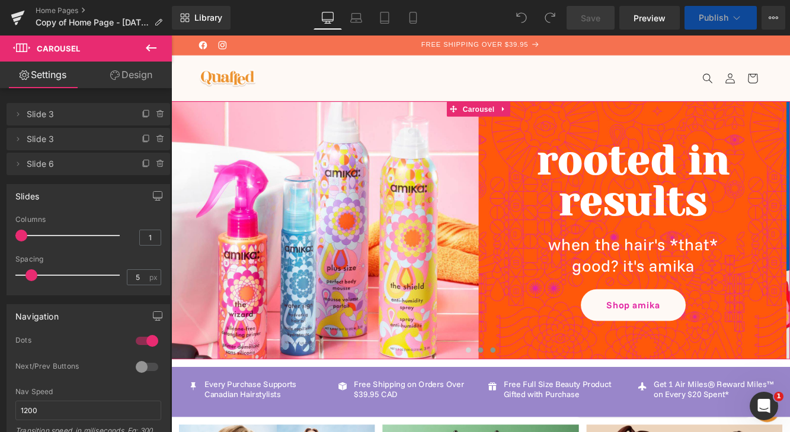
click at [541, 403] on span at bounding box center [544, 400] width 6 height 6
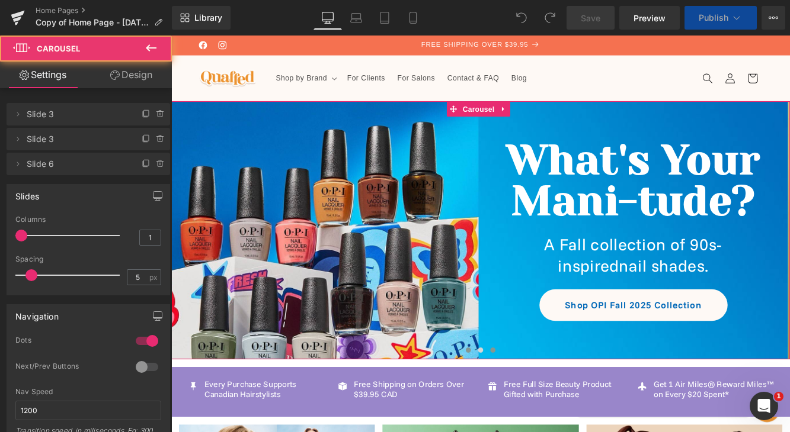
click at [512, 403] on span at bounding box center [515, 400] width 6 height 6
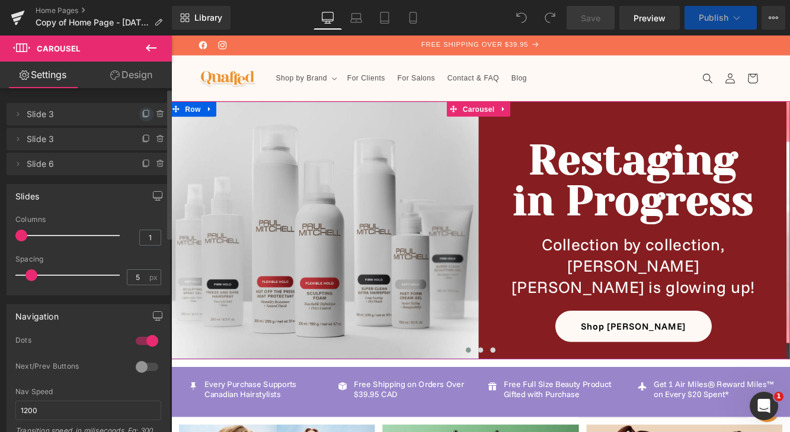
click at [142, 116] on icon at bounding box center [146, 114] width 9 height 9
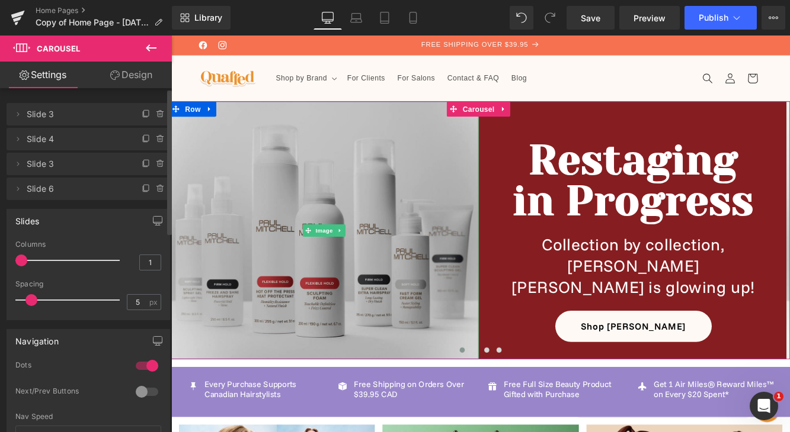
click at [487, 332] on img at bounding box center [348, 261] width 358 height 358
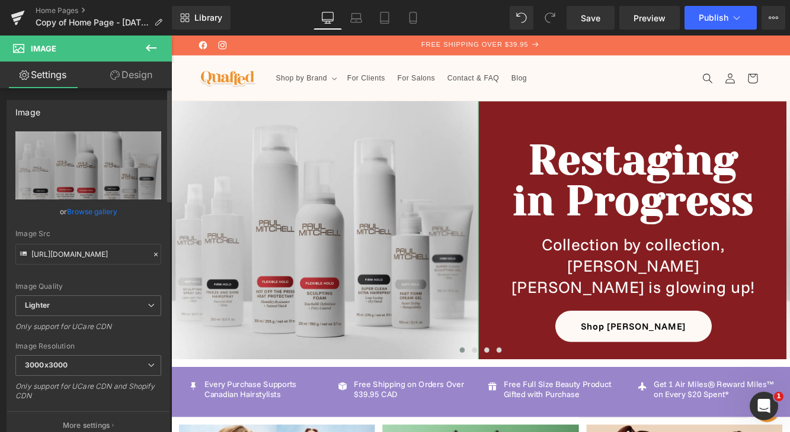
click at [104, 210] on link "Browse gallery" at bounding box center [92, 211] width 50 height 21
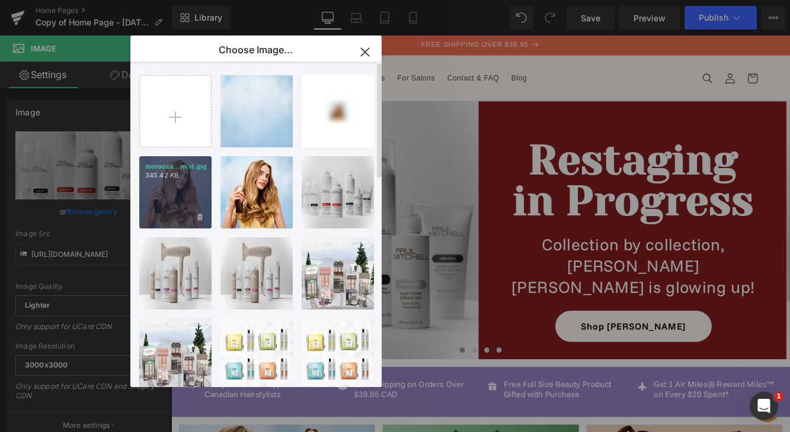
click at [171, 199] on div "morocca...mist.jpg 345.42 KB" at bounding box center [175, 192] width 72 height 72
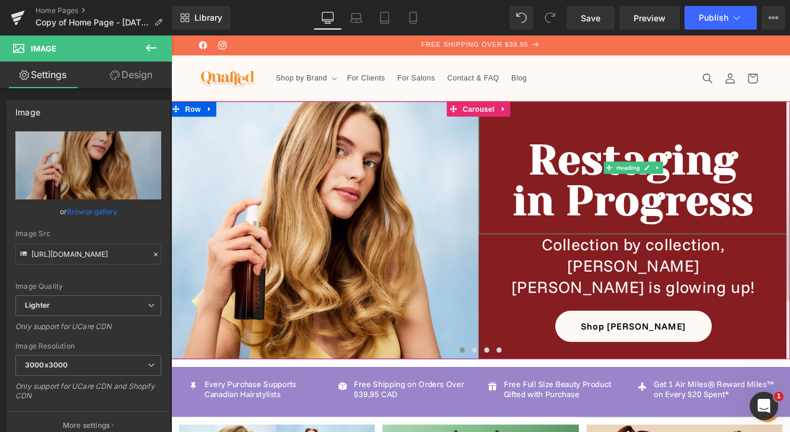
click at [694, 232] on h1 "in Progress" at bounding box center [706, 227] width 358 height 47
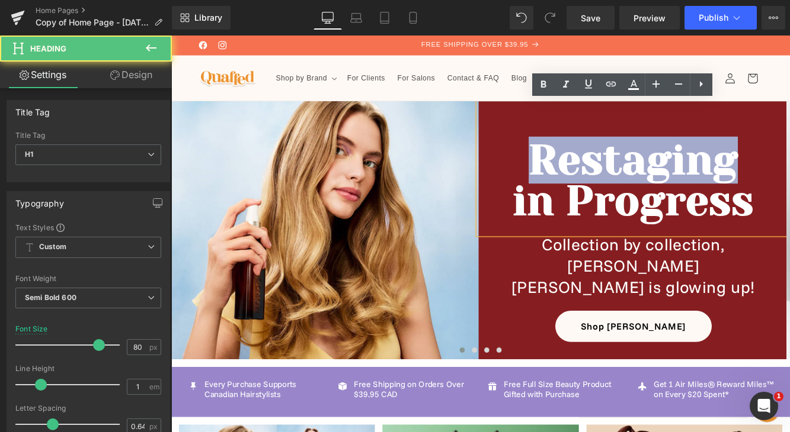
drag, startPoint x: 826, startPoint y: 187, endPoint x: 597, endPoint y: 188, distance: 229.2
click at [597, 188] on h1 "Restaging" at bounding box center [706, 179] width 358 height 47
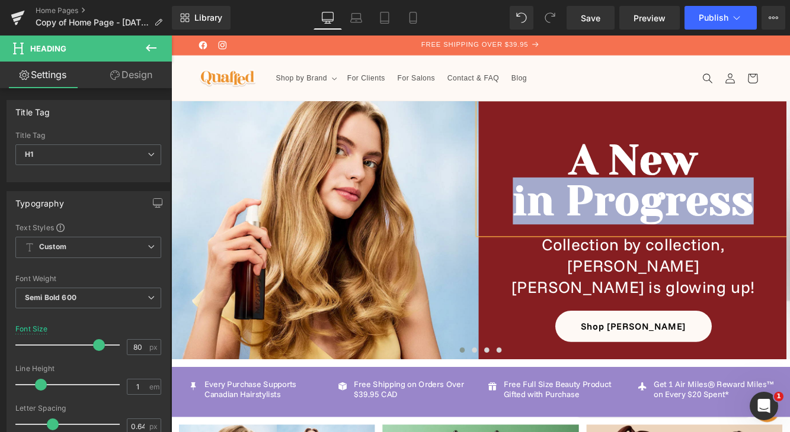
drag, startPoint x: 845, startPoint y: 238, endPoint x: 570, endPoint y: 238, distance: 275.4
click at [570, 238] on h1 "in Progress" at bounding box center [706, 227] width 358 height 47
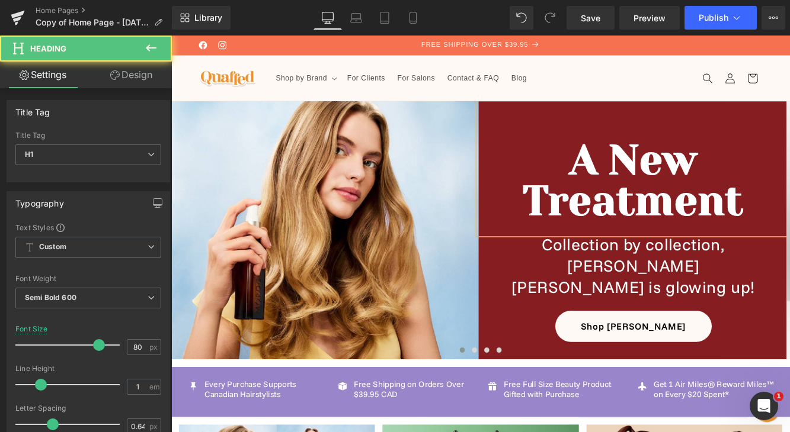
click at [779, 183] on h1 "A New" at bounding box center [706, 179] width 358 height 47
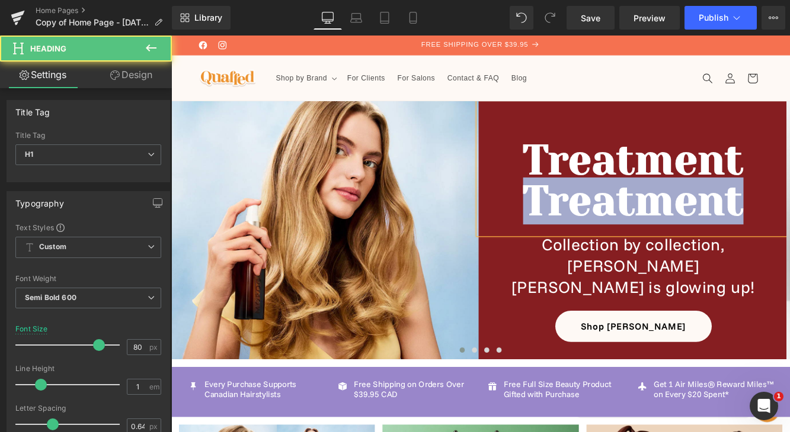
drag, startPoint x: 835, startPoint y: 222, endPoint x: 589, endPoint y: 222, distance: 245.8
click at [589, 222] on h1 "Treatment" at bounding box center [706, 227] width 358 height 47
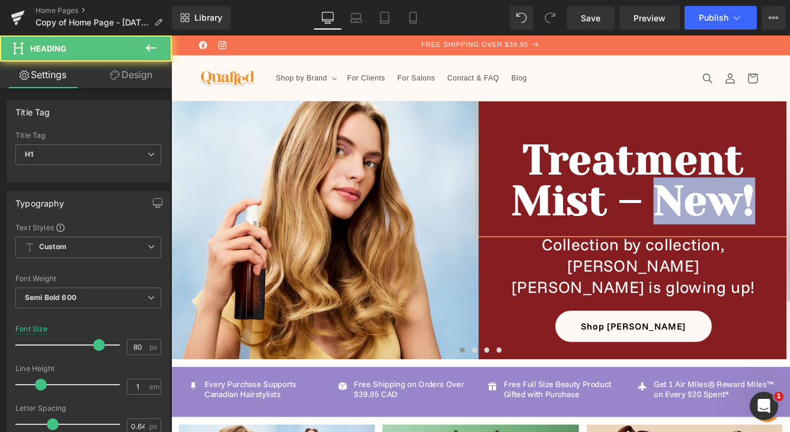
drag, startPoint x: 852, startPoint y: 224, endPoint x: 735, endPoint y: 223, distance: 117.3
click at [735, 223] on h1 "Mist – New!" at bounding box center [706, 227] width 358 height 47
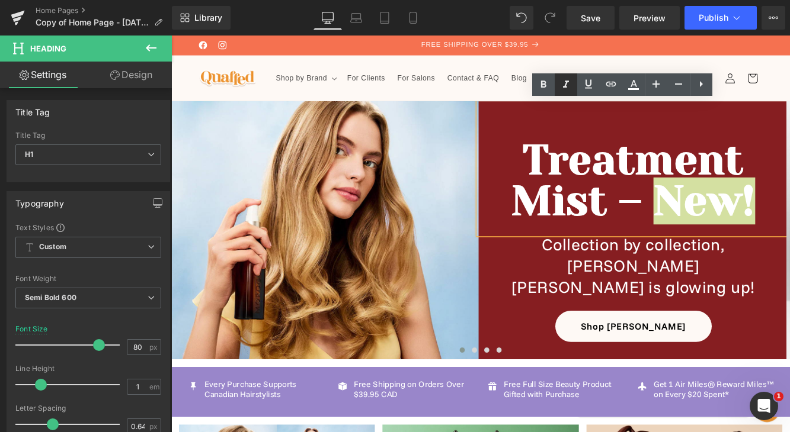
click at [564, 85] on icon at bounding box center [566, 85] width 14 height 14
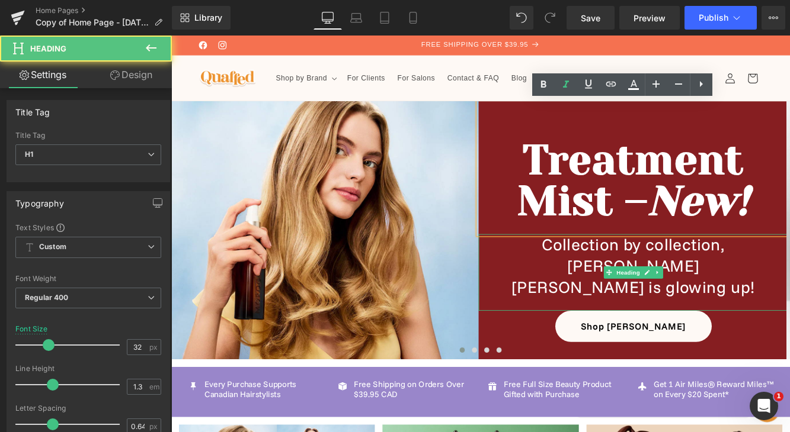
click at [714, 286] on h1 "Collection by collection, [PERSON_NAME]" at bounding box center [706, 290] width 358 height 49
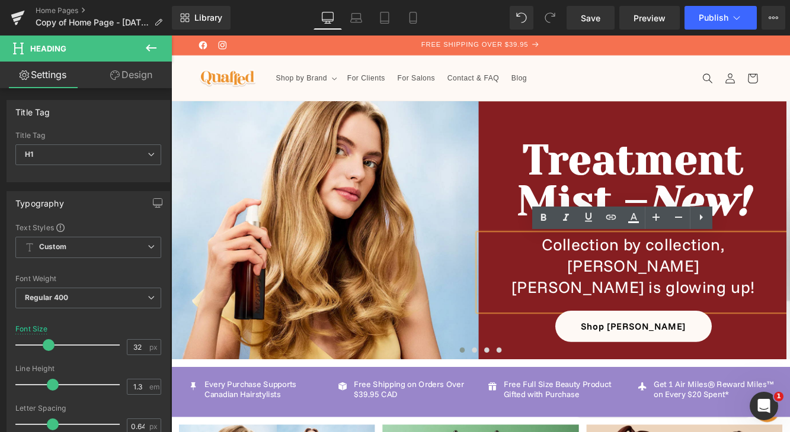
click at [701, 315] on span "[PERSON_NAME] is glowing up!" at bounding box center [707, 327] width 282 height 24
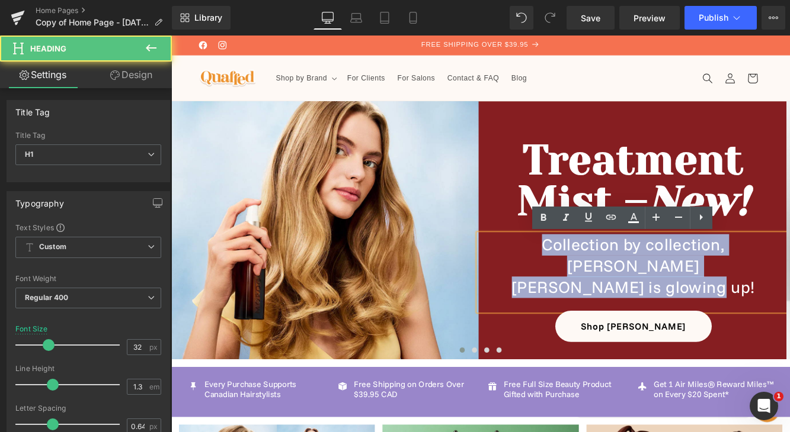
drag, startPoint x: 809, startPoint y: 307, endPoint x: 563, endPoint y: 283, distance: 247.0
click at [563, 283] on div "Collection by collection, [PERSON_NAME] is glowing up!" at bounding box center [706, 310] width 358 height 89
paste div
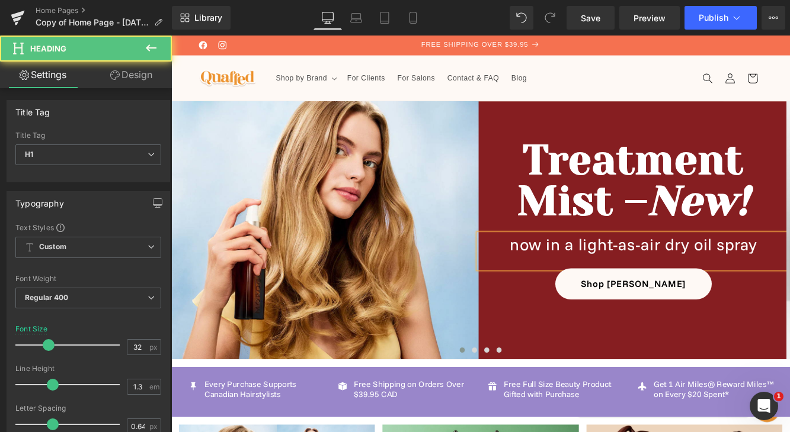
click at [568, 279] on h1 "now in a light-as-air dry oil spray" at bounding box center [706, 278] width 358 height 25
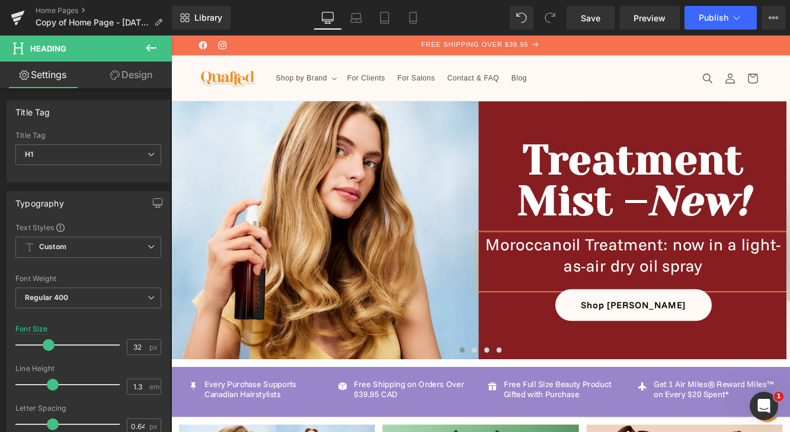
click at [789, 307] on h1 "Moroccanoil Treatment: now in a light-as-air dry oil spray" at bounding box center [706, 290] width 358 height 49
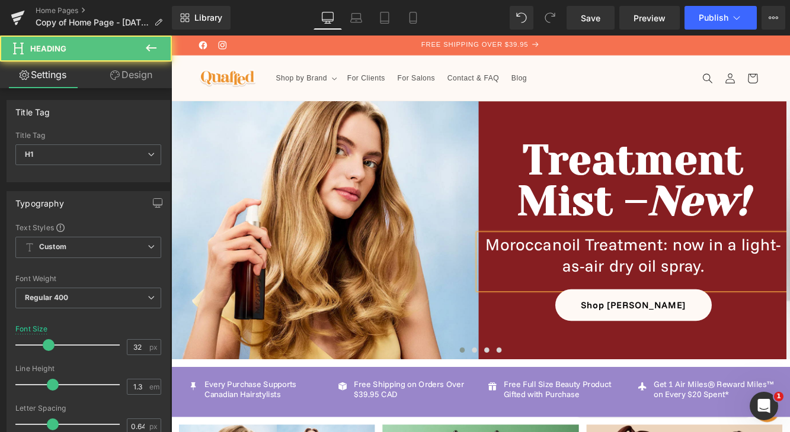
click at [789, 282] on h1 "Moroccanoil Treatment: now in a light-as-air dry oil spray." at bounding box center [706, 290] width 358 height 49
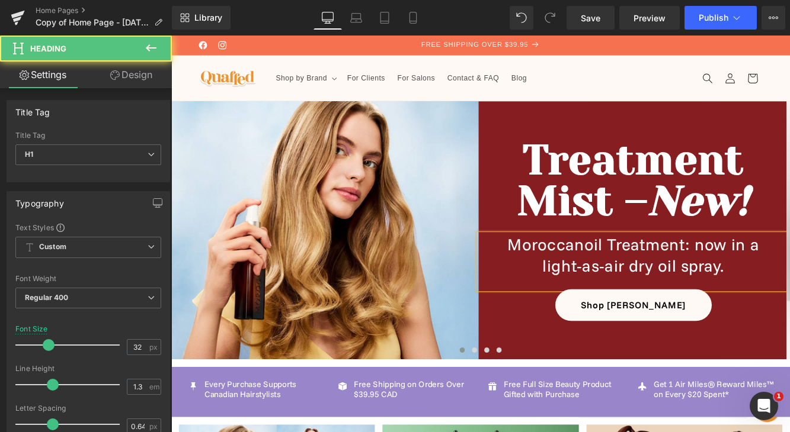
click at [789, 280] on h1 "Moroccanoil Treatment: now in a" at bounding box center [706, 278] width 358 height 25
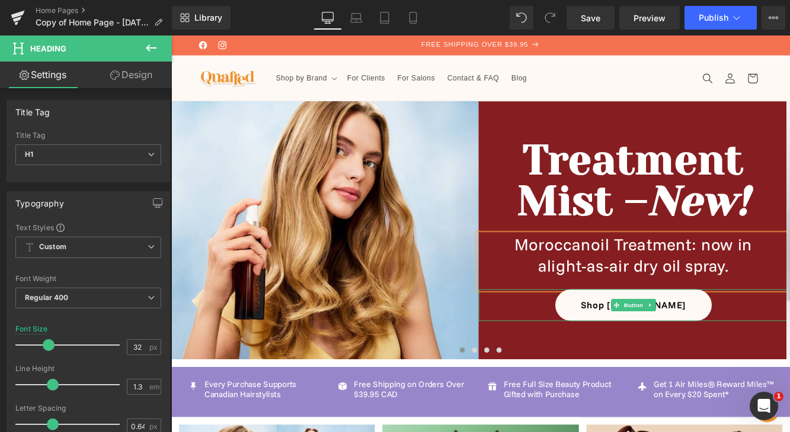
click at [750, 351] on link "Shop [PERSON_NAME]" at bounding box center [706, 348] width 181 height 37
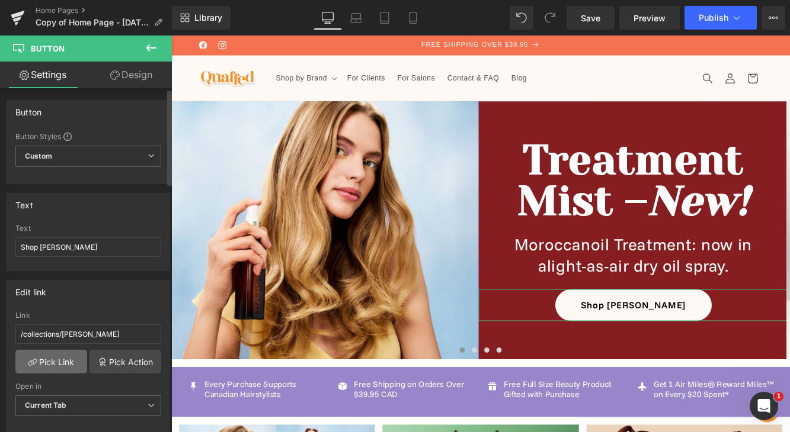
click at [69, 358] on link "Pick Link" at bounding box center [51, 362] width 72 height 24
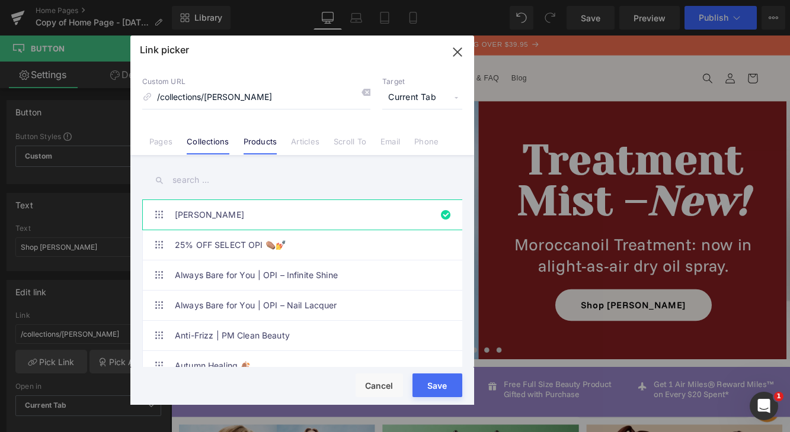
click at [272, 138] on link "Products" at bounding box center [260, 146] width 34 height 18
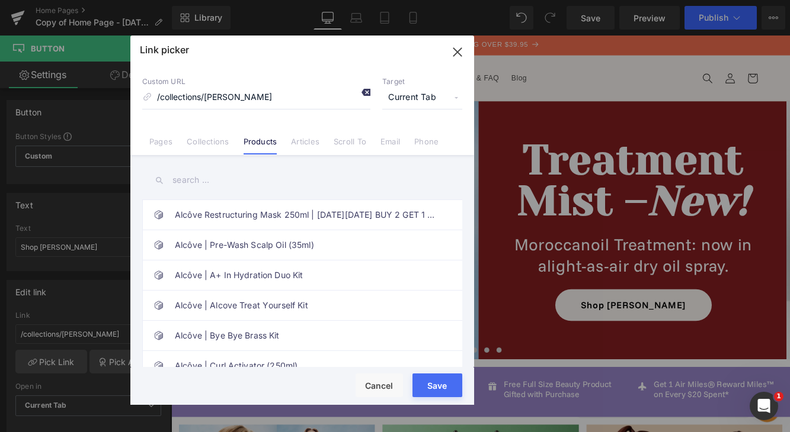
click at [367, 94] on icon at bounding box center [365, 92] width 9 height 9
click at [268, 169] on input "text" at bounding box center [302, 180] width 320 height 27
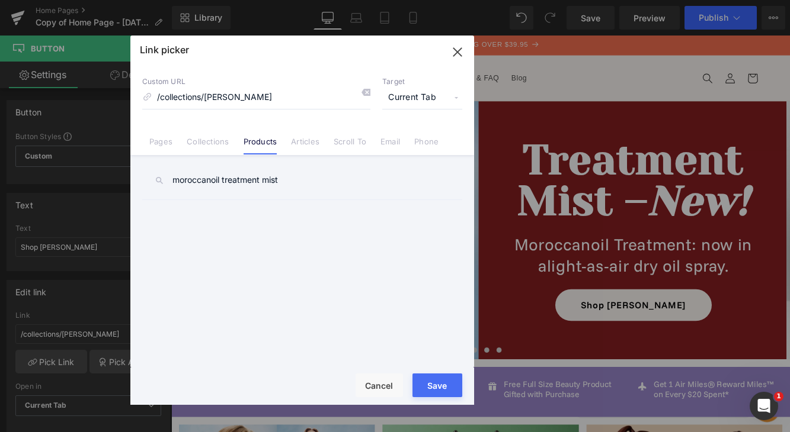
drag, startPoint x: 289, startPoint y: 181, endPoint x: 314, endPoint y: 184, distance: 25.1
click at [314, 184] on input "moroccanoil treatment mist" at bounding box center [302, 180] width 320 height 27
type input "moroccanoil treatment mist"
click at [381, 383] on div "Rendering Content" at bounding box center [394, 385] width 73 height 13
click at [390, 390] on div "Rendering Content" at bounding box center [394, 385] width 73 height 13
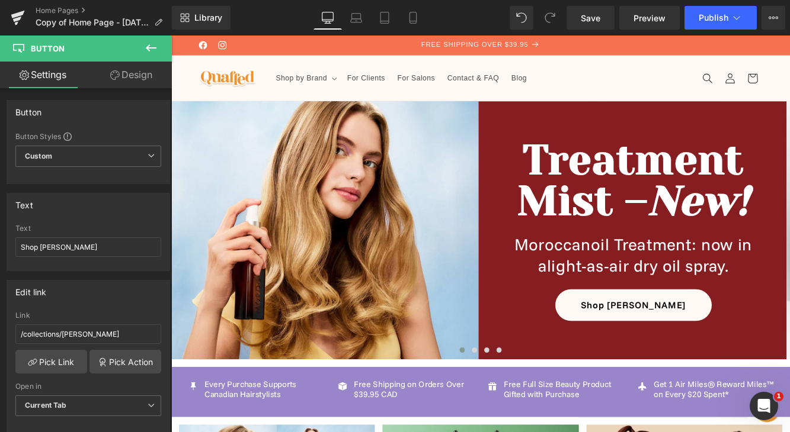
drag, startPoint x: 583, startPoint y: 20, endPoint x: 481, endPoint y: 33, distance: 102.8
click at [607, 16] on link "Save" at bounding box center [590, 18] width 48 height 24
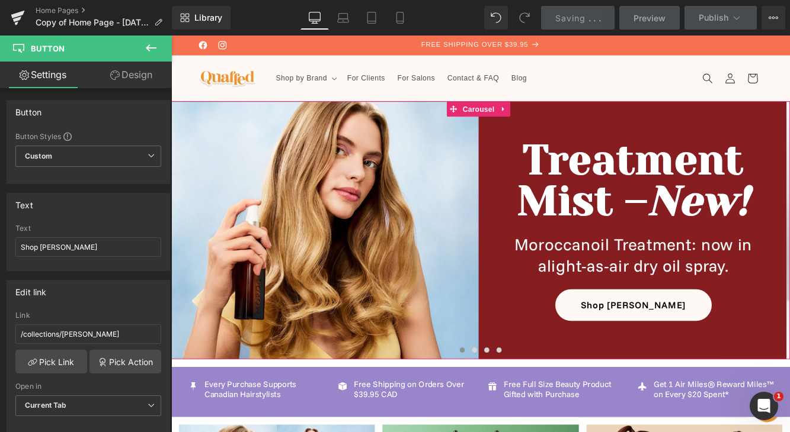
click at [626, 399] on div at bounding box center [529, 403] width 717 height 18
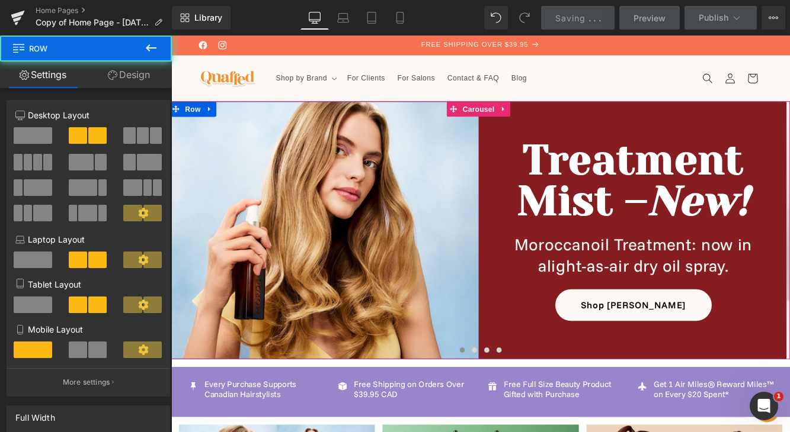
click at [730, 395] on div "Image Treatment Mist – New! Heading Moroccanoil Treatment: now in a light-as-ai…" at bounding box center [527, 261] width 717 height 299
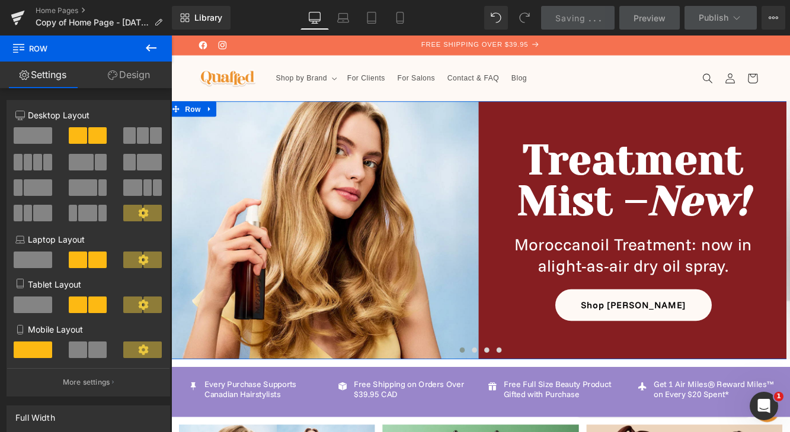
click at [132, 73] on link "Design" at bounding box center [129, 75] width 86 height 27
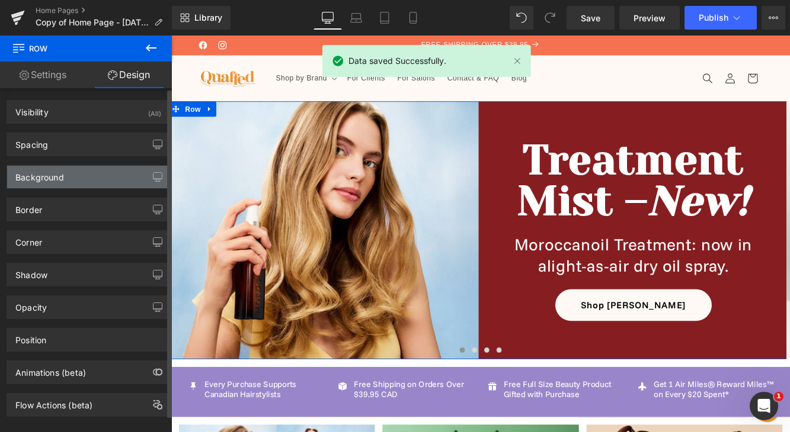
click at [113, 181] on div "Background" at bounding box center [88, 177] width 162 height 23
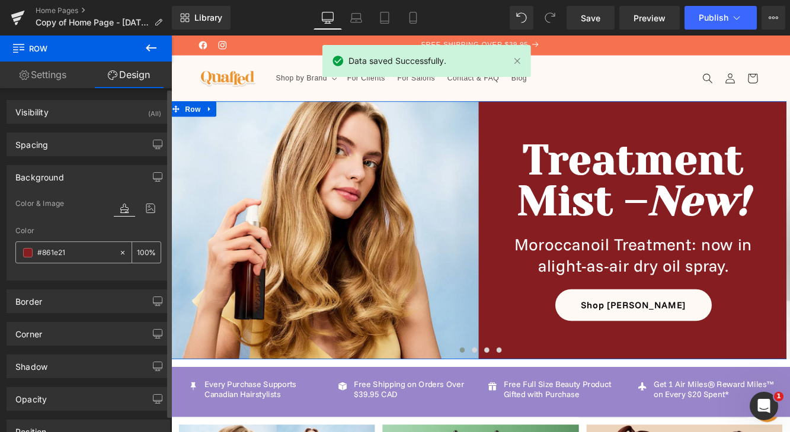
click at [121, 252] on icon at bounding box center [123, 253] width 4 height 4
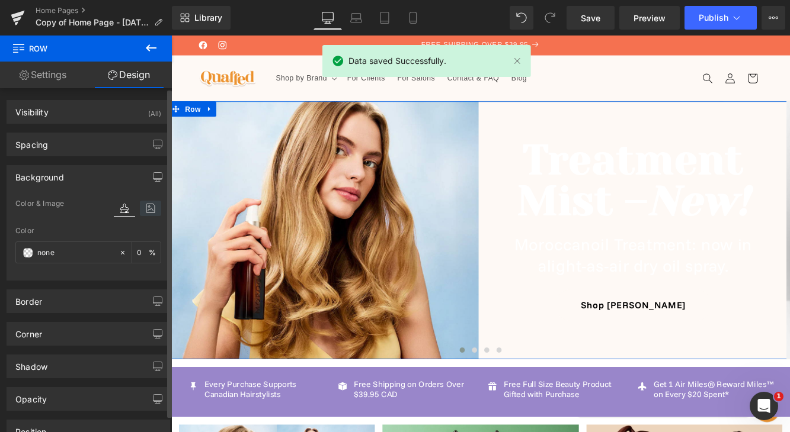
click at [143, 209] on icon at bounding box center [150, 208] width 21 height 15
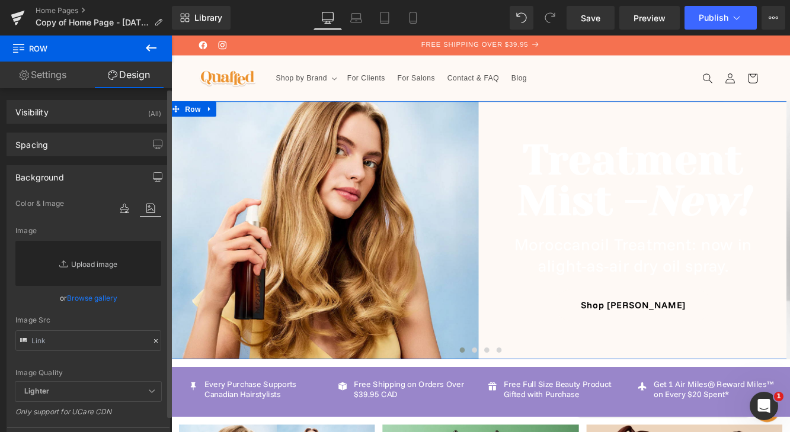
click at [109, 259] on link "Replace Image" at bounding box center [88, 263] width 146 height 45
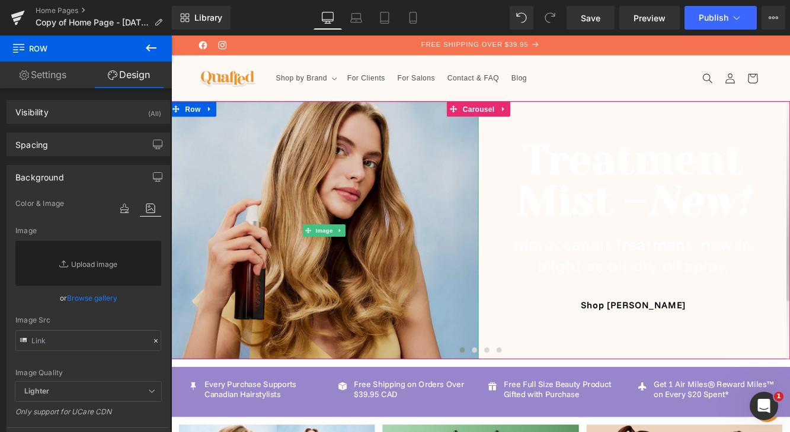
type input "C:\fakepath\moroccanoil treatment mist background.jpg"
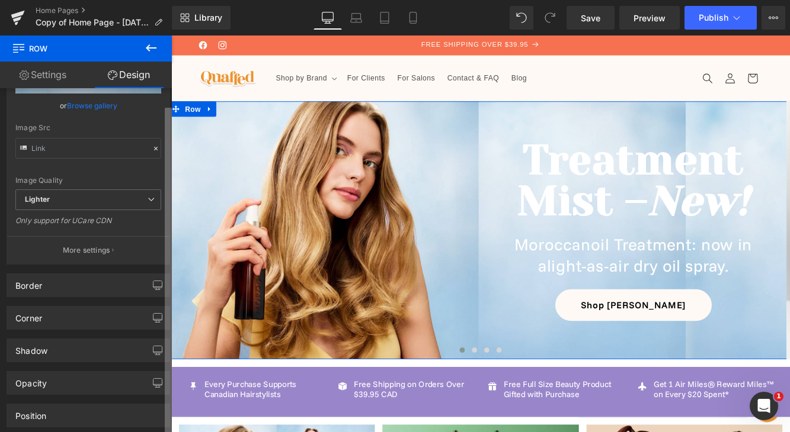
scroll to position [216, 0]
click at [146, 404] on div "Visibility (All) 0|0|0|0 1 Show on Desktop 1 Show on Laptop 1 Show on Tablet 1 …" at bounding box center [86, 262] width 172 height 349
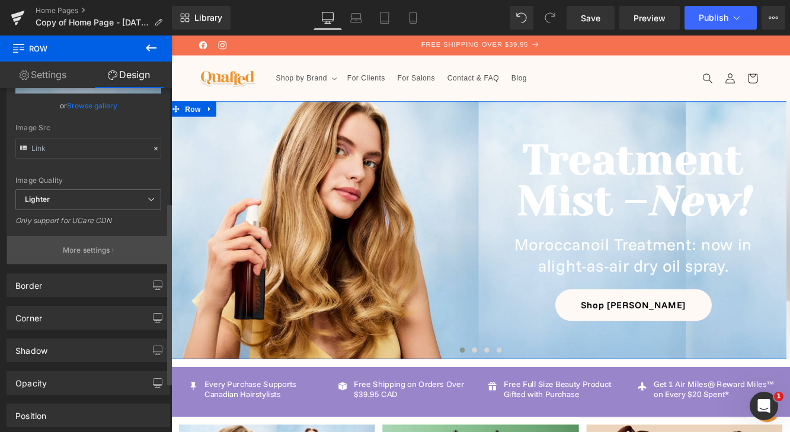
click at [133, 251] on button "More settings" at bounding box center [88, 250] width 162 height 28
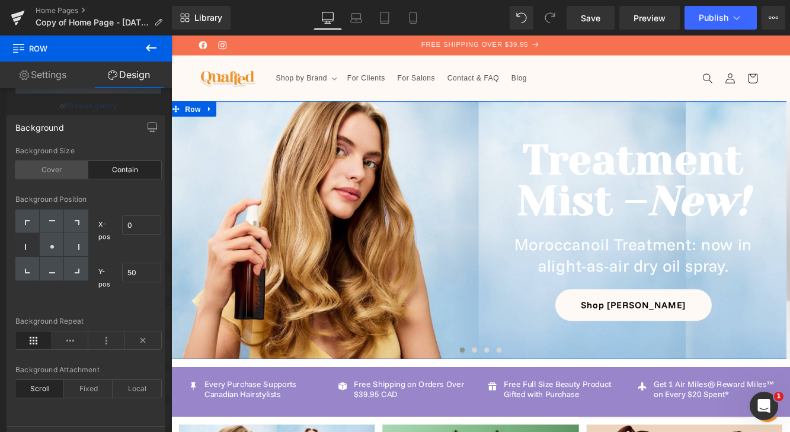
click at [72, 177] on div "Cover" at bounding box center [51, 170] width 73 height 18
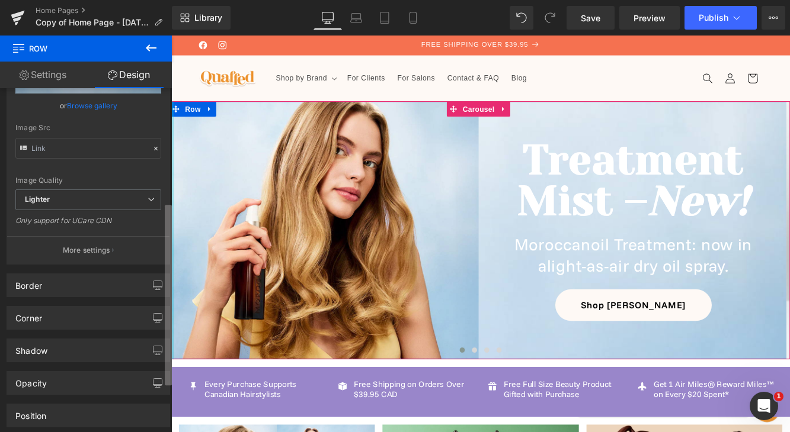
click at [168, 219] on b at bounding box center [168, 295] width 7 height 181
click at [65, 79] on link "Settings" at bounding box center [43, 75] width 86 height 27
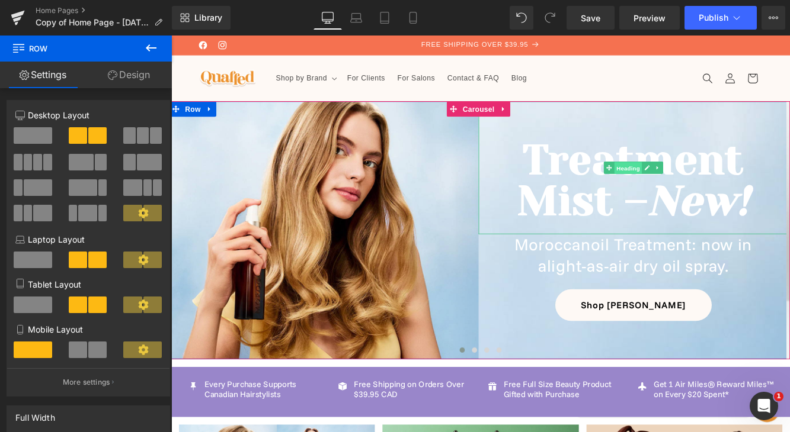
click at [697, 194] on span "Heading" at bounding box center [700, 189] width 32 height 14
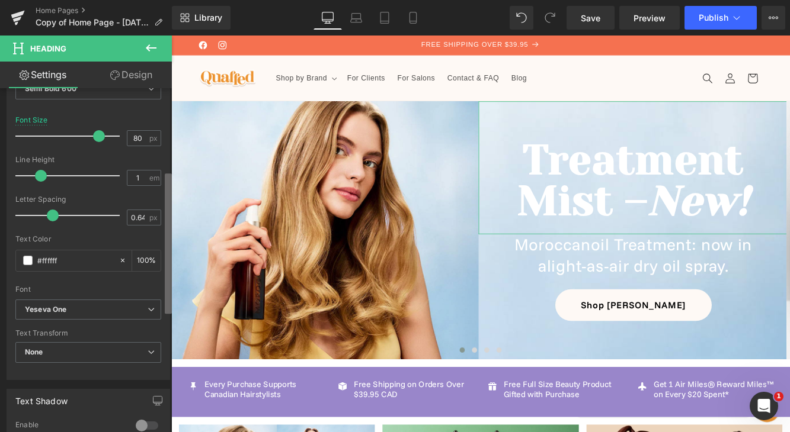
scroll to position [219, 0]
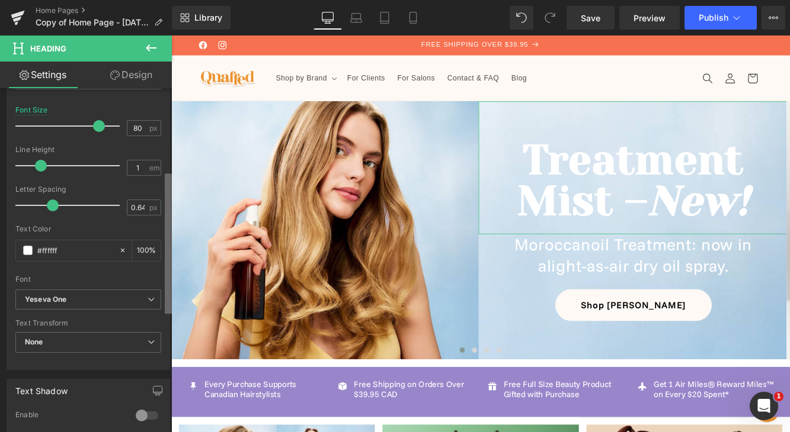
click at [168, 275] on b at bounding box center [168, 244] width 7 height 140
drag, startPoint x: 72, startPoint y: 252, endPoint x: 15, endPoint y: 249, distance: 57.5
click at [15, 249] on div "Text Styles Custom Custom Setup Global Style Custom Setup Global Style Thin 100…" at bounding box center [88, 187] width 162 height 366
paste input "753112"
type input "753112"
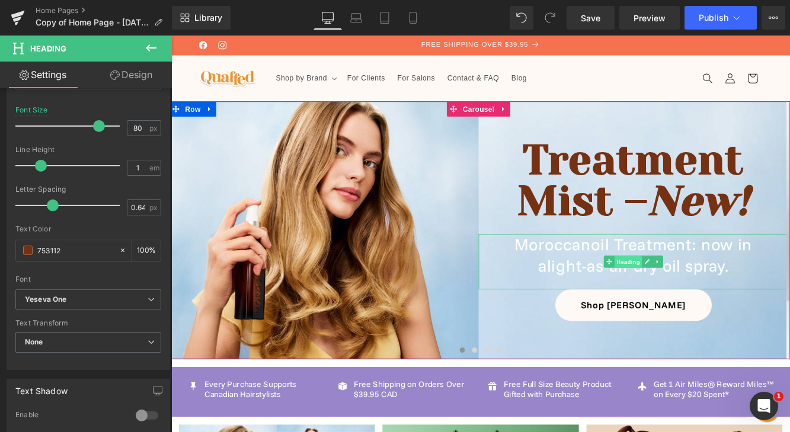
click at [707, 299] on span "Heading" at bounding box center [700, 298] width 32 height 14
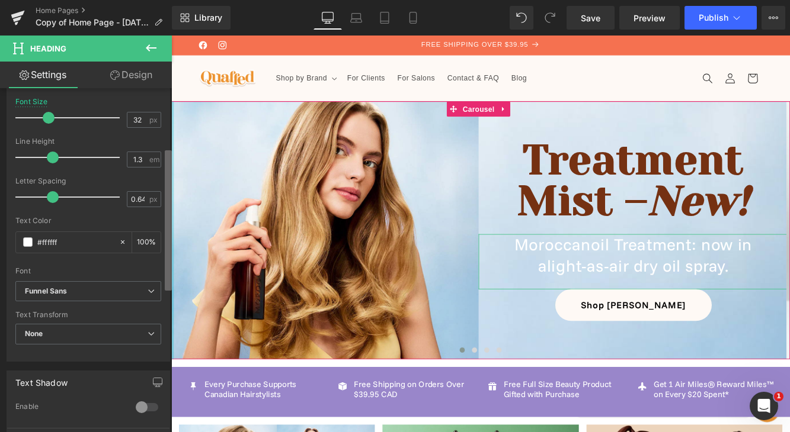
click at [159, 274] on div "Title Tag H1 H2 H3 H4 H5 H6 Title Tag H1 H1 H2 H3 H4 H5 H6 Typography Text Styl…" at bounding box center [86, 262] width 172 height 349
drag, startPoint x: 68, startPoint y: 242, endPoint x: 7, endPoint y: 241, distance: 60.4
click at [7, 241] on div "Text Styles Custom Custom Setup Global Style Custom Setup Global Style Thin 100…" at bounding box center [88, 176] width 162 height 366
paste input "753112"
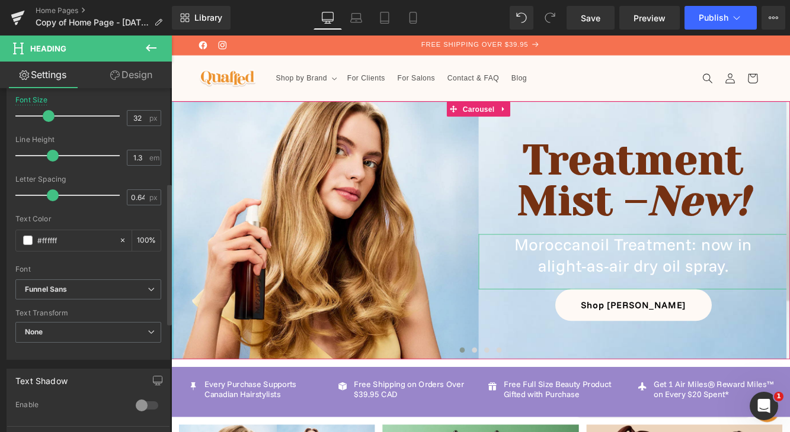
type input "753112"
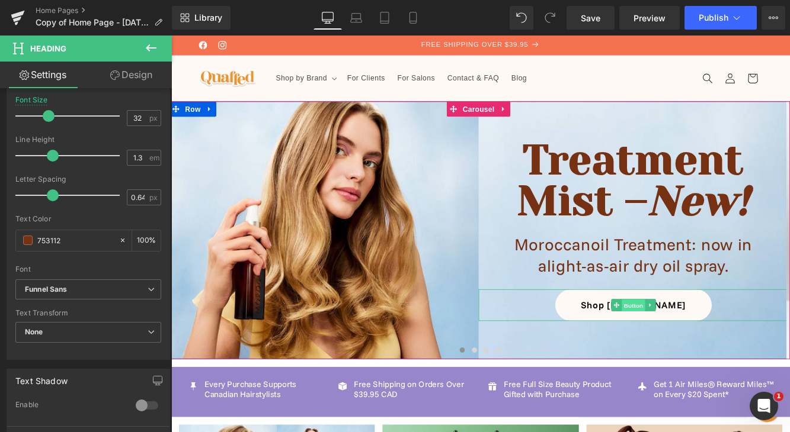
click at [703, 351] on span "Button" at bounding box center [706, 349] width 27 height 14
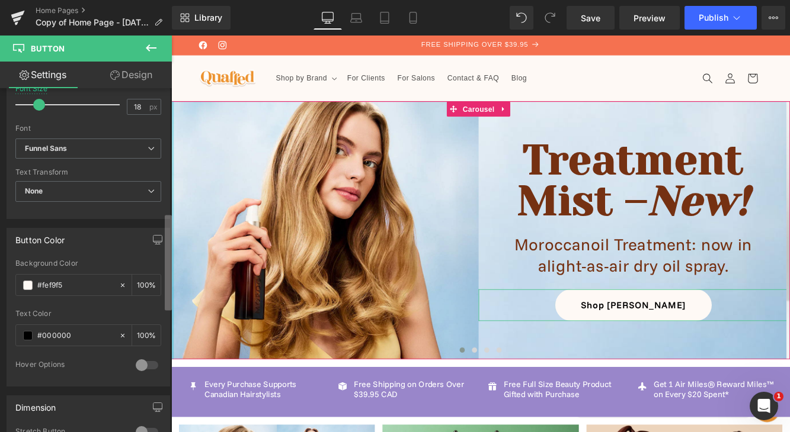
scroll to position [446, 0]
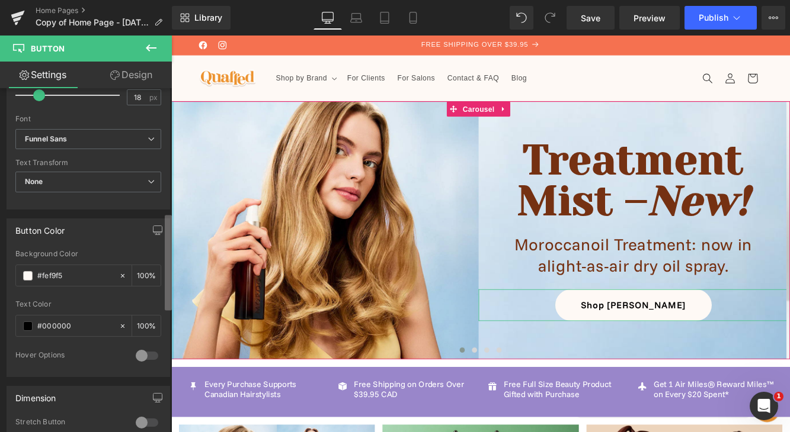
click at [163, 301] on div "Button Button Styles Custom Custom Setup Global Style Custom Setup Global Style…" at bounding box center [86, 262] width 172 height 349
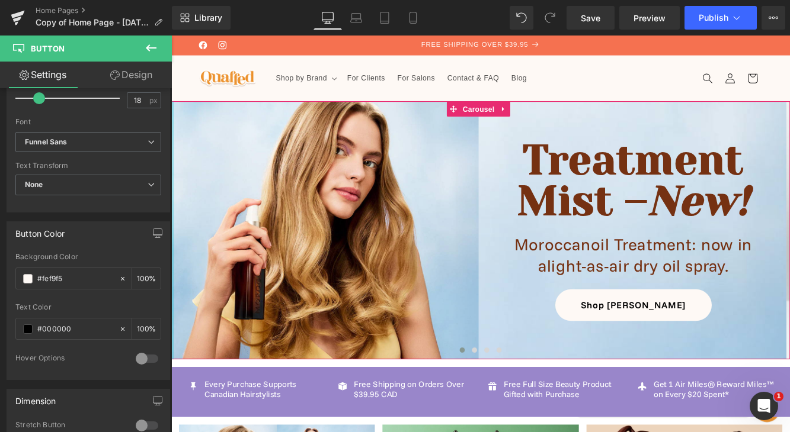
drag, startPoint x: 84, startPoint y: 331, endPoint x: -12, endPoint y: 319, distance: 96.0
click at [0, 319] on html "Button You are previewing how the will restyle your page. You can not edit Elem…" at bounding box center [395, 216] width 790 height 432
paste input "753112"
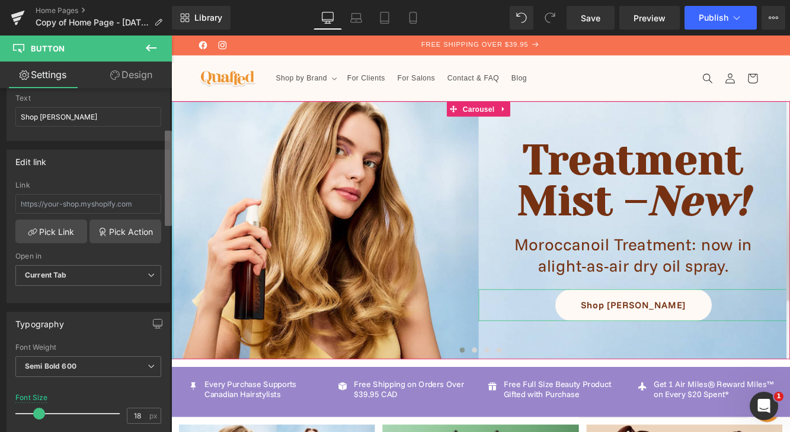
scroll to position [124, 0]
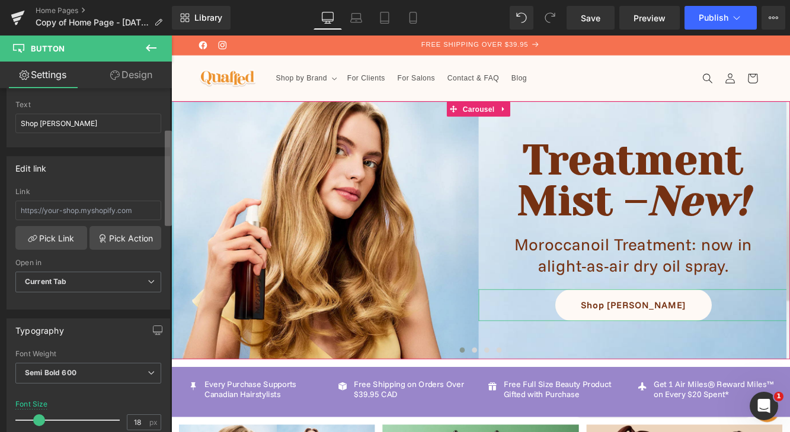
click at [160, 203] on div "Button Button Styles Custom Custom Setup Global Style Custom Setup Global Style…" at bounding box center [86, 262] width 172 height 349
type input "753112"
click at [72, 236] on link "Pick Link" at bounding box center [51, 238] width 72 height 24
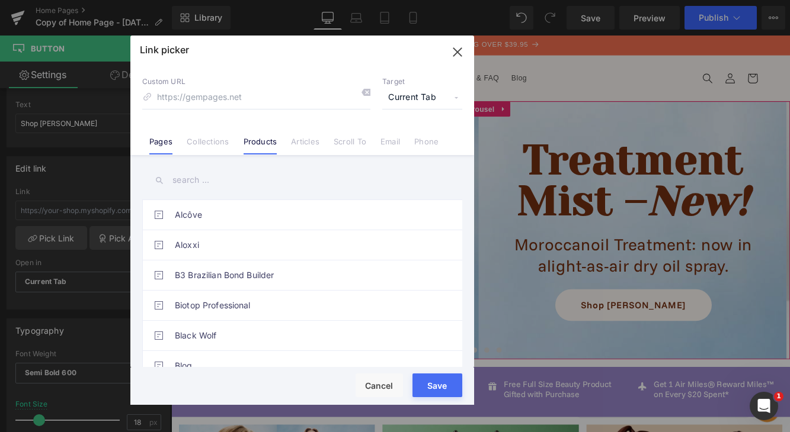
click at [256, 145] on link "Products" at bounding box center [260, 146] width 34 height 18
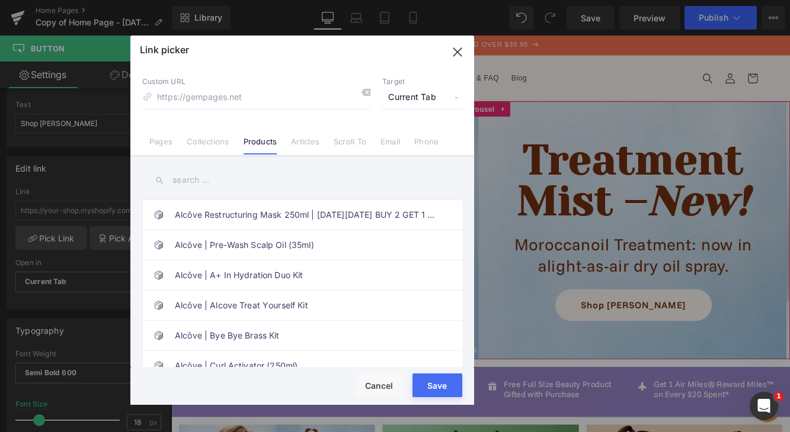
click at [235, 179] on input "text" at bounding box center [302, 180] width 320 height 27
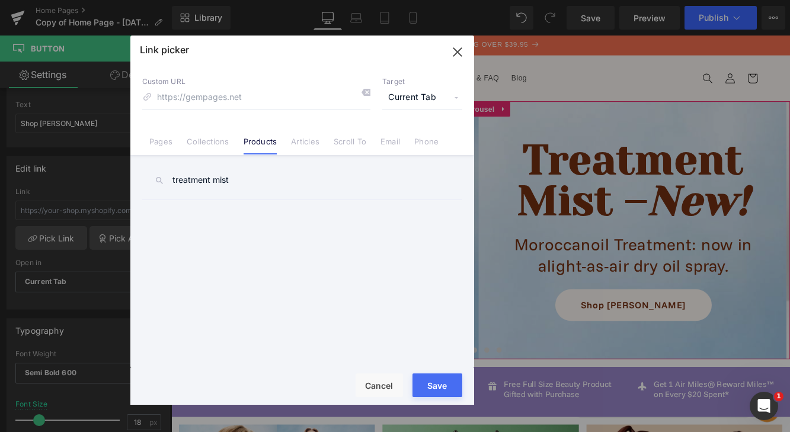
drag, startPoint x: 245, startPoint y: 182, endPoint x: 165, endPoint y: 181, distance: 80.6
click at [165, 181] on input "treatment mist" at bounding box center [302, 180] width 320 height 27
click at [307, 145] on link "Articles" at bounding box center [305, 146] width 28 height 18
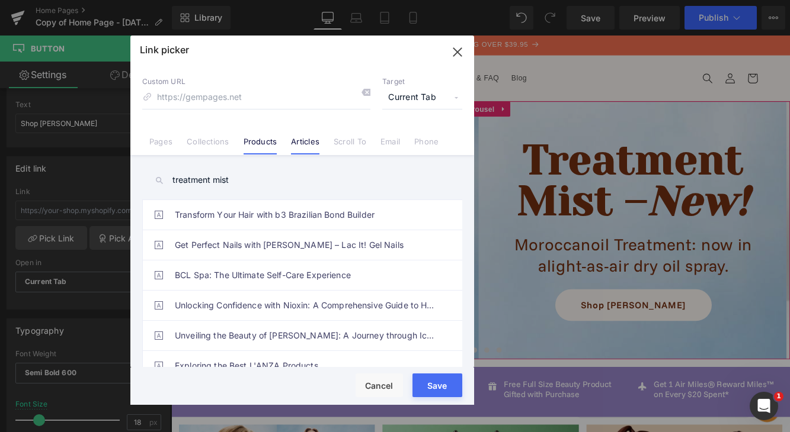
click at [248, 141] on link "Products" at bounding box center [260, 146] width 34 height 18
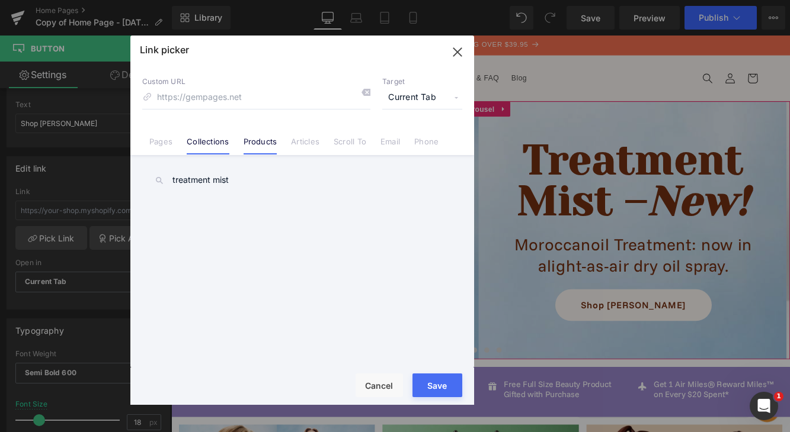
click at [217, 140] on link "Collections" at bounding box center [208, 146] width 42 height 18
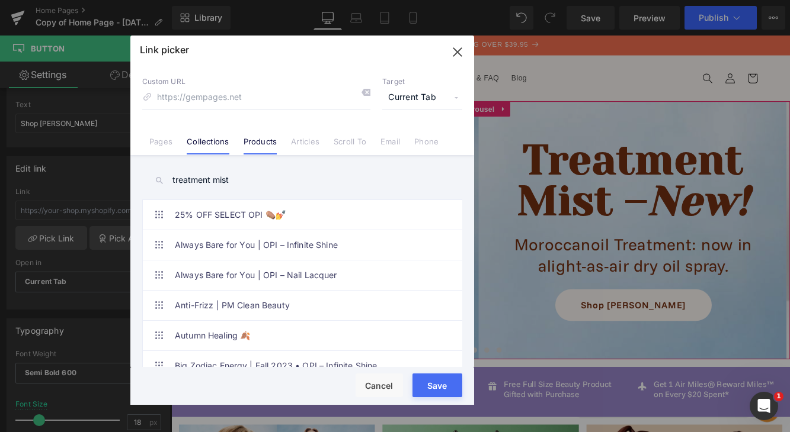
click at [258, 145] on link "Products" at bounding box center [260, 146] width 34 height 18
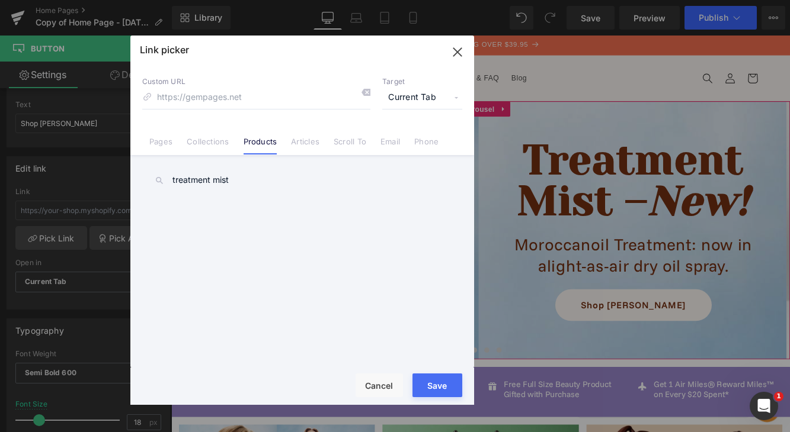
click at [244, 180] on input "treatment mist" at bounding box center [302, 180] width 320 height 27
click at [307, 181] on input "moroccanoil treatment mist" at bounding box center [302, 180] width 320 height 27
type input "moroccanoil treatment mist"
click at [379, 387] on div "Rendering Content" at bounding box center [394, 385] width 73 height 13
click at [456, 52] on icon "button" at bounding box center [457, 52] width 19 height 19
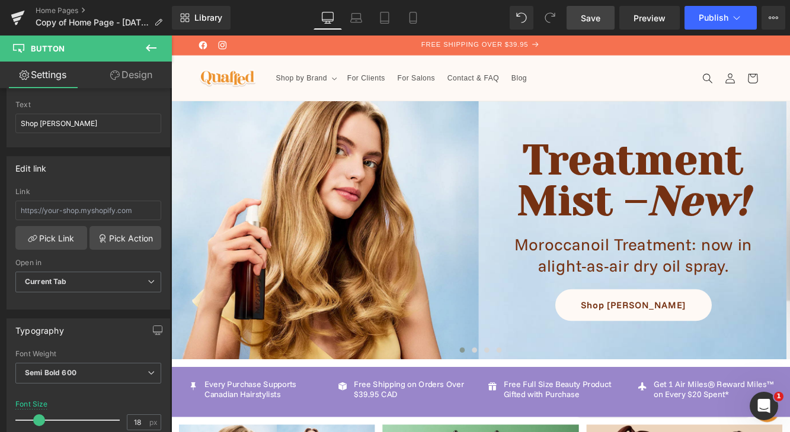
click at [593, 19] on span "Save" at bounding box center [590, 18] width 20 height 12
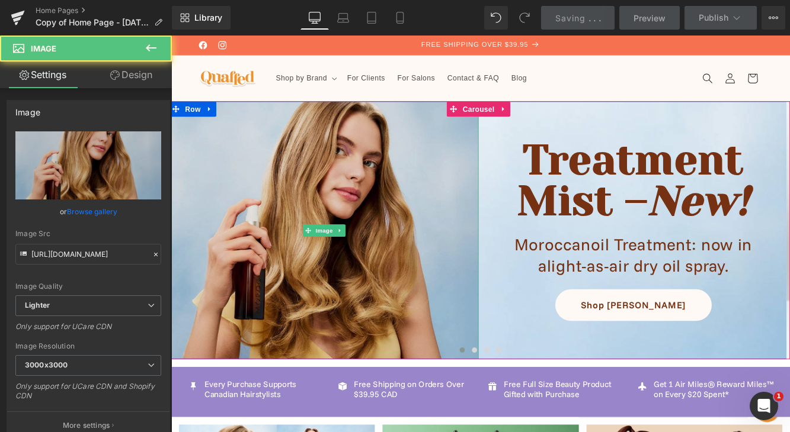
click at [483, 249] on img at bounding box center [348, 261] width 358 height 358
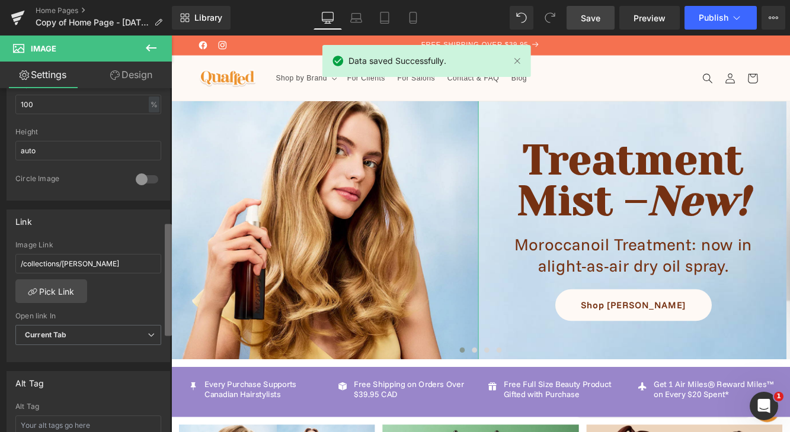
scroll to position [421, 0]
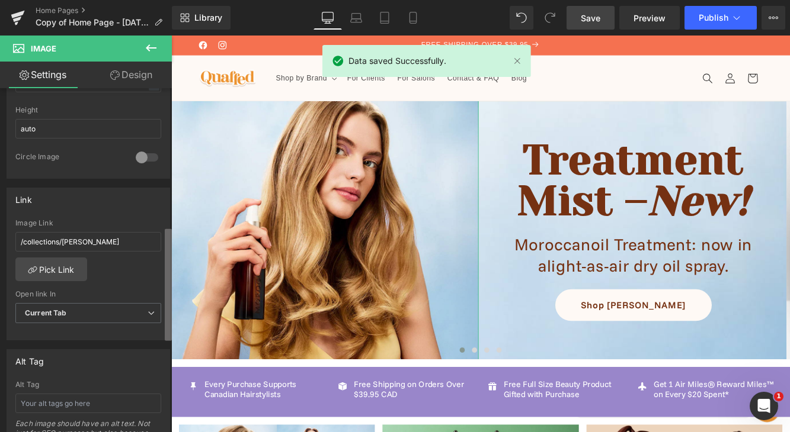
click at [153, 319] on div "Image https://ucarecdn.com/d86981c4-ca0f-4b4c-8e13-4a871cddc323/-/format/auto/-…" at bounding box center [86, 262] width 172 height 349
click at [69, 272] on link "Pick Link" at bounding box center [51, 270] width 72 height 24
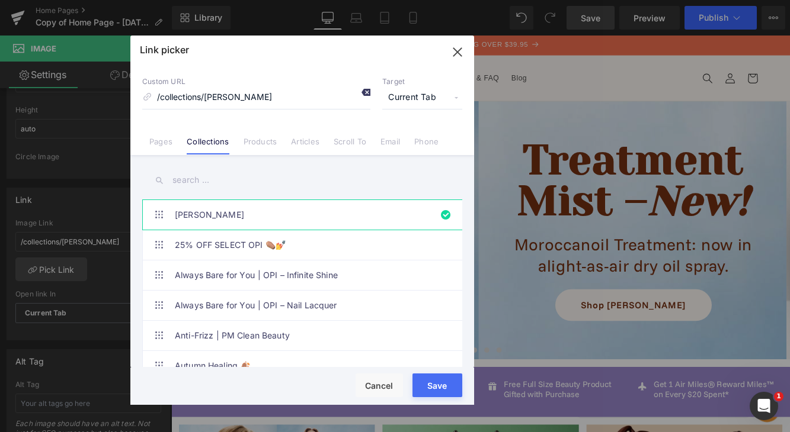
click at [365, 94] on icon at bounding box center [365, 92] width 9 height 9
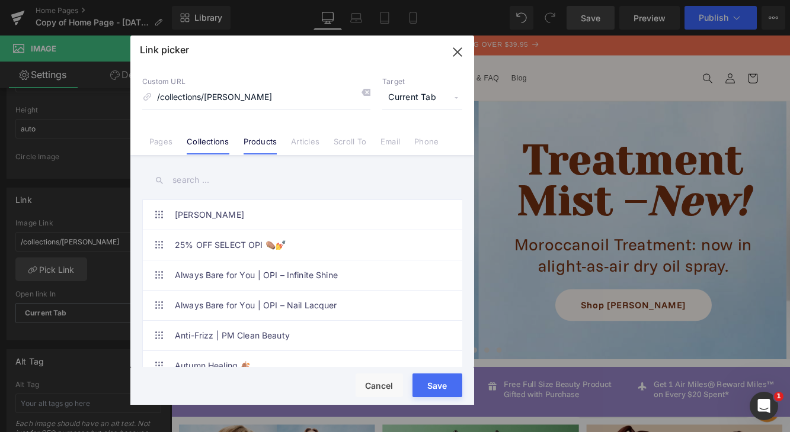
click at [262, 142] on link "Products" at bounding box center [260, 146] width 34 height 18
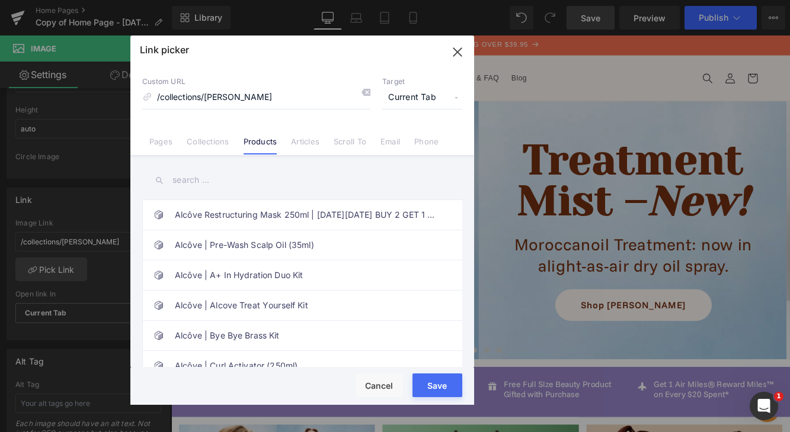
click at [258, 183] on input "text" at bounding box center [302, 180] width 320 height 27
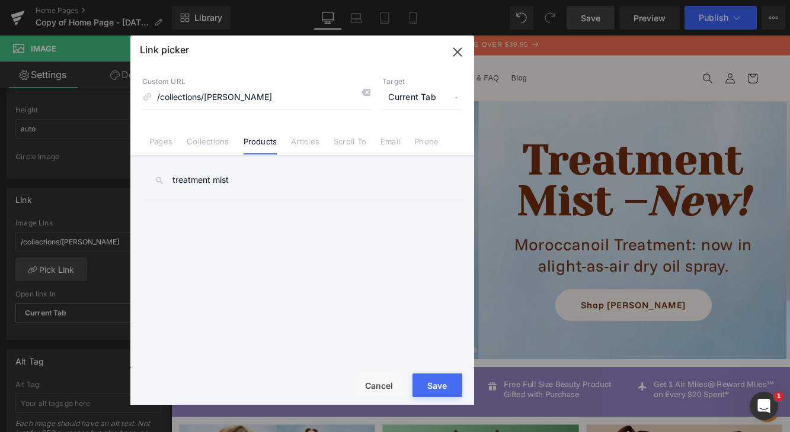
type input "treatment mist"
click at [276, 254] on div "Alcôve Restructuring Mask 250ml | [DATE][DATE] BUY 2 GET 1 FREE Alcôve | Pre-Wa…" at bounding box center [304, 286] width 325 height 172
click at [226, 140] on link "Collections" at bounding box center [208, 146] width 42 height 18
click at [262, 142] on link "Products" at bounding box center [260, 146] width 34 height 18
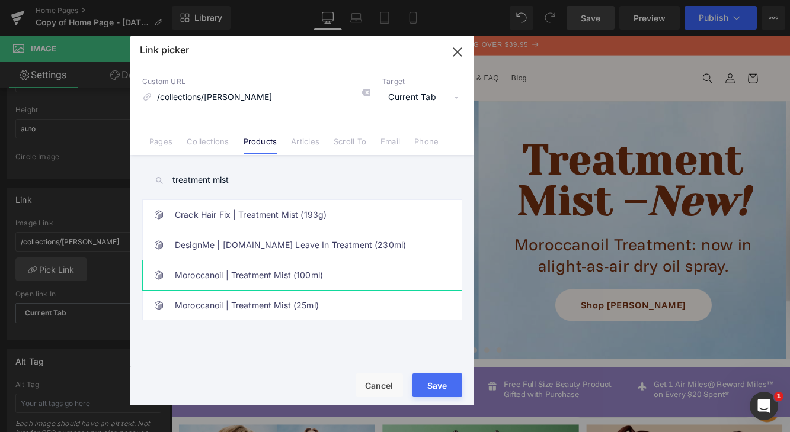
click at [286, 272] on link "Moroccanoil | Treatment Mist (100ml)" at bounding box center [305, 276] width 261 height 30
click at [446, 386] on button "Save" at bounding box center [437, 386] width 50 height 24
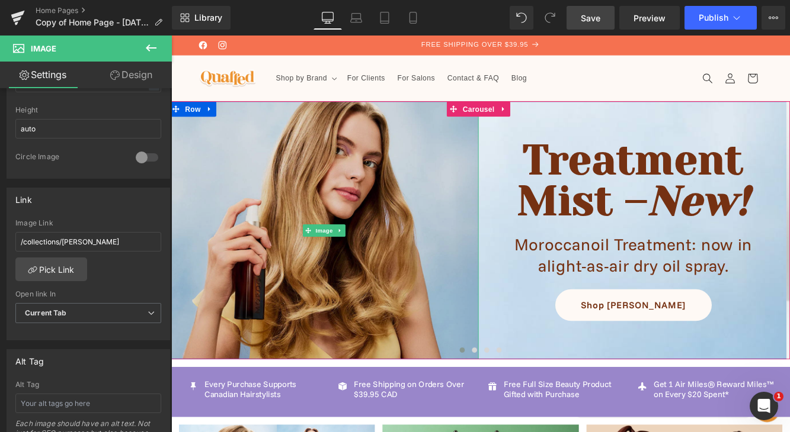
click at [367, 344] on img at bounding box center [348, 261] width 358 height 358
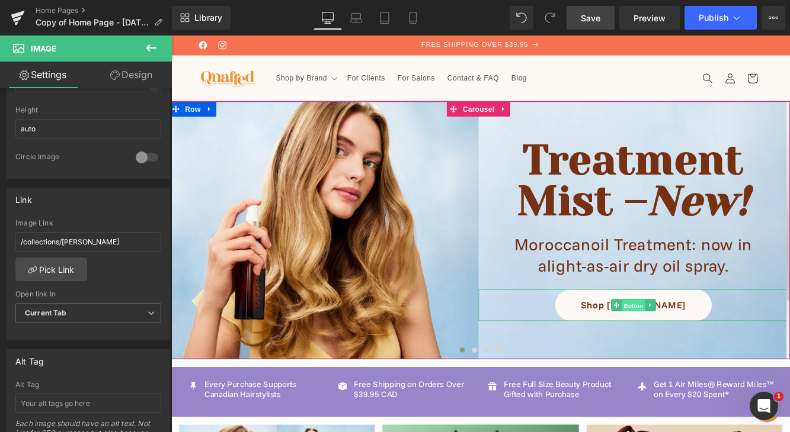
click at [704, 348] on span "Button" at bounding box center [706, 349] width 27 height 14
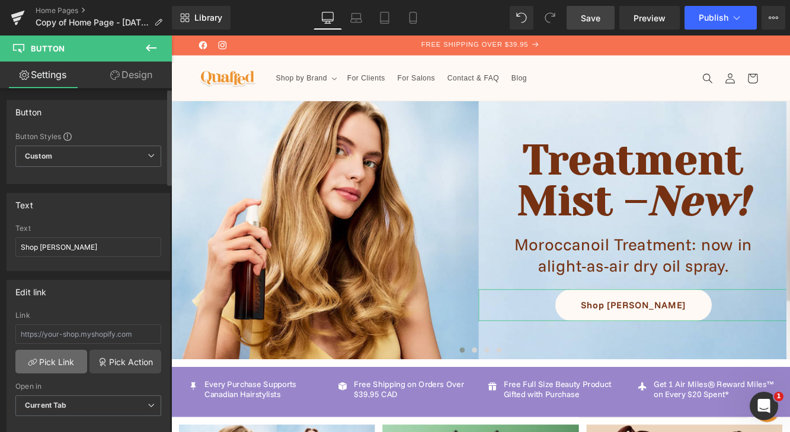
click at [68, 361] on link "Pick Link" at bounding box center [51, 362] width 72 height 24
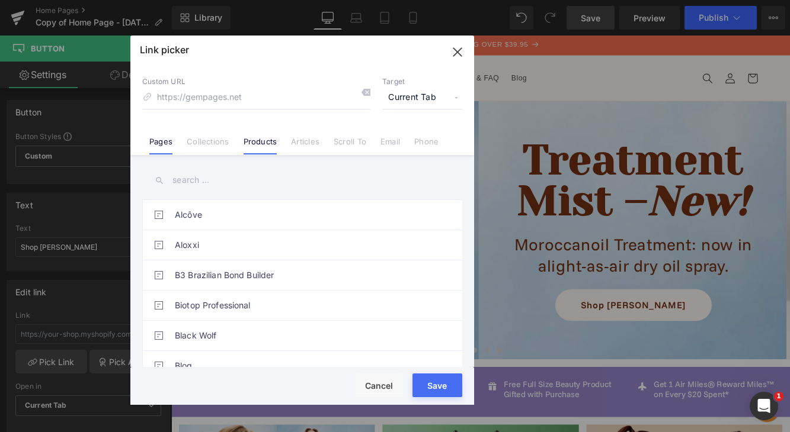
click at [249, 143] on link "Products" at bounding box center [260, 146] width 34 height 18
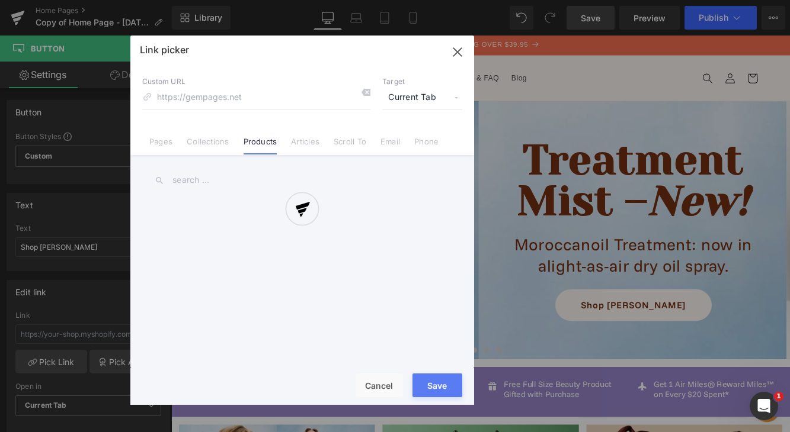
click at [252, 183] on div at bounding box center [302, 221] width 344 height 370
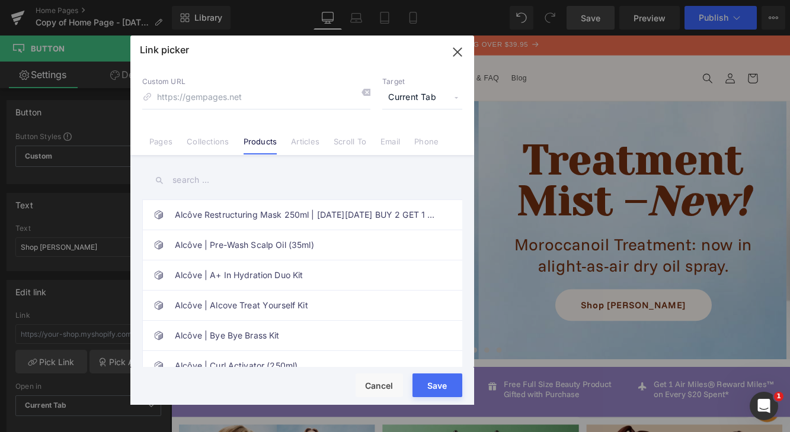
click at [233, 181] on input "text" at bounding box center [302, 180] width 320 height 27
paste input "treatment mist"
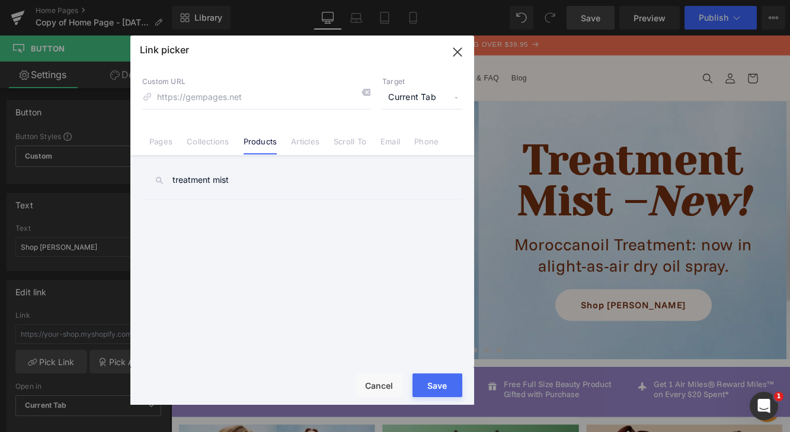
click at [249, 238] on div "Alcôve Restructuring Mask 250ml | [DATE][DATE] BUY 2 GET 1 FREE Alcôve | Pre-Wa…" at bounding box center [304, 286] width 325 height 172
click at [303, 144] on link "Articles" at bounding box center [305, 146] width 28 height 18
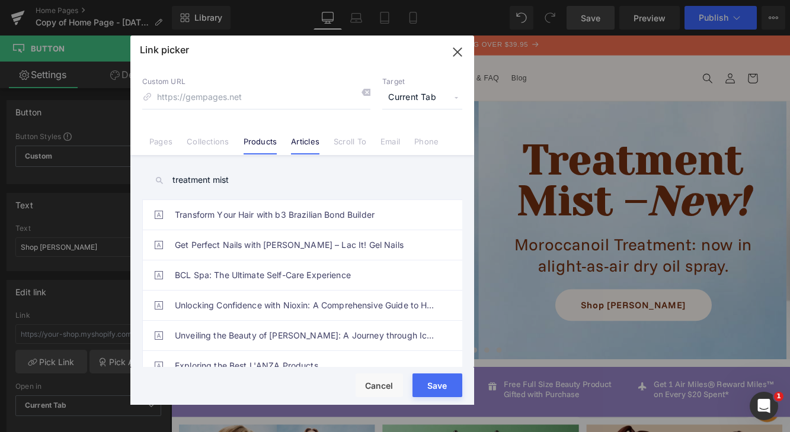
click at [259, 141] on link "Products" at bounding box center [260, 146] width 34 height 18
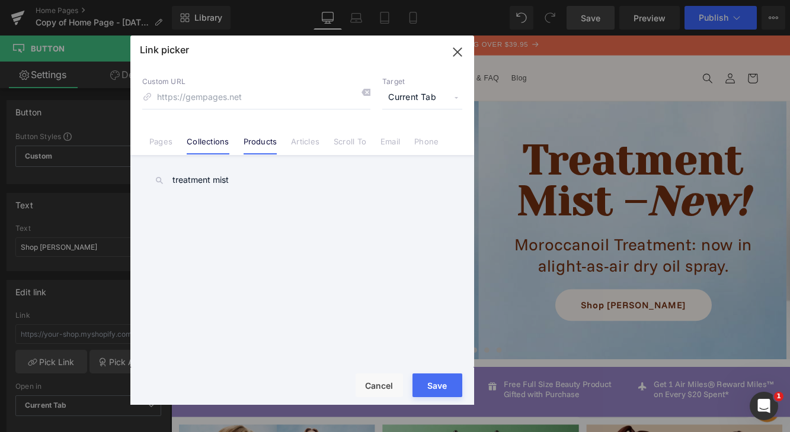
click at [213, 141] on link "Collections" at bounding box center [208, 146] width 42 height 18
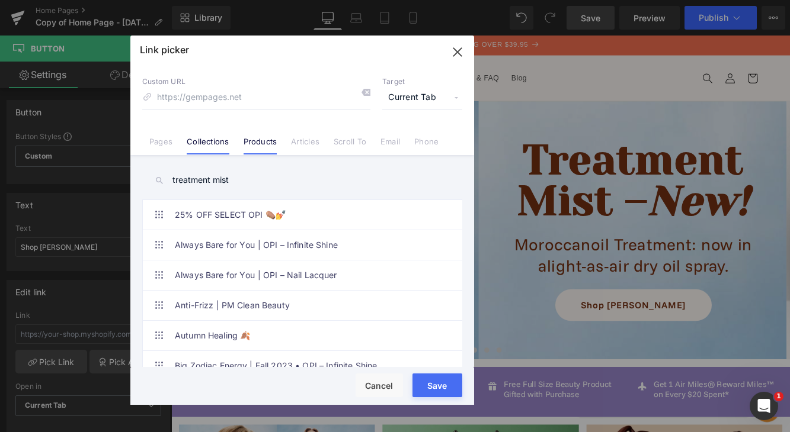
click at [263, 143] on link "Products" at bounding box center [260, 146] width 34 height 18
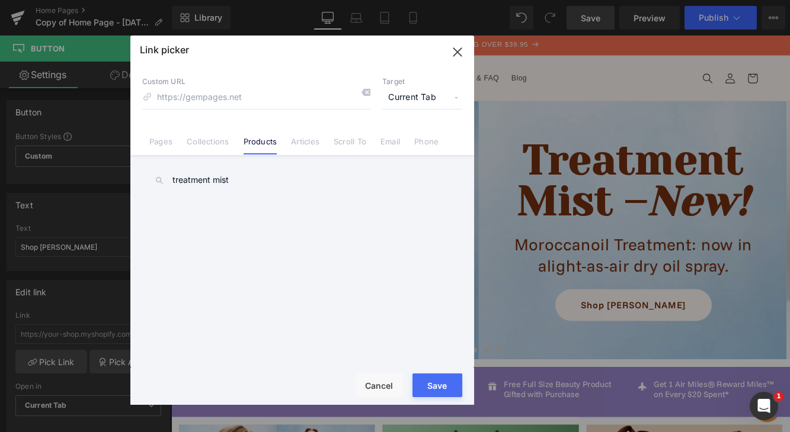
click at [242, 182] on input "treatment mist" at bounding box center [302, 180] width 320 height 27
type input "treatment mist"
click at [310, 143] on link "Articles" at bounding box center [305, 146] width 28 height 18
click at [255, 142] on link "Products" at bounding box center [260, 146] width 34 height 18
click at [462, 47] on icon "button" at bounding box center [457, 52] width 19 height 19
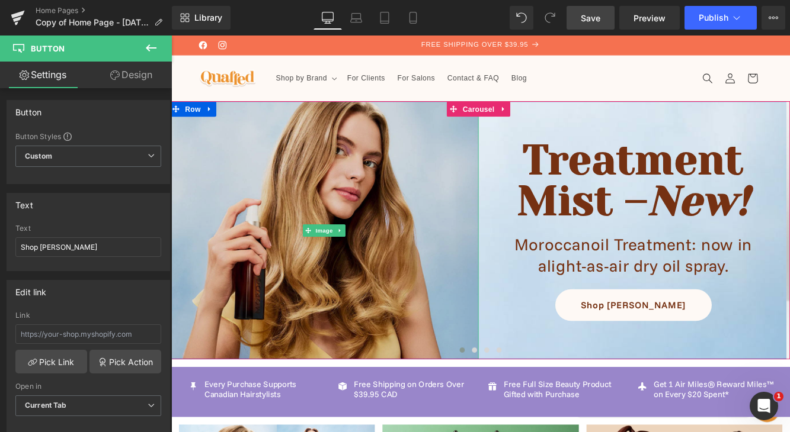
click at [308, 324] on img at bounding box center [348, 261] width 358 height 358
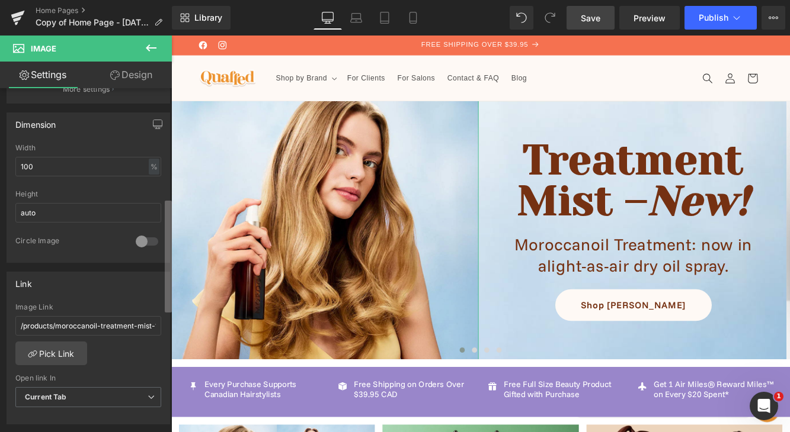
scroll to position [342, 0]
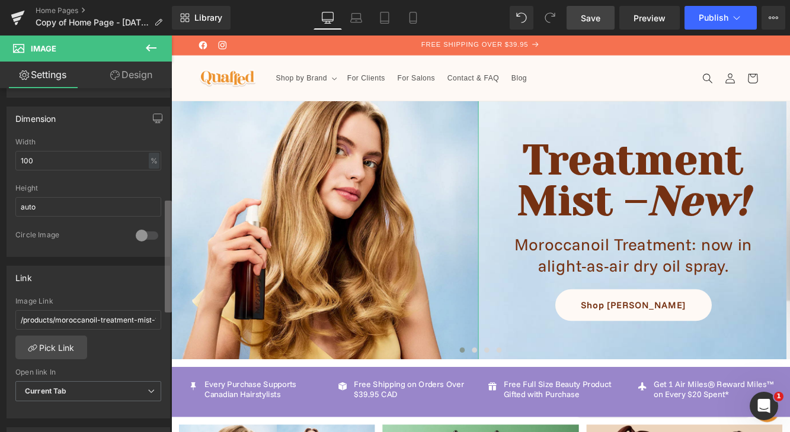
click at [166, 274] on b at bounding box center [168, 257] width 7 height 112
click at [104, 318] on input "/products/moroccanoil-treatment-mist-100ml" at bounding box center [88, 320] width 146 height 20
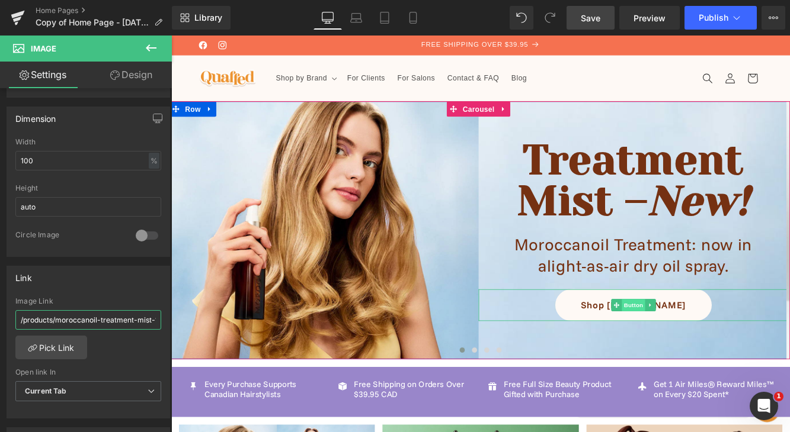
click at [707, 349] on span "Button" at bounding box center [706, 348] width 27 height 14
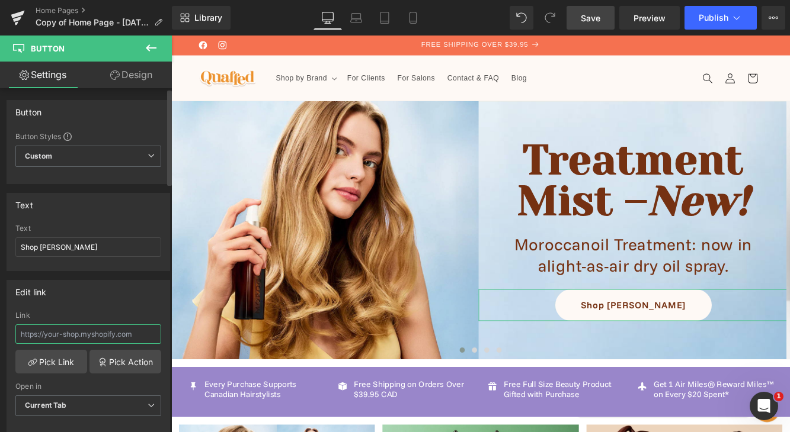
click at [121, 332] on input "text" at bounding box center [88, 335] width 146 height 20
paste input "/products/moroccanoil-treatment-mist-100ml"
type input "/products/moroccanoil-treatment-mist-100ml"
click at [107, 240] on input "Shop [PERSON_NAME]" at bounding box center [88, 248] width 146 height 20
drag, startPoint x: 101, startPoint y: 251, endPoint x: 41, endPoint y: 251, distance: 59.2
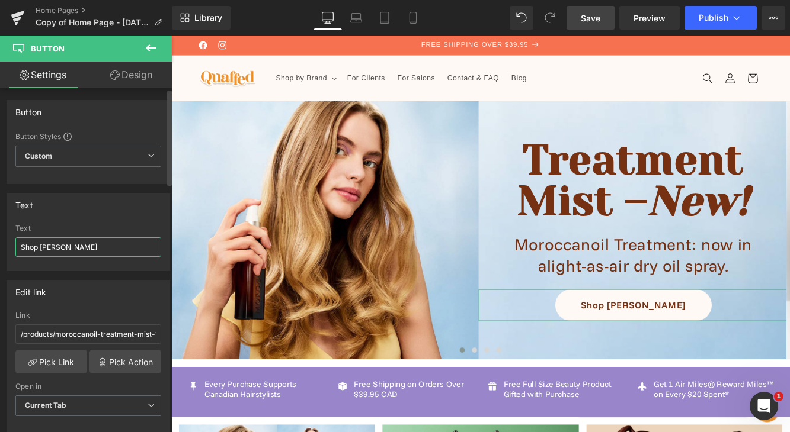
click at [41, 251] on input "Shop [PERSON_NAME]" at bounding box center [88, 248] width 146 height 20
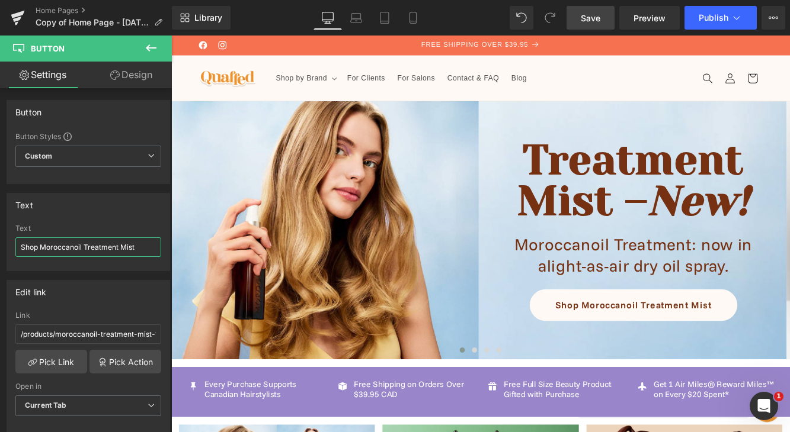
type input "Shop Moroccanoil Treatment Mist"
click at [592, 18] on span "Save" at bounding box center [590, 18] width 20 height 12
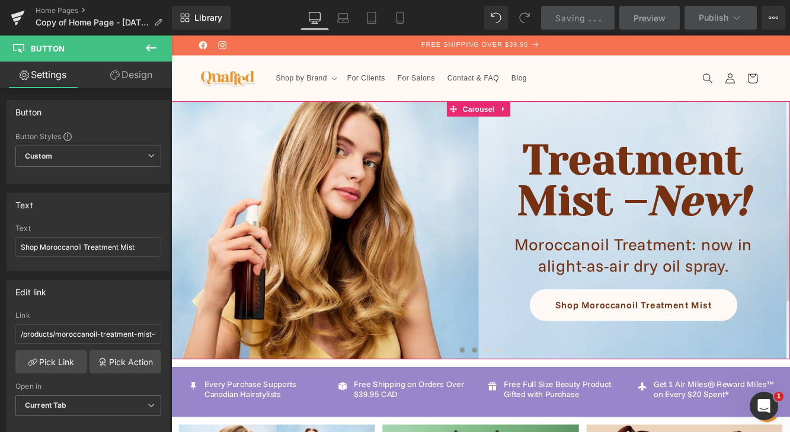
click at [520, 402] on span at bounding box center [522, 400] width 6 height 6
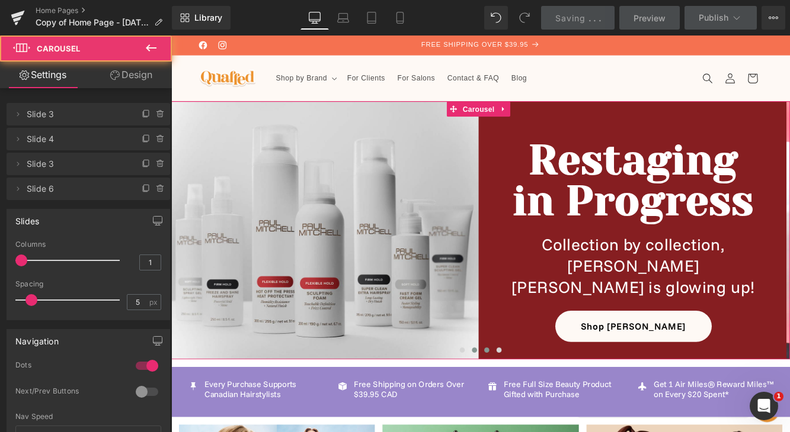
click at [535, 402] on span at bounding box center [537, 400] width 6 height 6
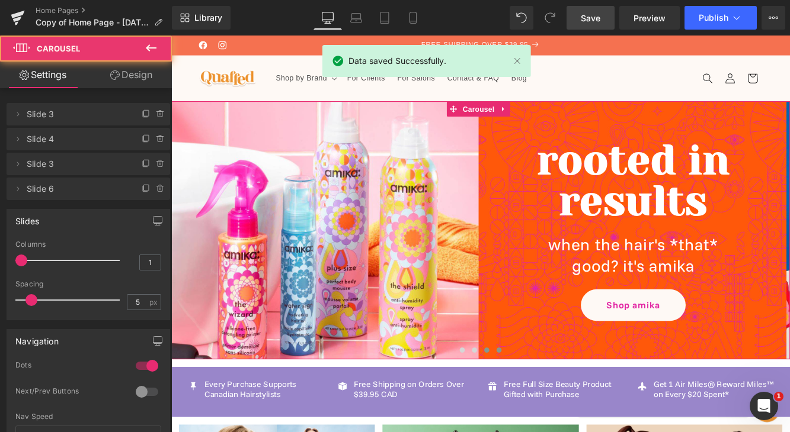
click at [549, 403] on span at bounding box center [551, 400] width 6 height 6
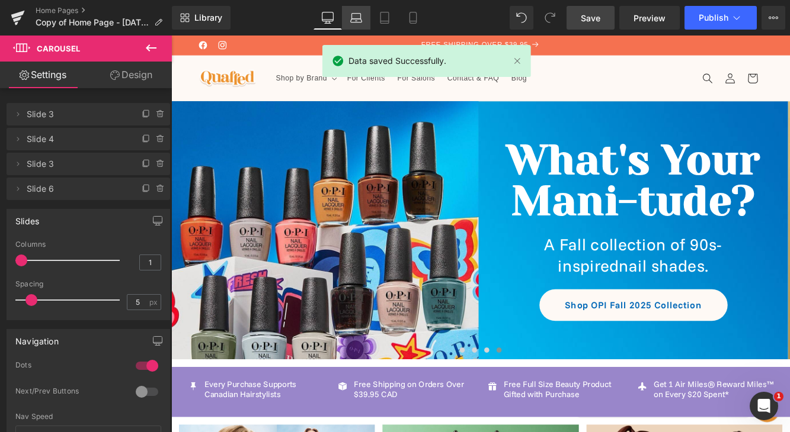
click at [363, 15] on link "Laptop" at bounding box center [356, 18] width 28 height 24
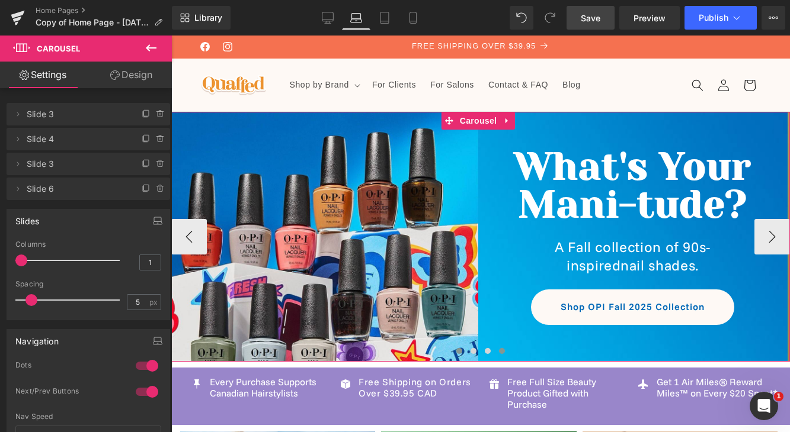
click at [457, 352] on span at bounding box center [459, 351] width 6 height 6
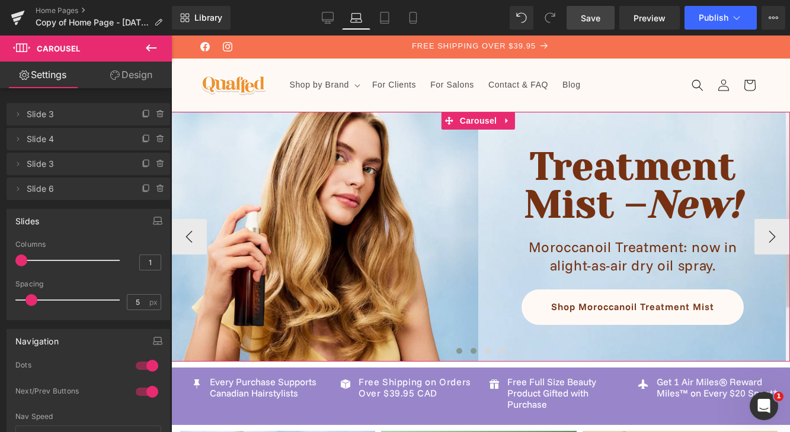
click at [472, 353] on span at bounding box center [473, 351] width 6 height 6
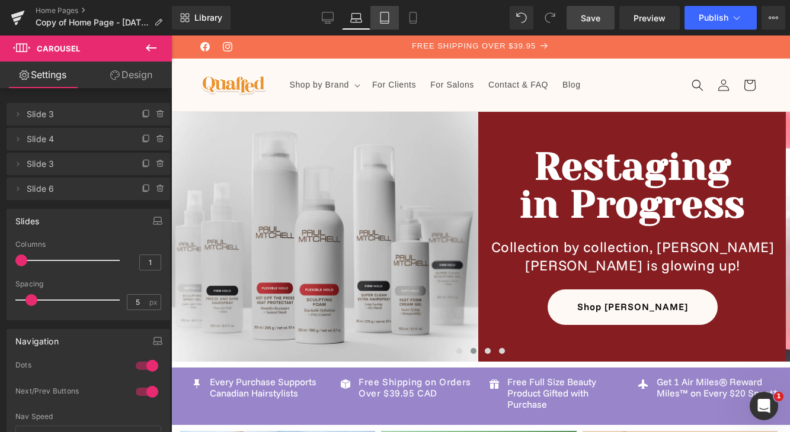
click at [384, 17] on icon at bounding box center [385, 18] width 12 height 12
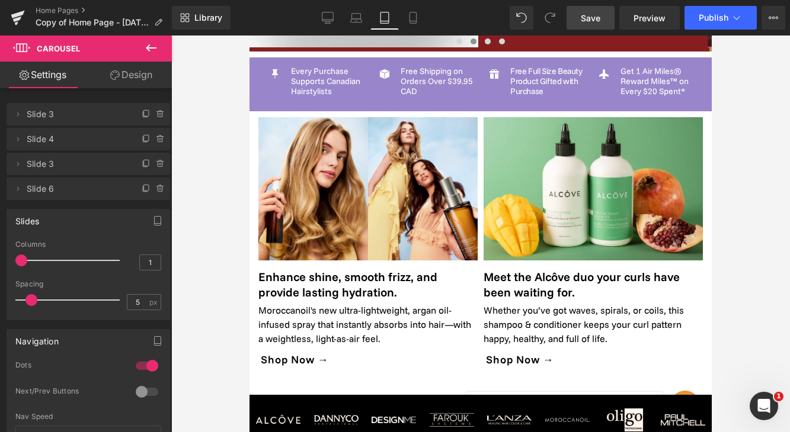
scroll to position [0, 0]
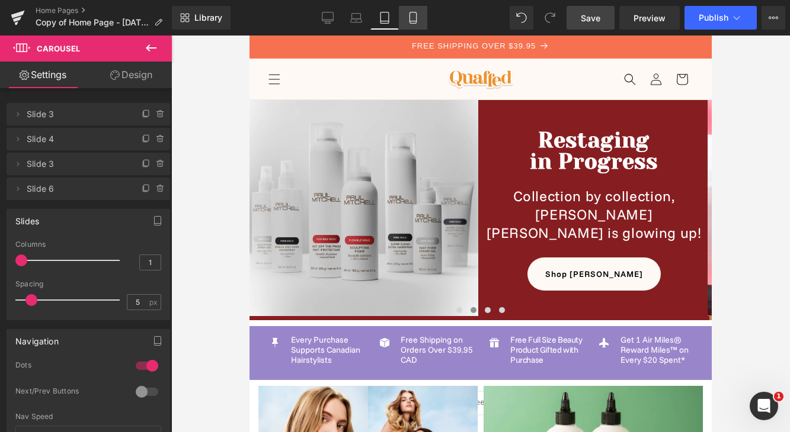
click at [417, 16] on icon at bounding box center [413, 18] width 12 height 12
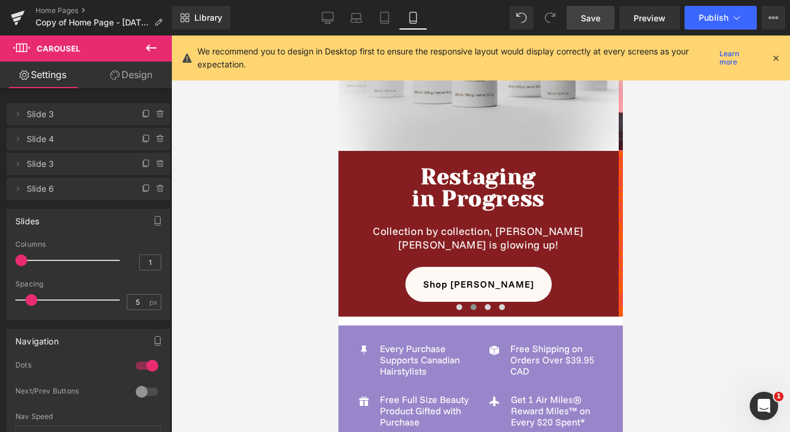
scroll to position [223, 0]
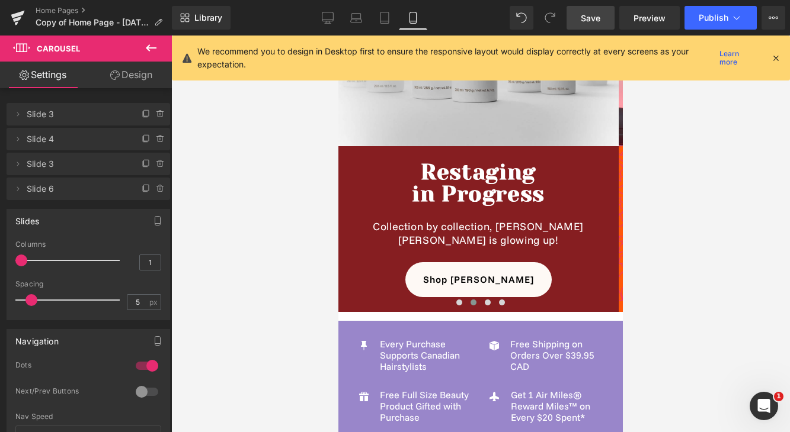
drag, startPoint x: 617, startPoint y: 81, endPoint x: 962, endPoint y: 148, distance: 351.2
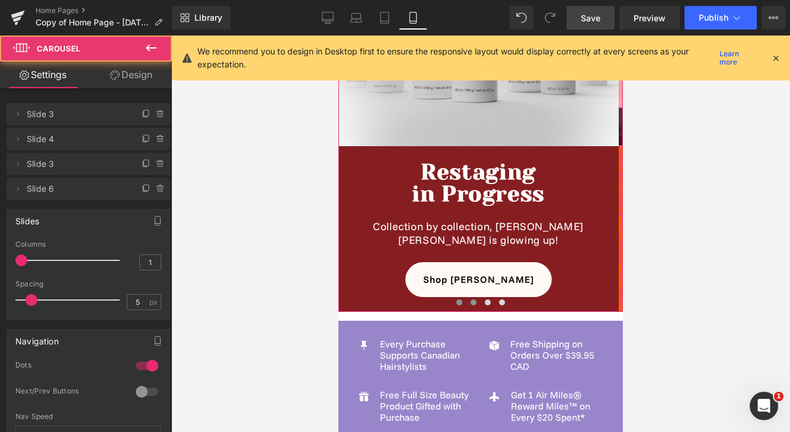
click at [457, 301] on span at bounding box center [459, 303] width 6 height 6
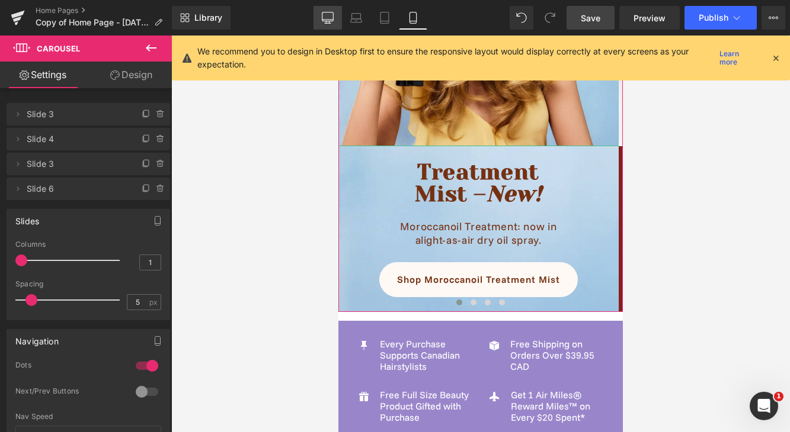
click at [329, 20] on icon at bounding box center [327, 20] width 11 height 0
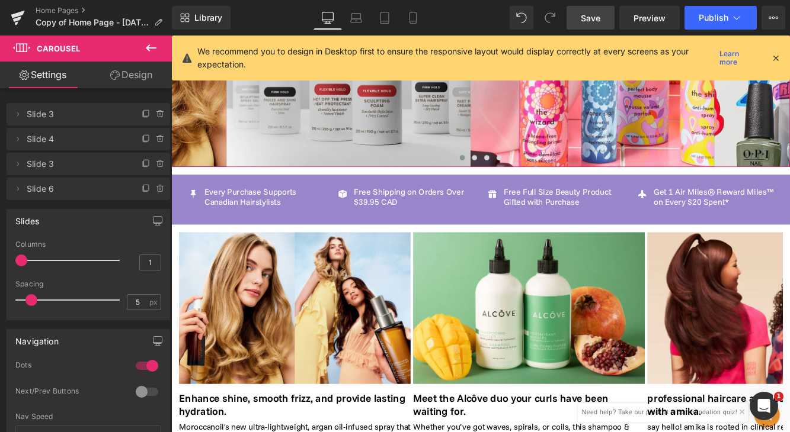
scroll to position [0, 0]
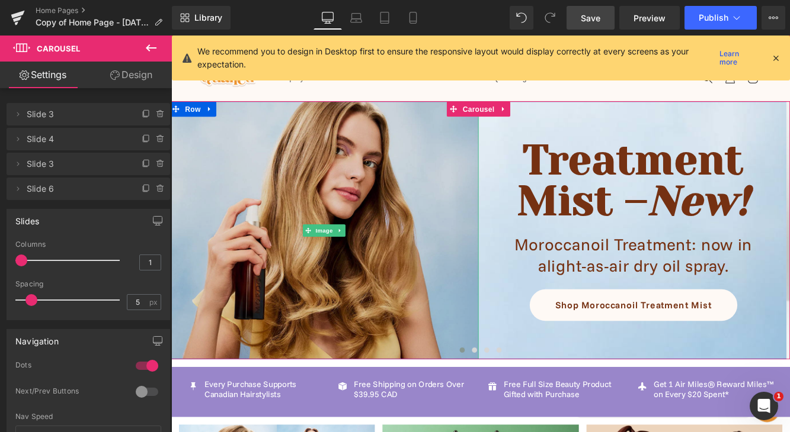
click at [441, 235] on img at bounding box center [348, 261] width 358 height 358
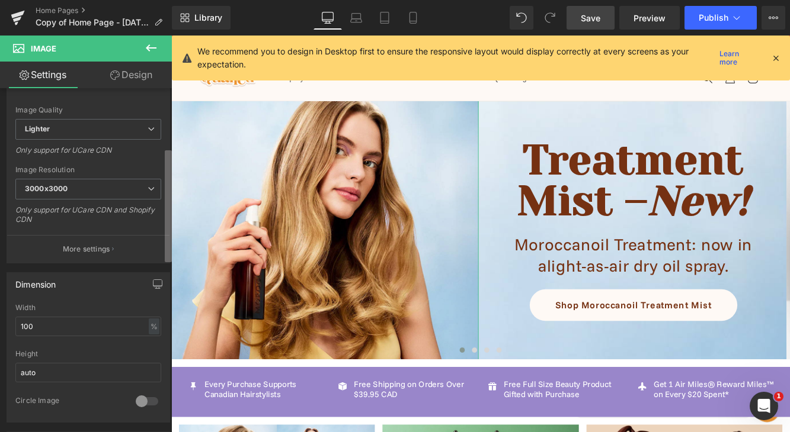
click at [154, 238] on div "Image https://ucarecdn.com/d86981c4-ca0f-4b4c-8e13-4a871cddc323/-/format/auto/-…" at bounding box center [86, 262] width 172 height 349
click at [140, 244] on button "More settings" at bounding box center [88, 249] width 162 height 28
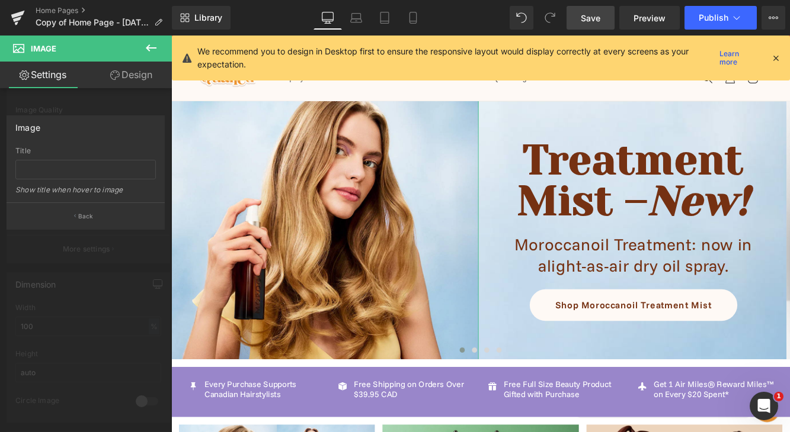
click at [134, 217] on button "Back" at bounding box center [86, 216] width 158 height 27
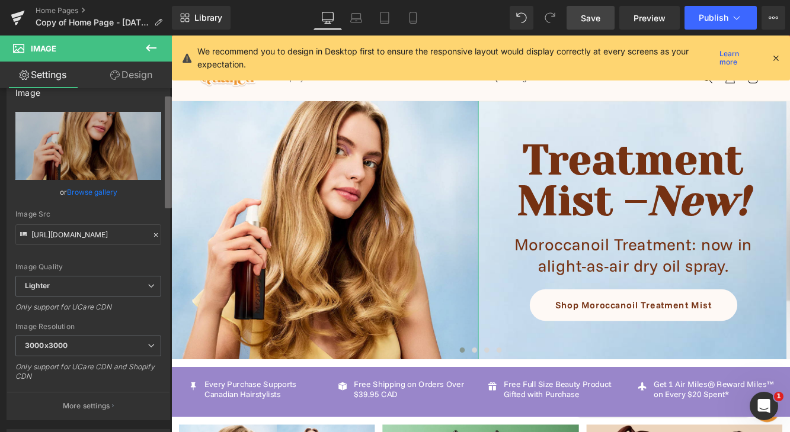
scroll to position [0, 0]
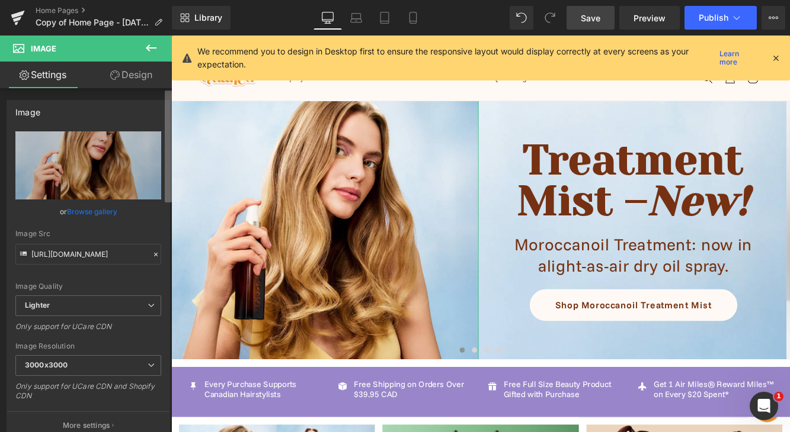
click at [164, 138] on div "Image https://ucarecdn.com/d86981c4-ca0f-4b4c-8e13-4a871cddc323/-/format/auto/-…" at bounding box center [86, 262] width 172 height 349
click at [130, 79] on link "Design" at bounding box center [131, 75] width 86 height 27
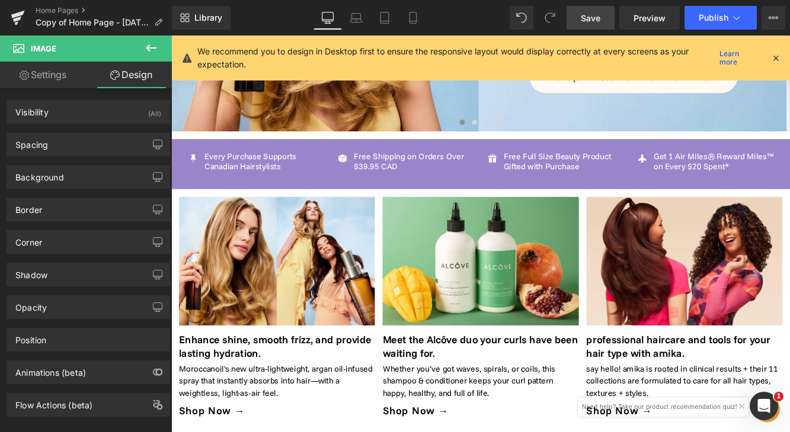
scroll to position [276, 0]
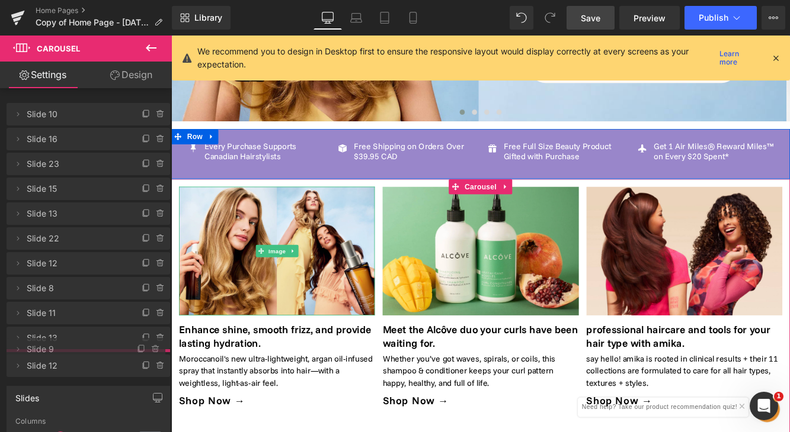
drag, startPoint x: 117, startPoint y: 113, endPoint x: 108, endPoint y: 348, distance: 234.7
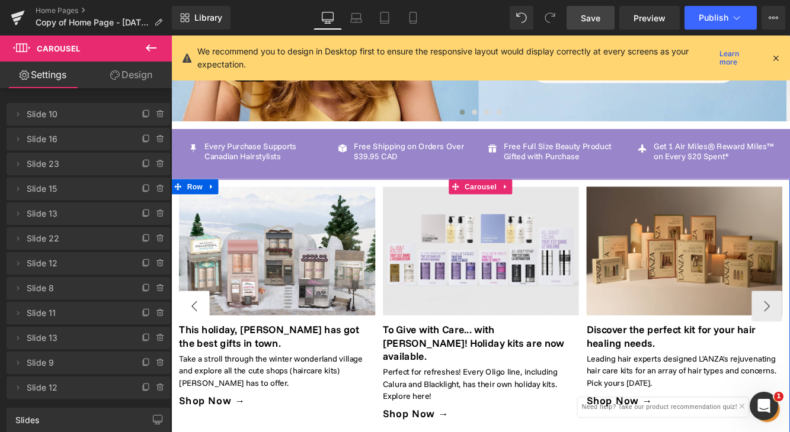
click at [197, 342] on button "‹" at bounding box center [198, 350] width 36 height 36
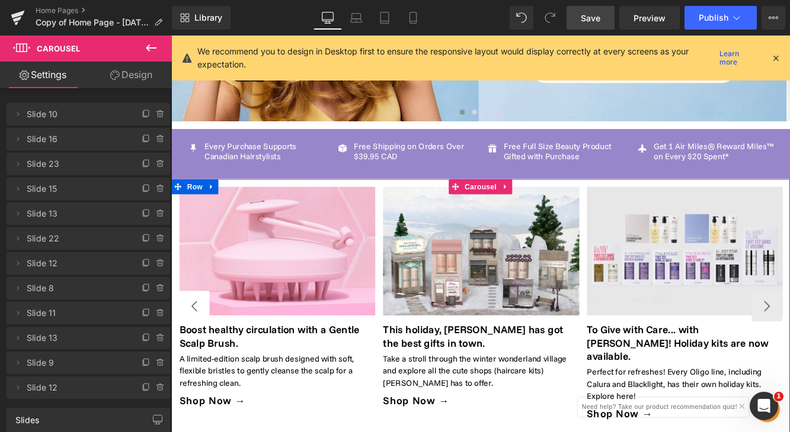
click at [197, 342] on button "‹" at bounding box center [198, 350] width 36 height 36
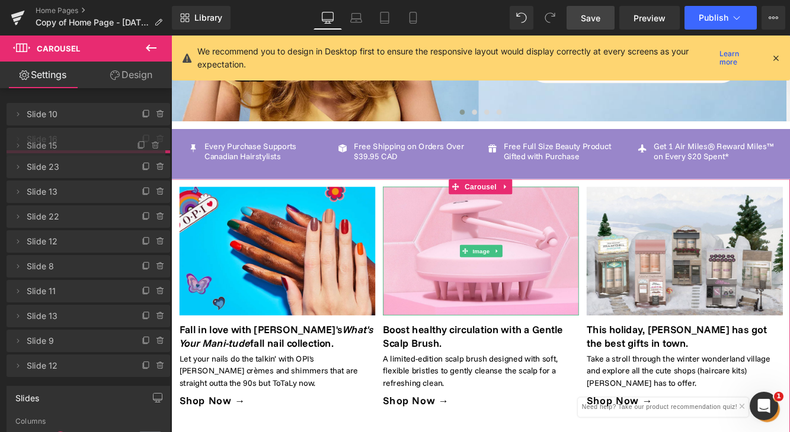
drag, startPoint x: 95, startPoint y: 190, endPoint x: 92, endPoint y: 147, distance: 43.3
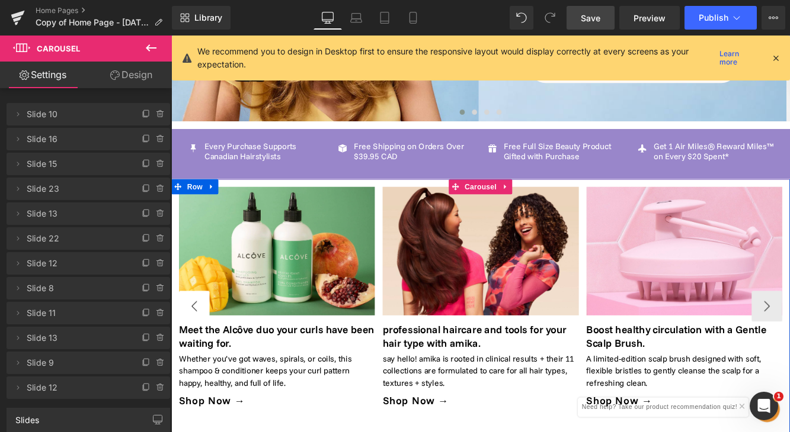
click at [193, 333] on button "‹" at bounding box center [198, 350] width 36 height 36
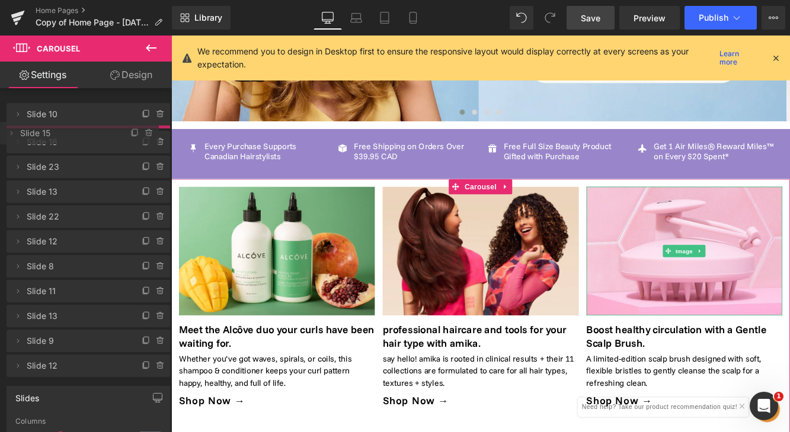
drag, startPoint x: 114, startPoint y: 167, endPoint x: 113, endPoint y: 136, distance: 31.4
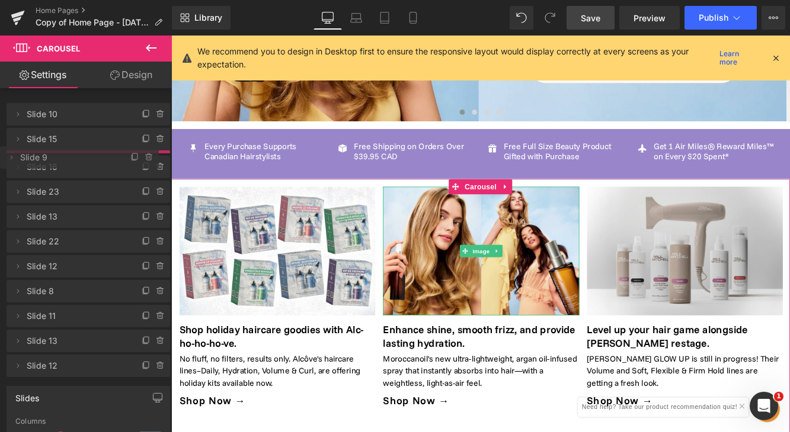
drag, startPoint x: 79, startPoint y: 362, endPoint x: 85, endPoint y: 156, distance: 205.6
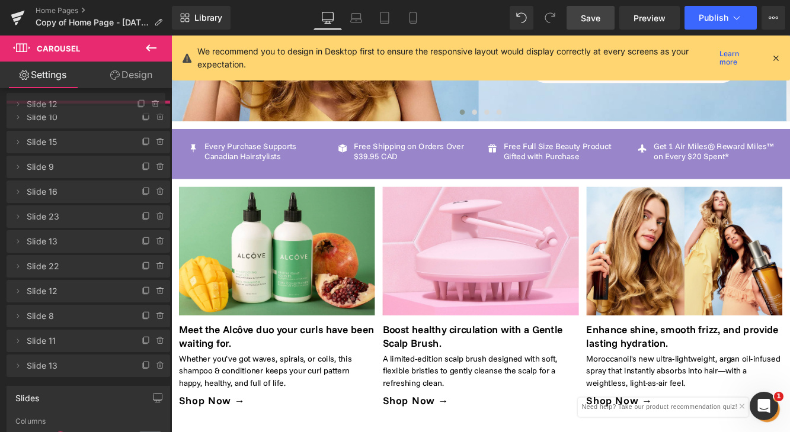
drag, startPoint x: 85, startPoint y: 392, endPoint x: 100, endPoint y: 108, distance: 284.1
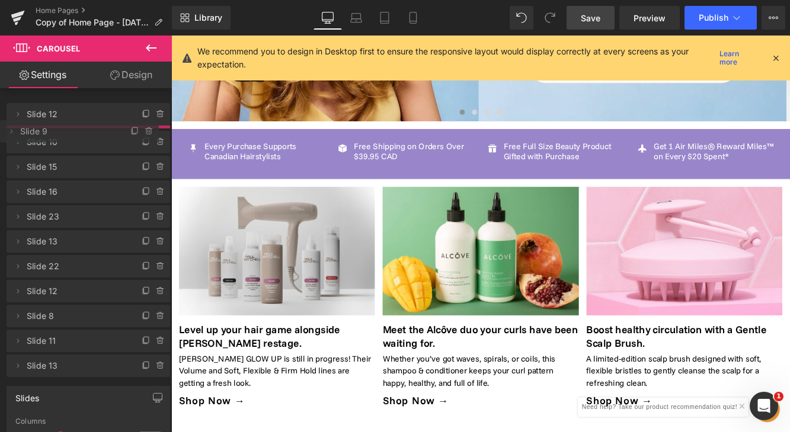
drag, startPoint x: 102, startPoint y: 195, endPoint x: 100, endPoint y: 137, distance: 58.1
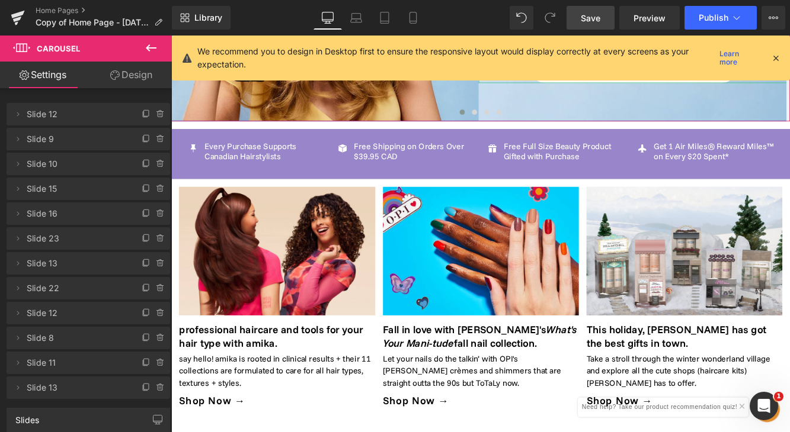
click at [606, 23] on link "Save" at bounding box center [590, 18] width 48 height 24
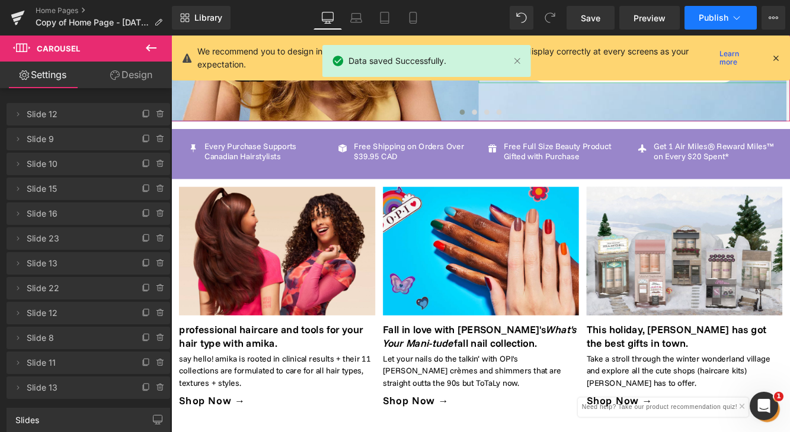
click at [716, 20] on span "Publish" at bounding box center [713, 17] width 30 height 9
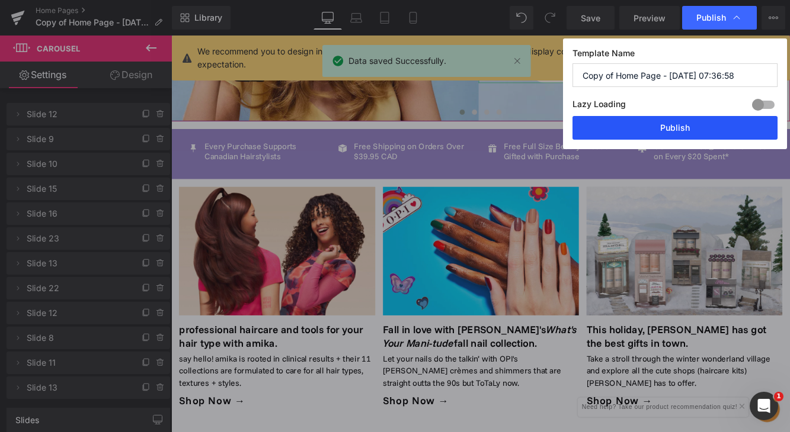
click at [671, 127] on button "Publish" at bounding box center [674, 128] width 205 height 24
